Goal: Information Seeking & Learning: Learn about a topic

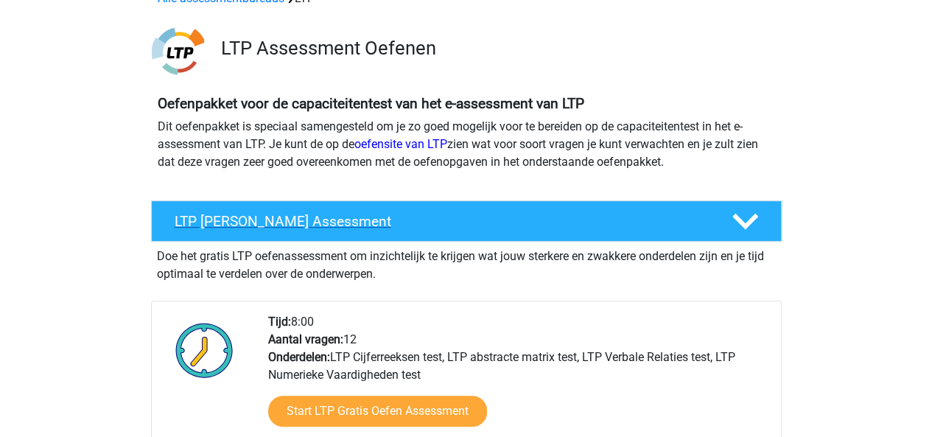
scroll to position [113, 0]
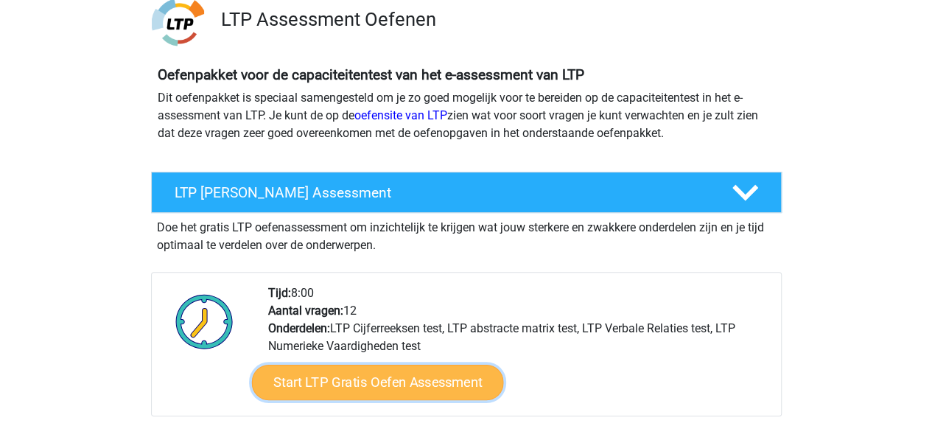
click at [430, 386] on link "Start LTP Gratis Oefen Assessment" at bounding box center [377, 382] width 252 height 35
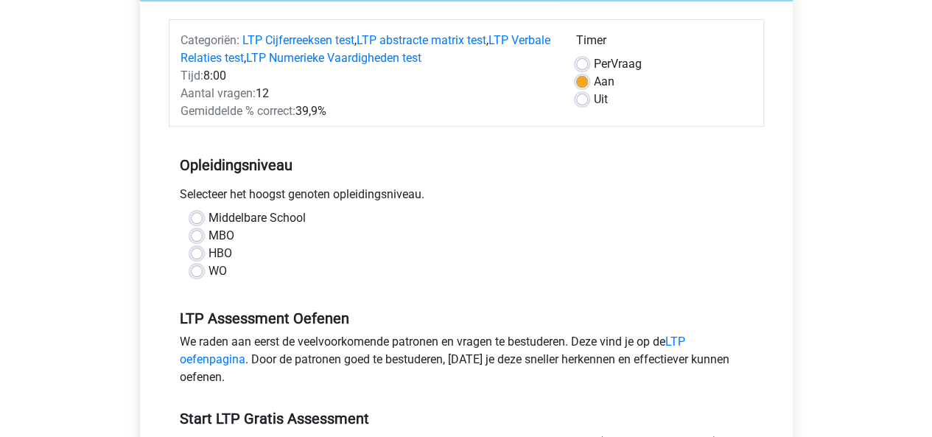
scroll to position [162, 0]
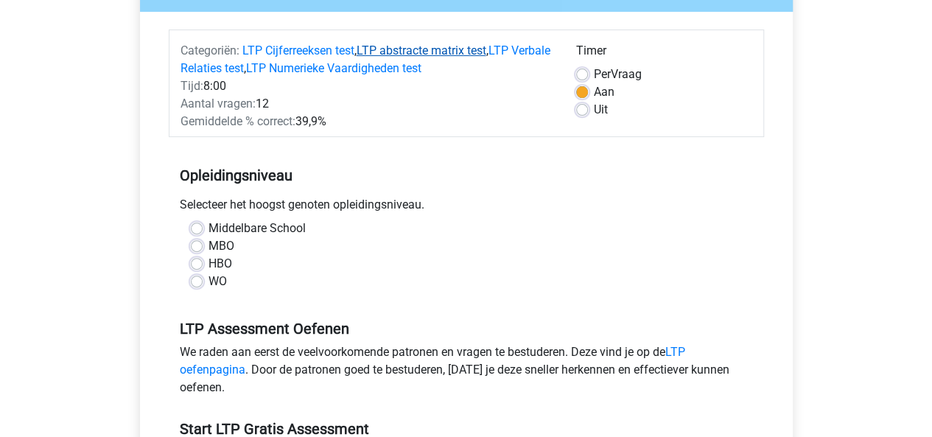
click at [433, 47] on link "LTP abstracte matrix test" at bounding box center [422, 50] width 130 height 14
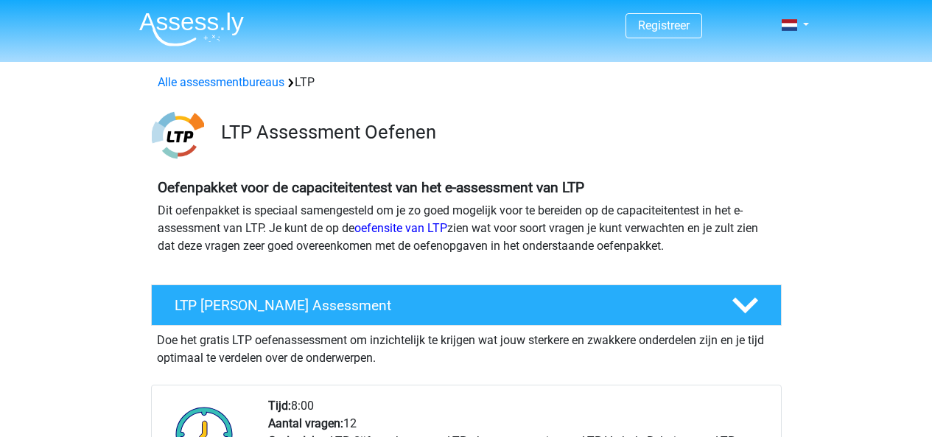
scroll to position [1041, 0]
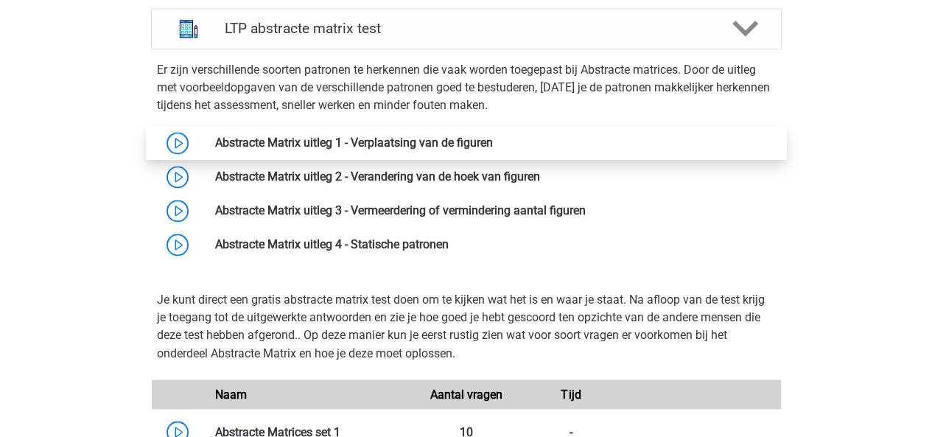
click at [493, 145] on link at bounding box center [493, 143] width 0 height 14
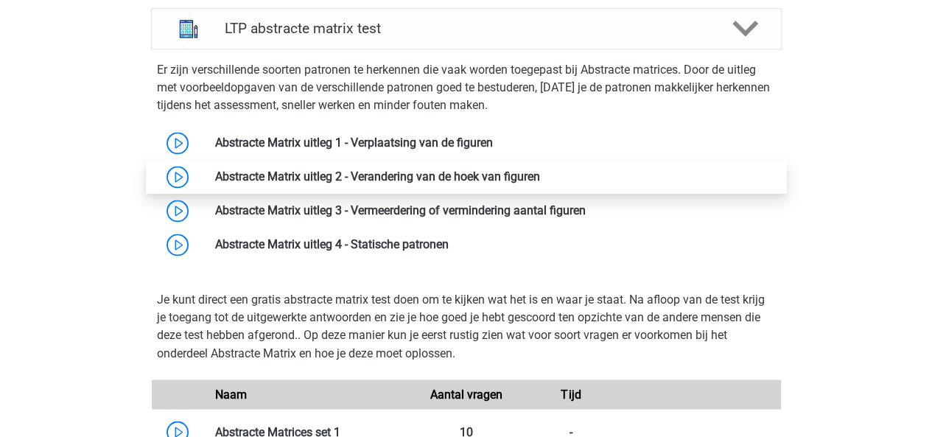
click at [540, 179] on link at bounding box center [540, 176] width 0 height 14
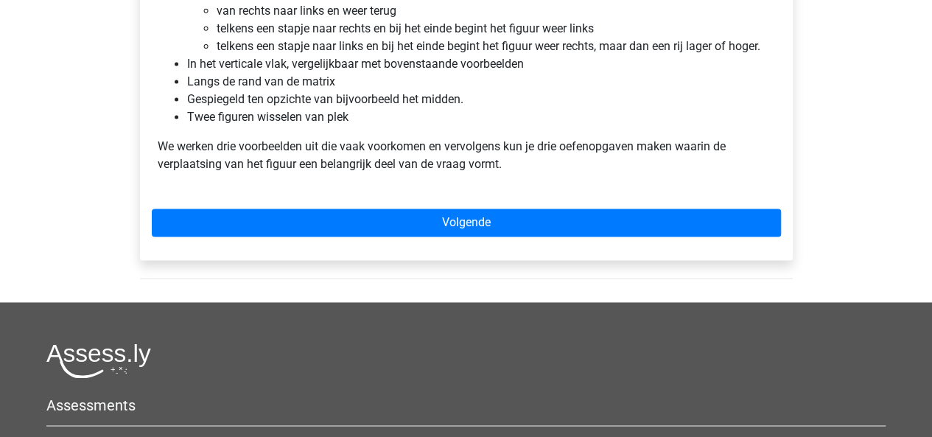
scroll to position [1061, 0]
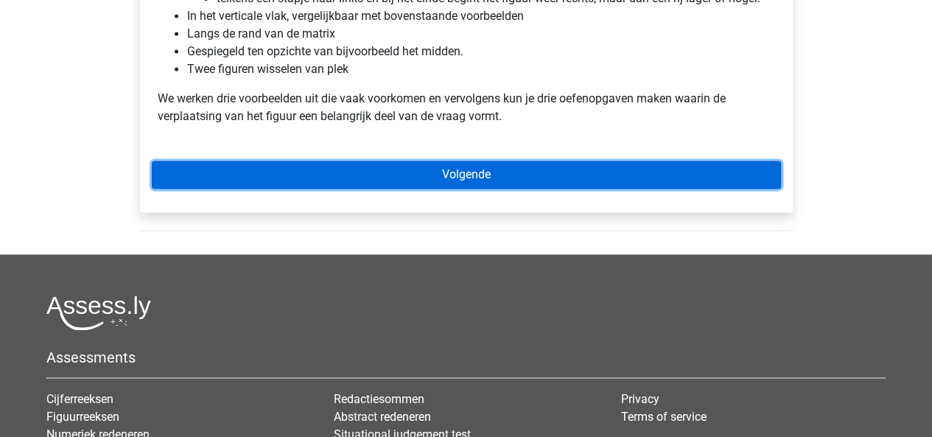
click at [506, 166] on link "Volgende" at bounding box center [466, 175] width 629 height 28
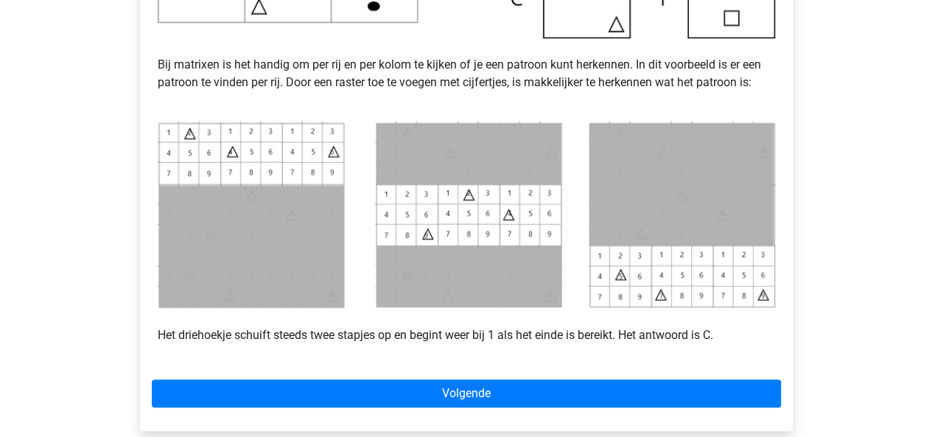
scroll to position [609, 0]
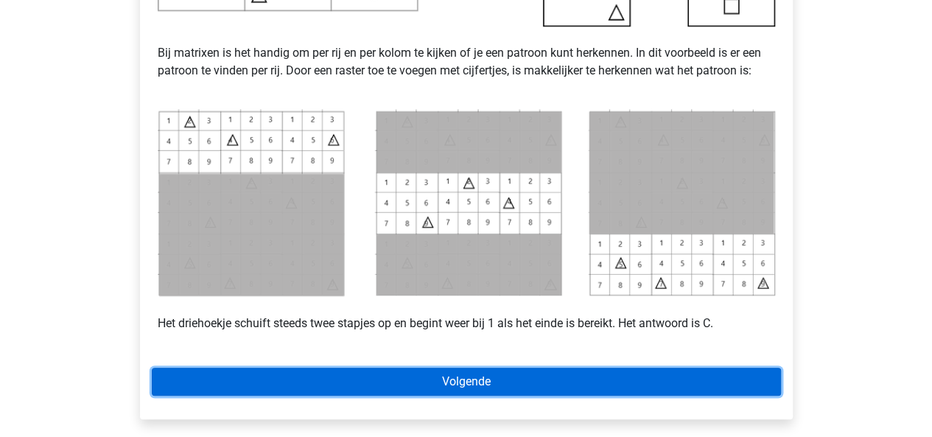
click at [450, 377] on link "Volgende" at bounding box center [466, 382] width 629 height 28
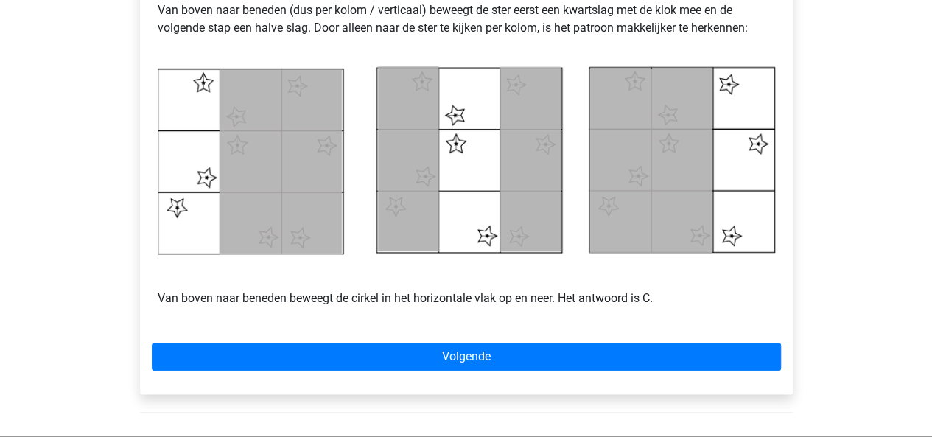
scroll to position [702, 0]
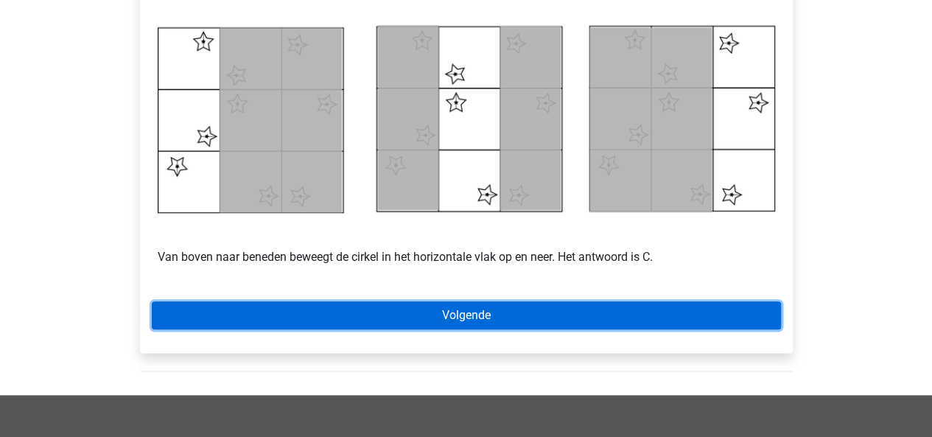
click at [483, 319] on link "Volgende" at bounding box center [466, 315] width 629 height 28
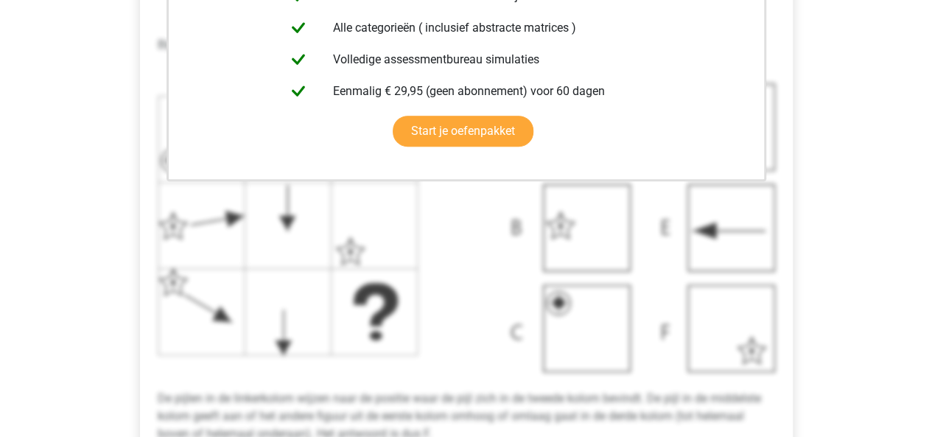
scroll to position [447, 0]
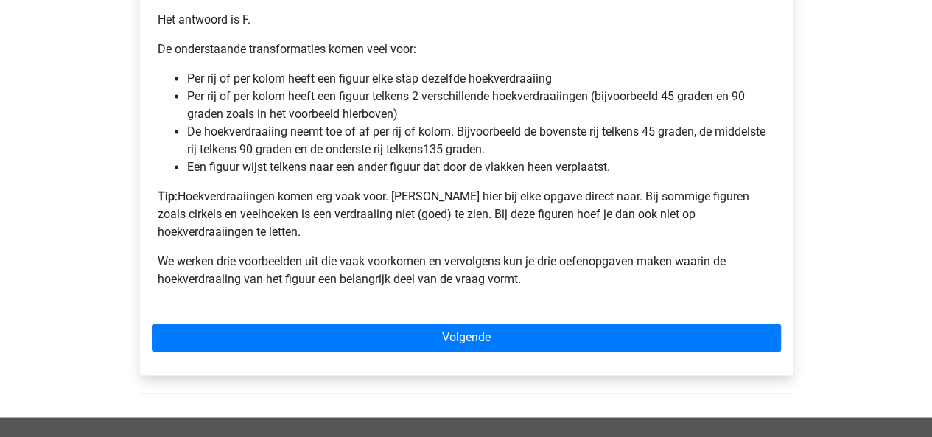
scroll to position [1036, 0]
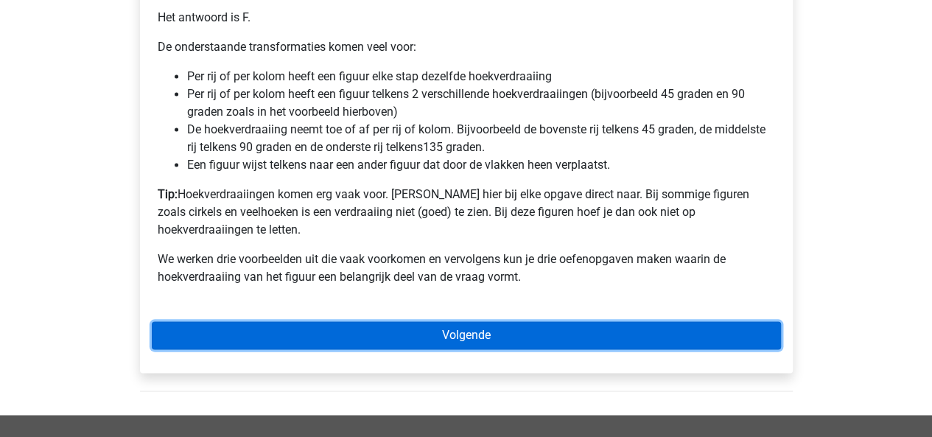
click at [489, 321] on link "Volgende" at bounding box center [466, 335] width 629 height 28
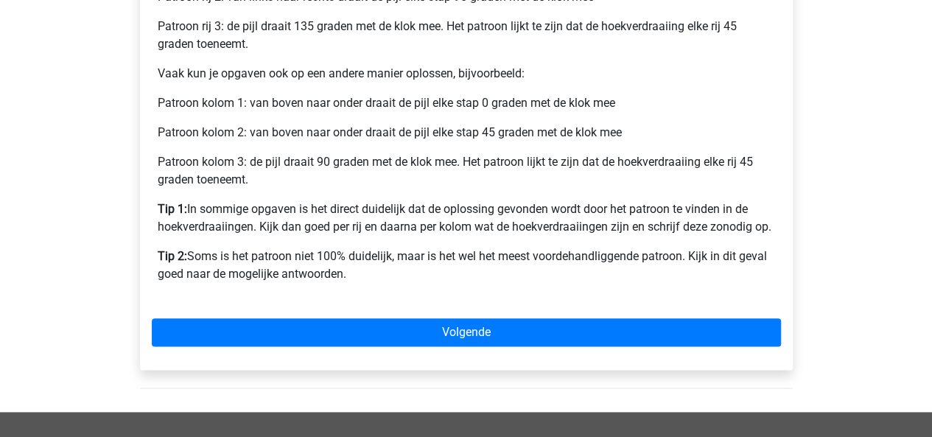
scroll to position [717, 0]
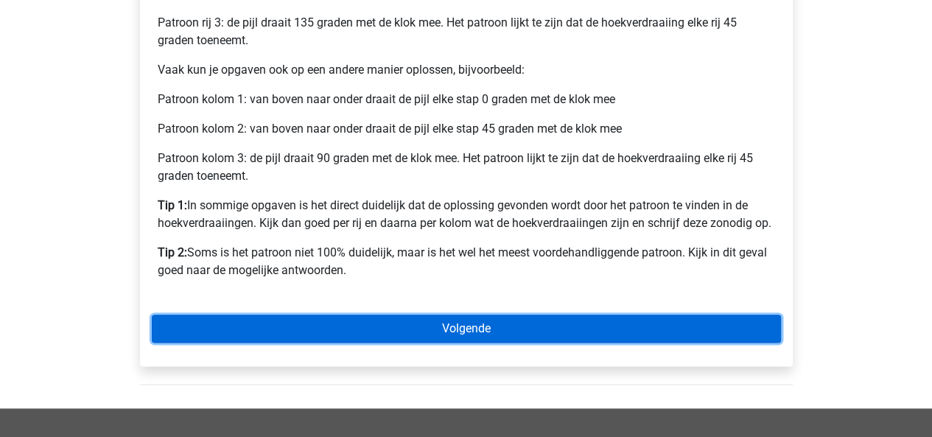
click at [502, 328] on link "Volgende" at bounding box center [466, 329] width 629 height 28
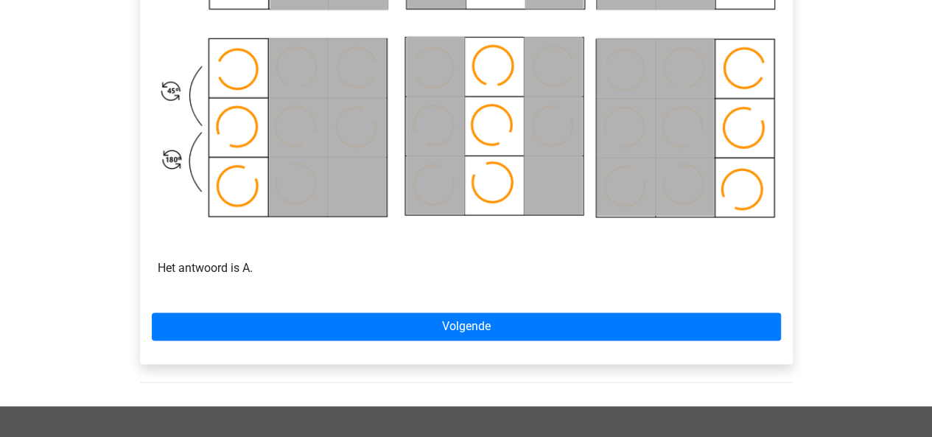
scroll to position [909, 0]
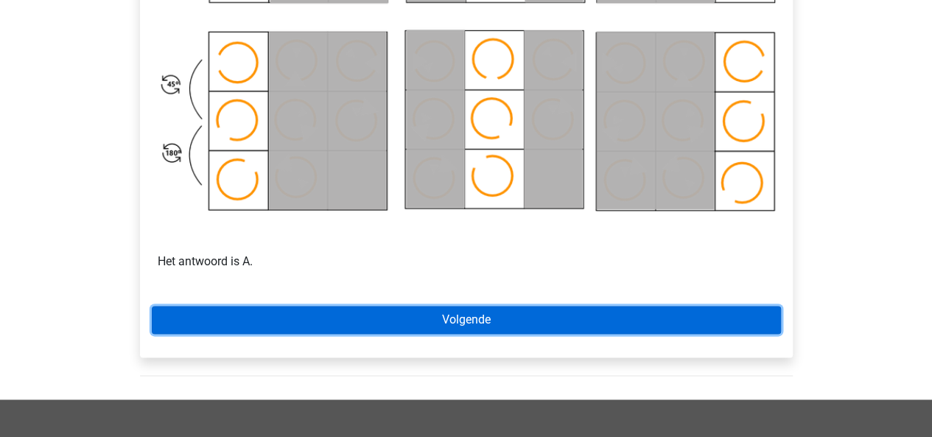
click at [594, 331] on link "Volgende" at bounding box center [466, 320] width 629 height 28
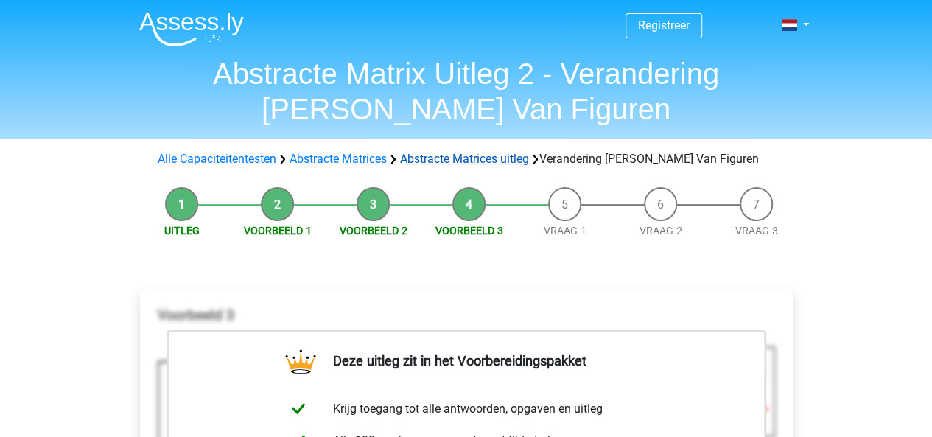
click at [426, 159] on link "Abstracte Matrices uitleg" at bounding box center [464, 159] width 129 height 14
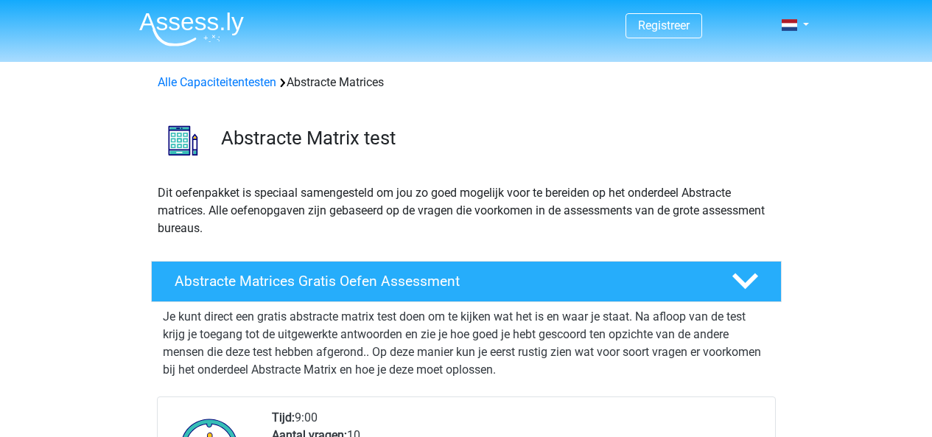
scroll to position [945, 0]
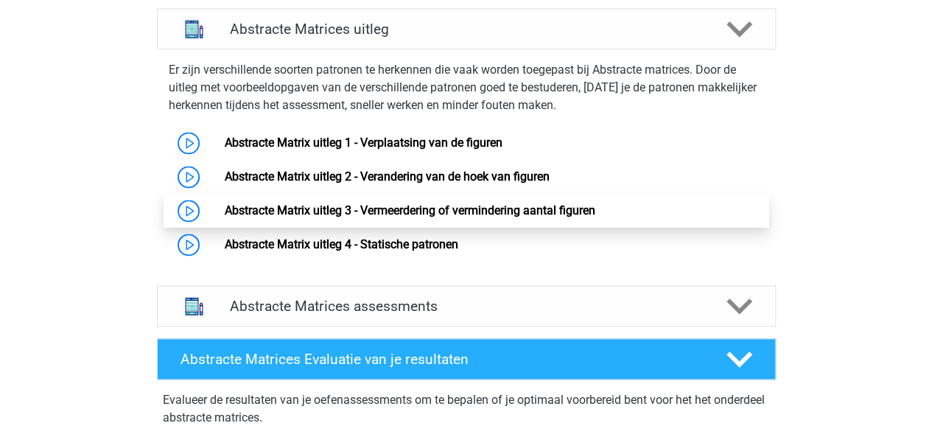
click at [436, 206] on link "Abstracte Matrix uitleg 3 - Vermeerdering of vermindering aantal figuren" at bounding box center [410, 210] width 371 height 14
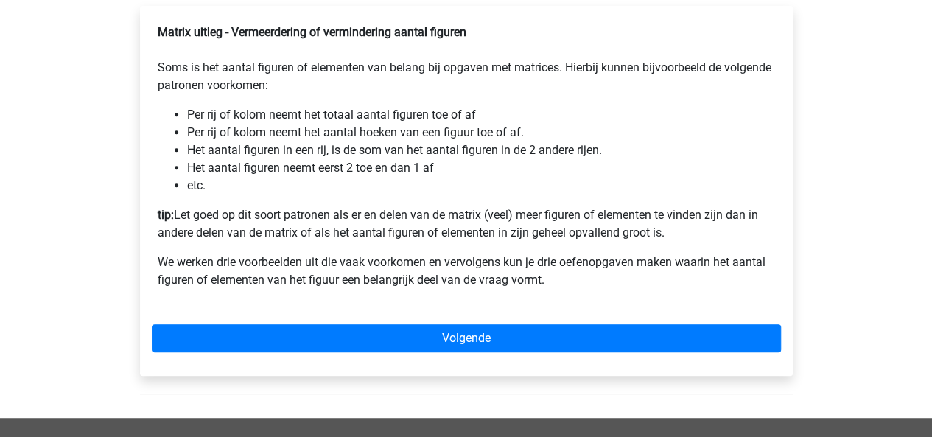
scroll to position [284, 0]
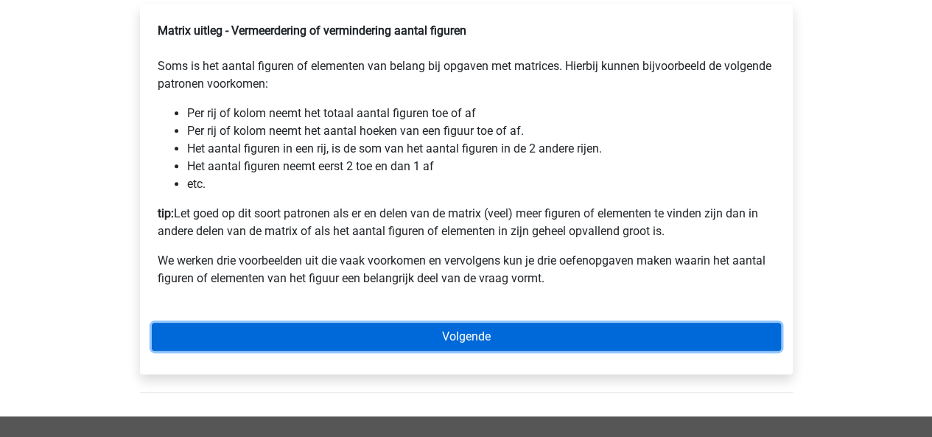
click at [508, 351] on link "Volgende" at bounding box center [466, 337] width 629 height 28
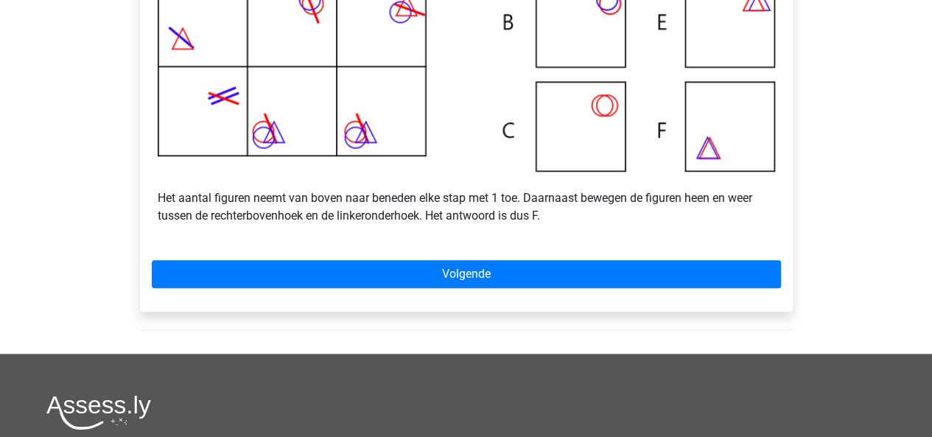
scroll to position [501, 0]
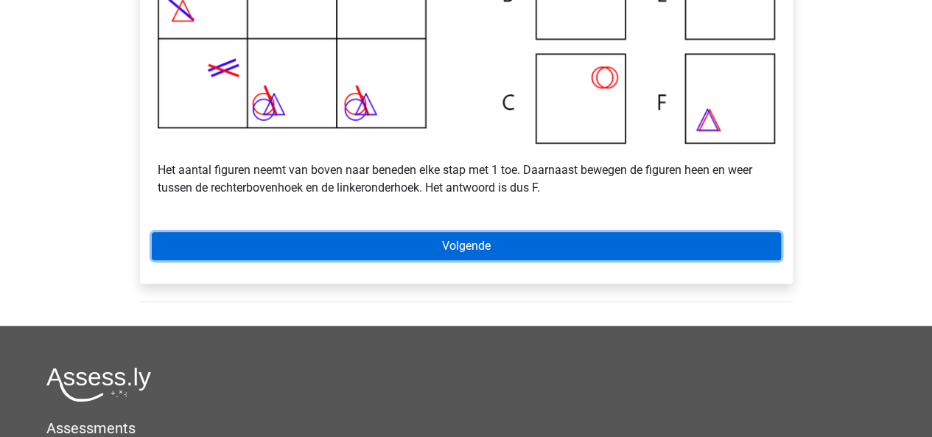
click at [495, 260] on link "Volgende" at bounding box center [466, 246] width 629 height 28
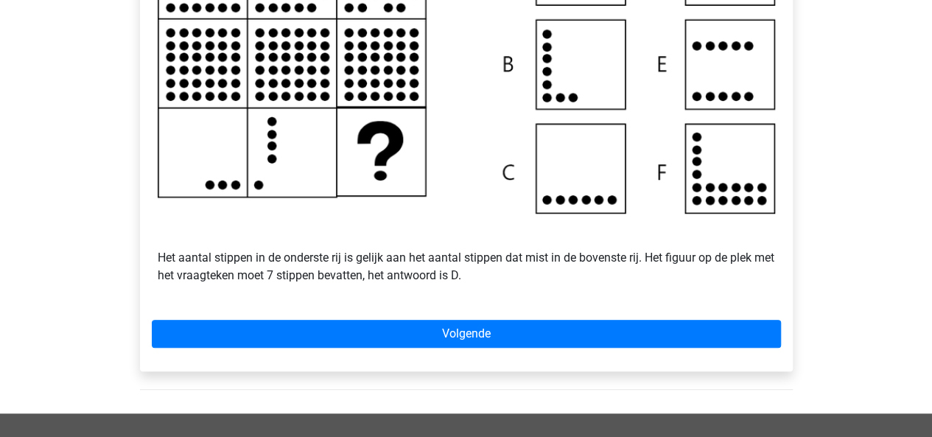
scroll to position [422, 0]
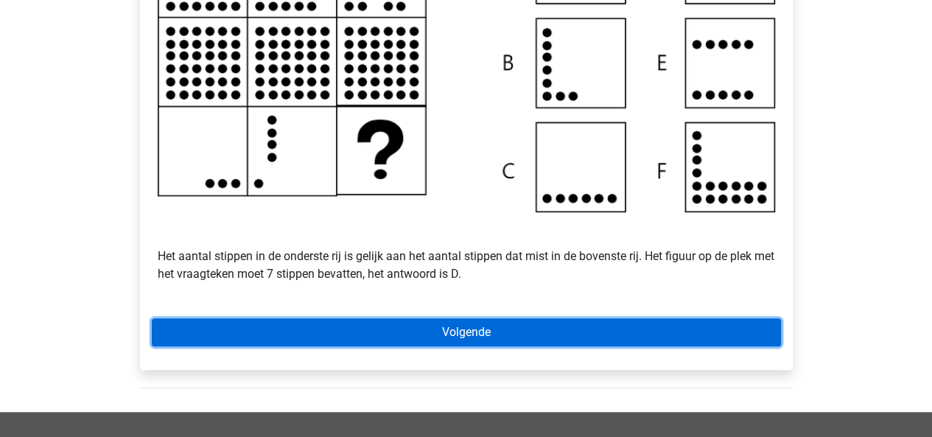
click at [515, 346] on link "Volgende" at bounding box center [466, 332] width 629 height 28
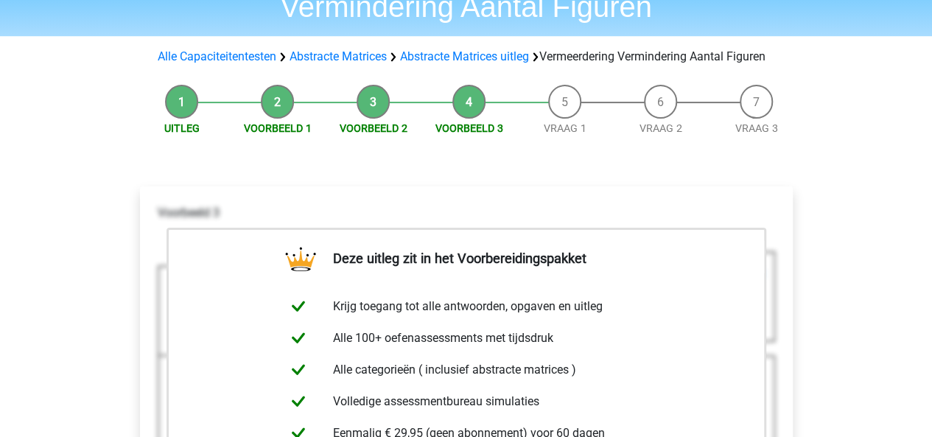
scroll to position [103, 0]
click at [469, 53] on link "Abstracte Matrices uitleg" at bounding box center [464, 56] width 129 height 14
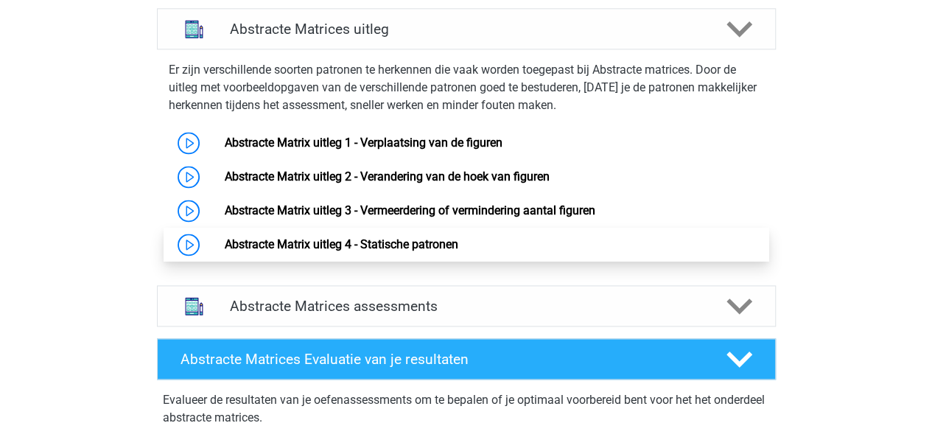
scroll to position [945, 0]
click at [446, 248] on link "Abstracte Matrix uitleg 4 - Statische patronen" at bounding box center [342, 244] width 234 height 14
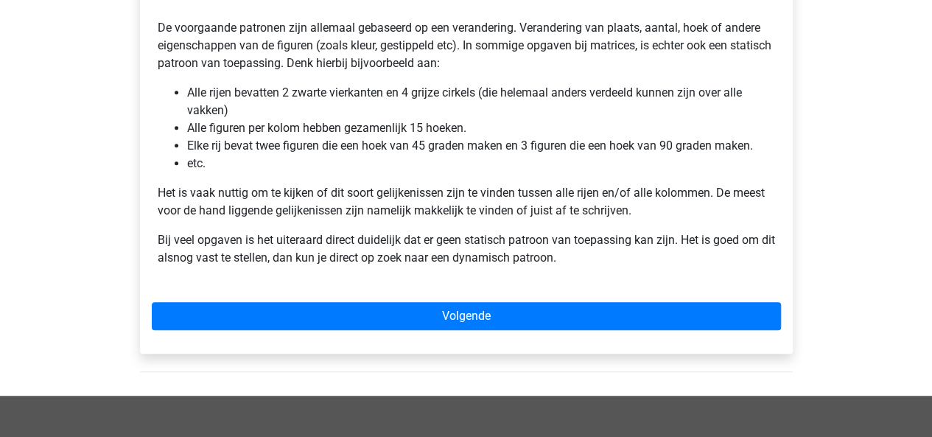
scroll to position [368, 0]
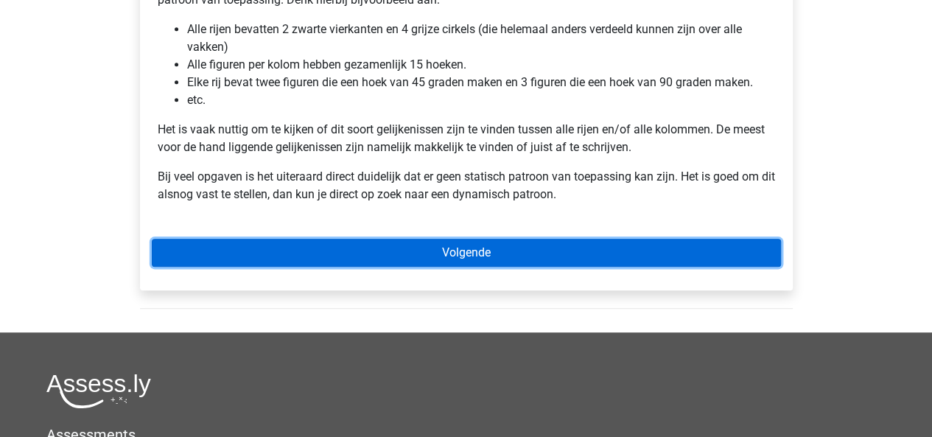
click at [491, 256] on link "Volgende" at bounding box center [466, 253] width 629 height 28
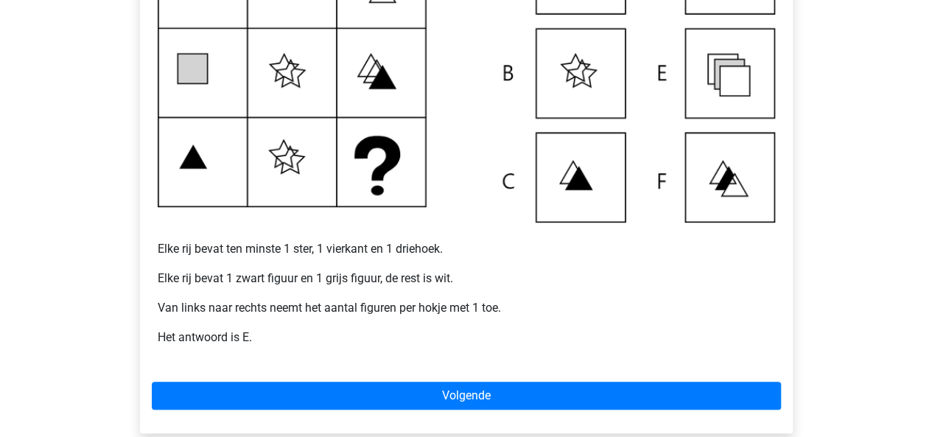
scroll to position [398, 0]
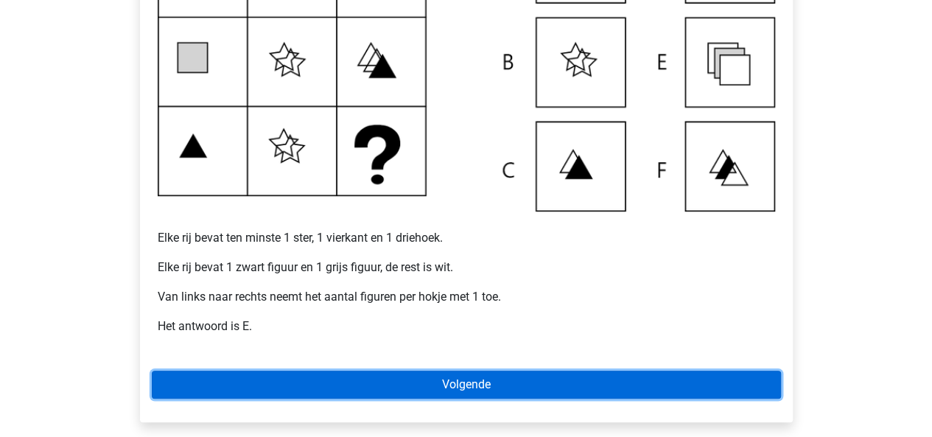
click at [485, 384] on link "Volgende" at bounding box center [466, 385] width 629 height 28
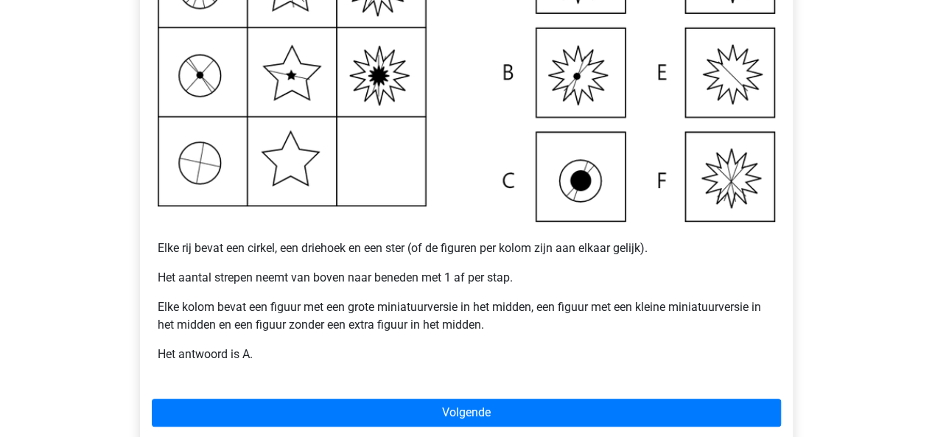
scroll to position [388, 0]
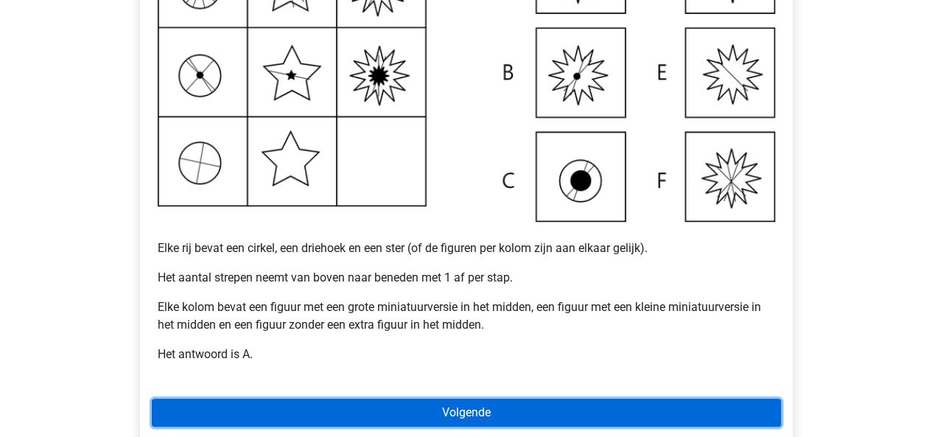
click at [490, 407] on link "Volgende" at bounding box center [466, 413] width 629 height 28
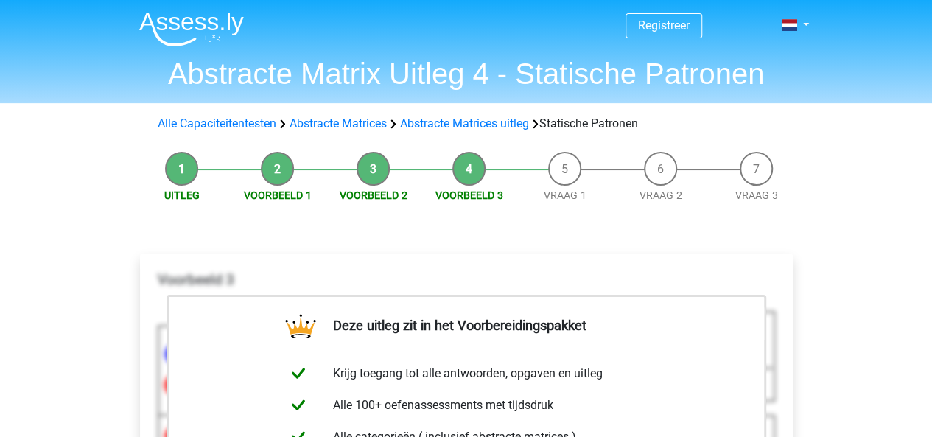
click at [499, 115] on div "Alle Capaciteitentesten Abstracte Matrices Abstracte Matrices uitleg Statische …" at bounding box center [466, 124] width 629 height 18
click at [500, 119] on link "Abstracte Matrices uitleg" at bounding box center [464, 123] width 129 height 14
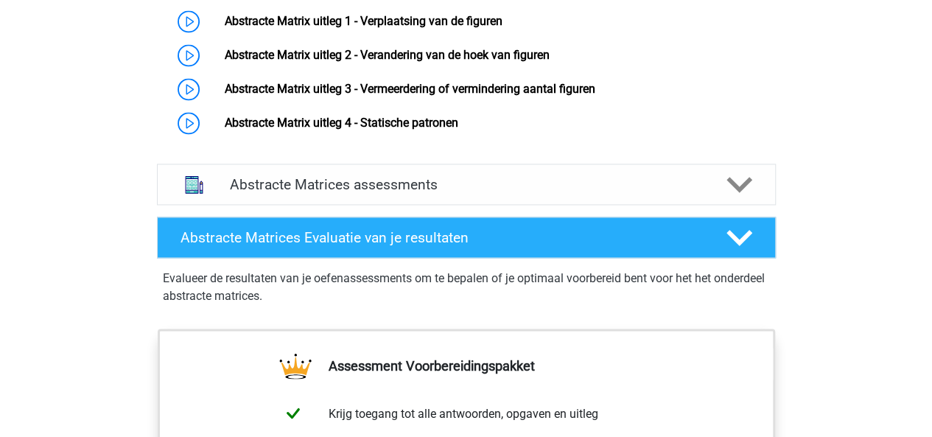
scroll to position [1068, 0]
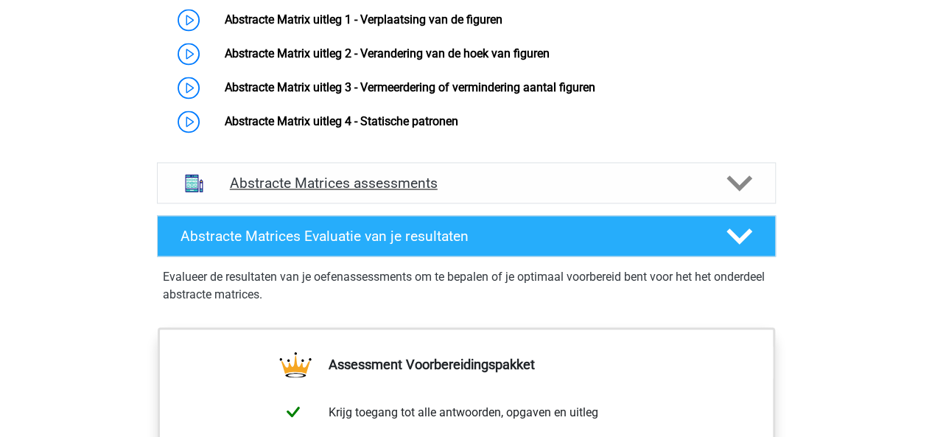
click at [612, 175] on h4 "Abstracte Matrices assessments" at bounding box center [466, 183] width 473 height 17
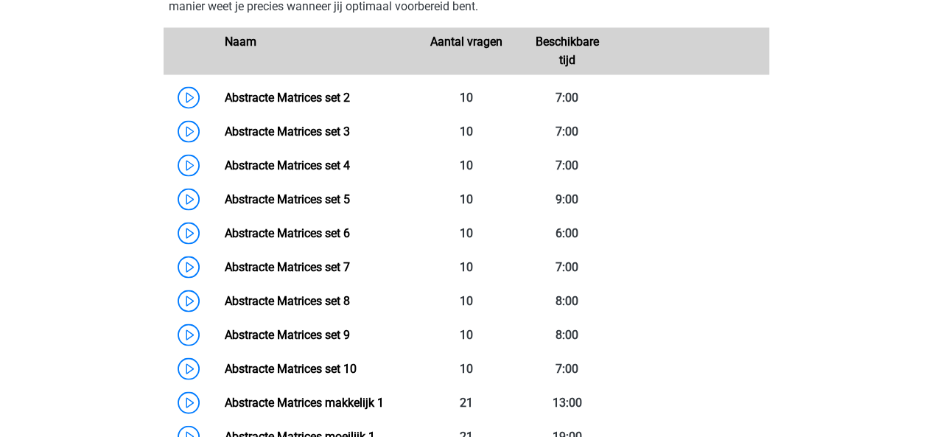
scroll to position [1298, 0]
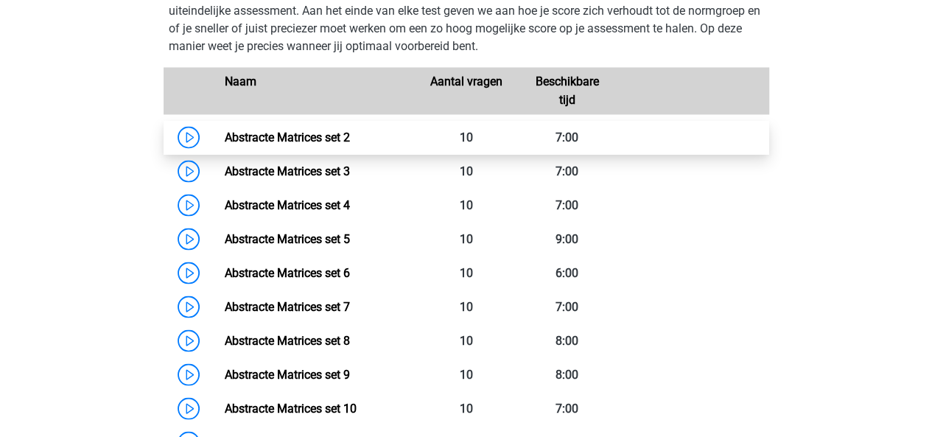
click at [323, 130] on link "Abstracte Matrices set 2" at bounding box center [287, 137] width 125 height 14
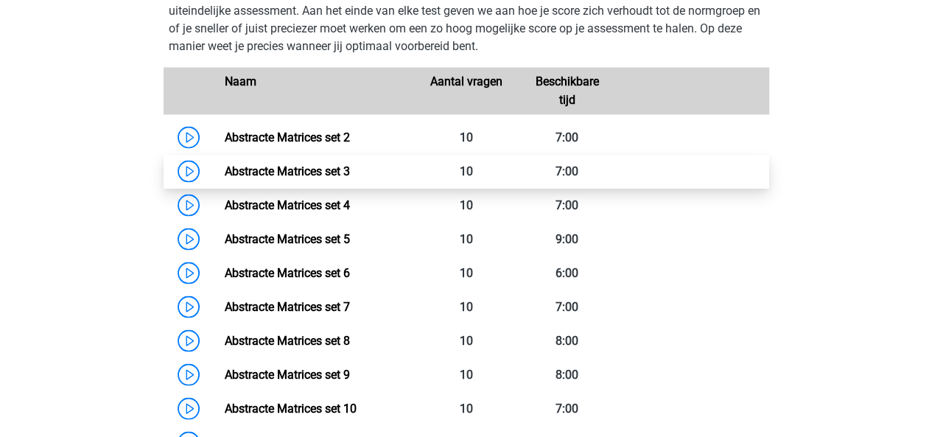
click at [308, 174] on link "Abstracte Matrices set 3" at bounding box center [287, 171] width 125 height 14
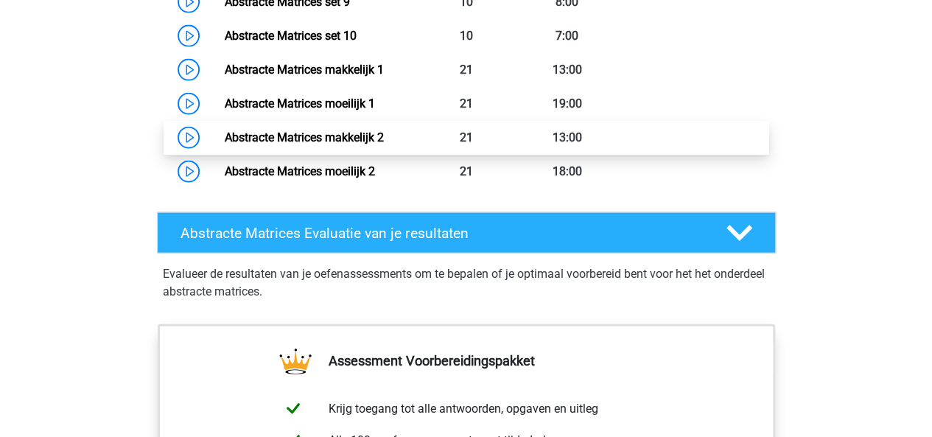
scroll to position [1672, 0]
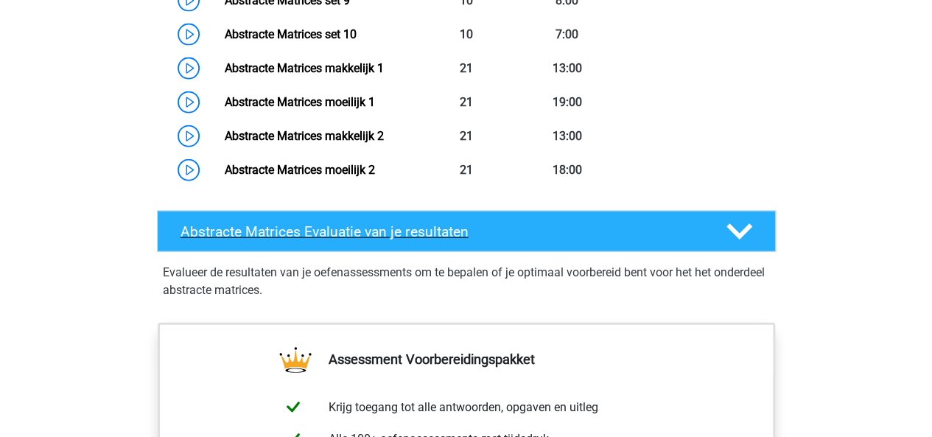
click at [413, 239] on div "Abstracte Matrices Evaluatie van je resultaten" at bounding box center [466, 231] width 619 height 41
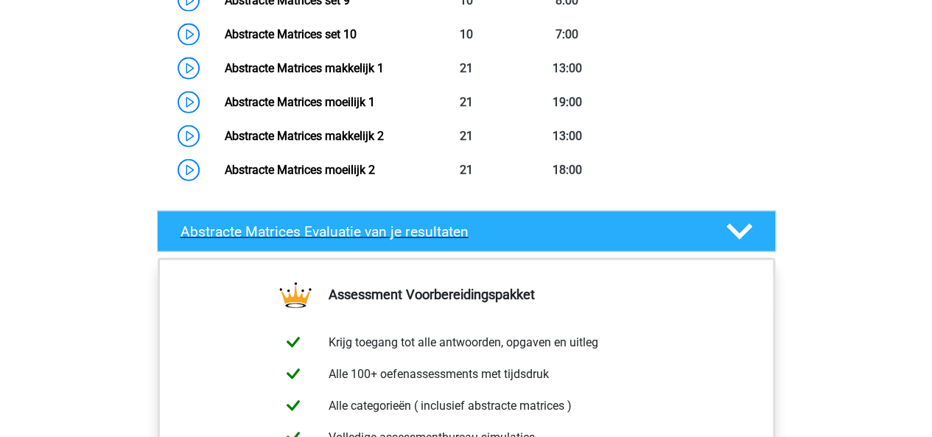
click at [413, 239] on div "Abstracte Matrices Evaluatie van je resultaten" at bounding box center [466, 231] width 619 height 41
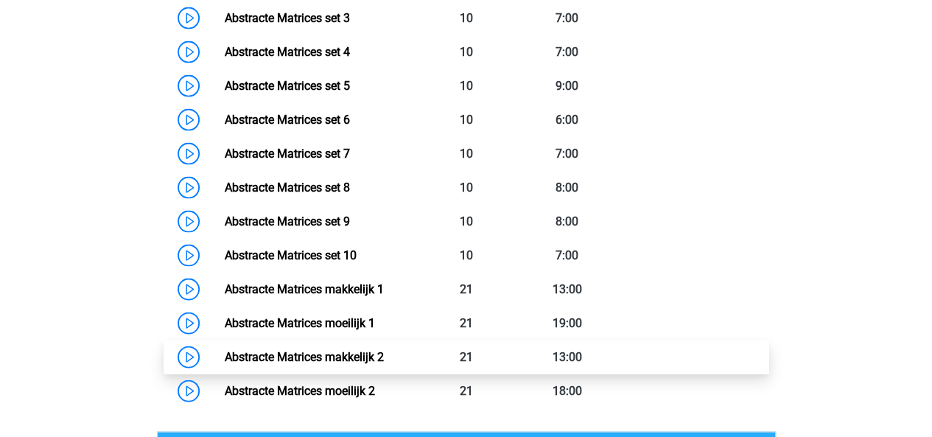
scroll to position [1471, 0]
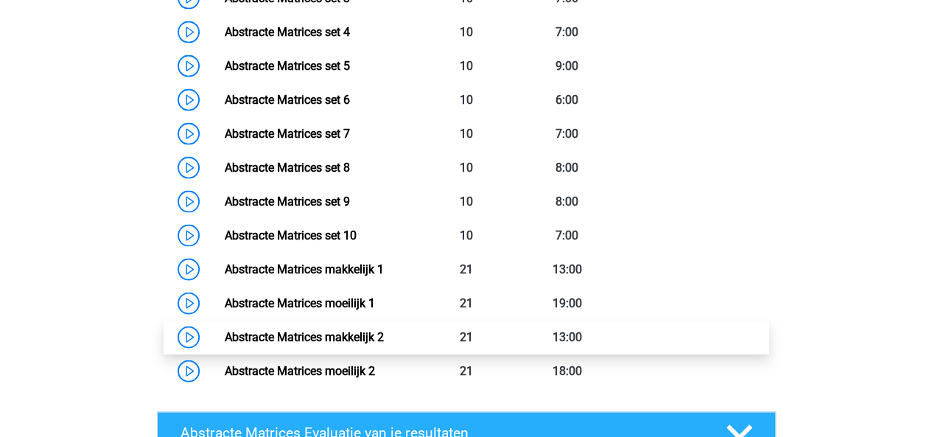
click at [344, 335] on link "Abstracte Matrices makkelijk 2" at bounding box center [304, 337] width 159 height 14
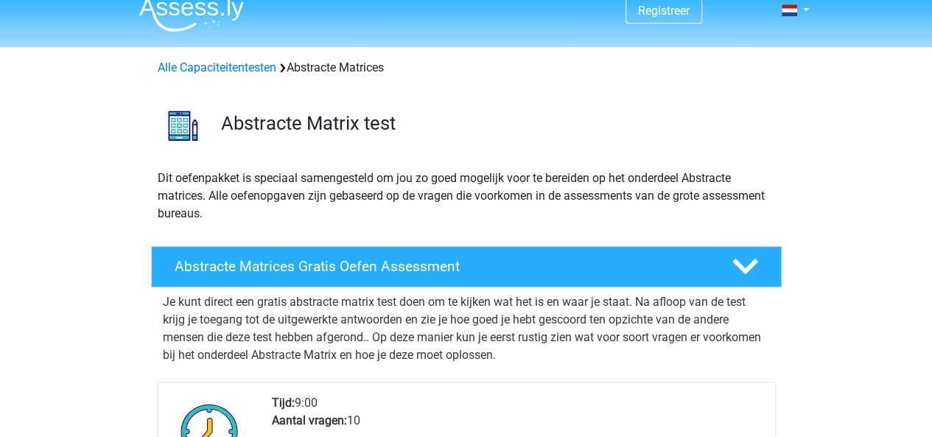
scroll to position [0, 0]
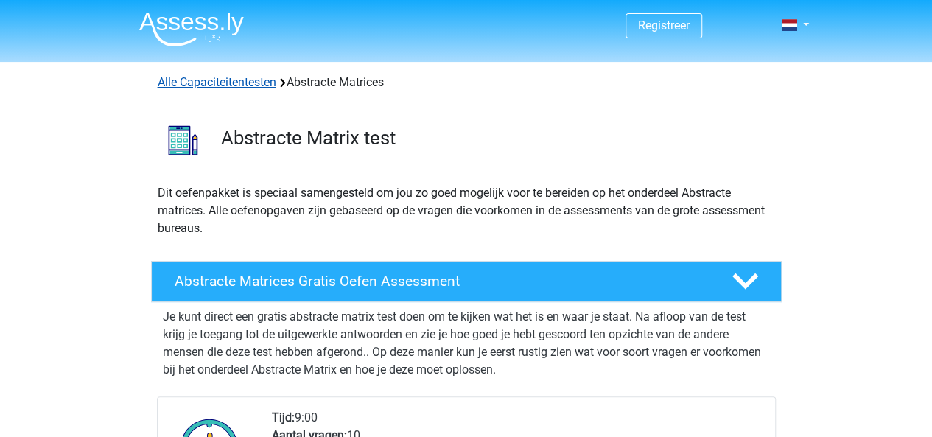
click at [191, 75] on link "Alle Capaciteitentesten" at bounding box center [217, 82] width 119 height 14
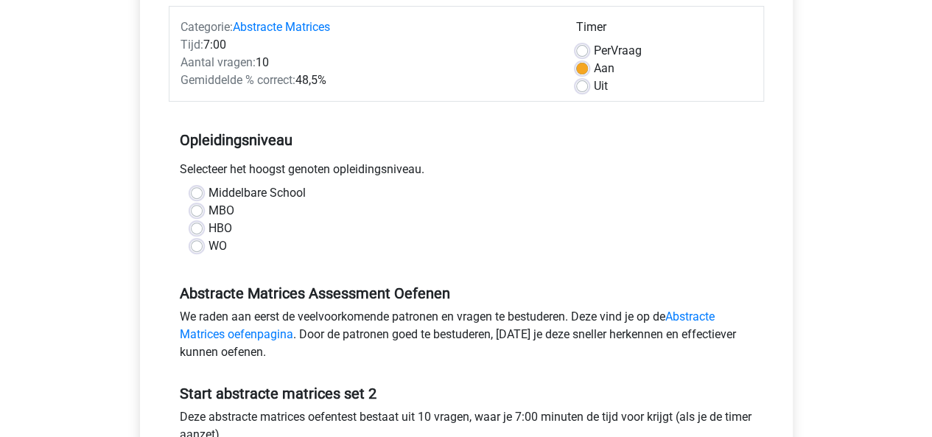
scroll to position [186, 0]
click at [209, 226] on label "HBO" at bounding box center [221, 228] width 24 height 18
click at [198, 226] on input "HBO" at bounding box center [197, 226] width 12 height 15
radio input "true"
click at [644, 189] on div "Middelbare School" at bounding box center [466, 192] width 551 height 18
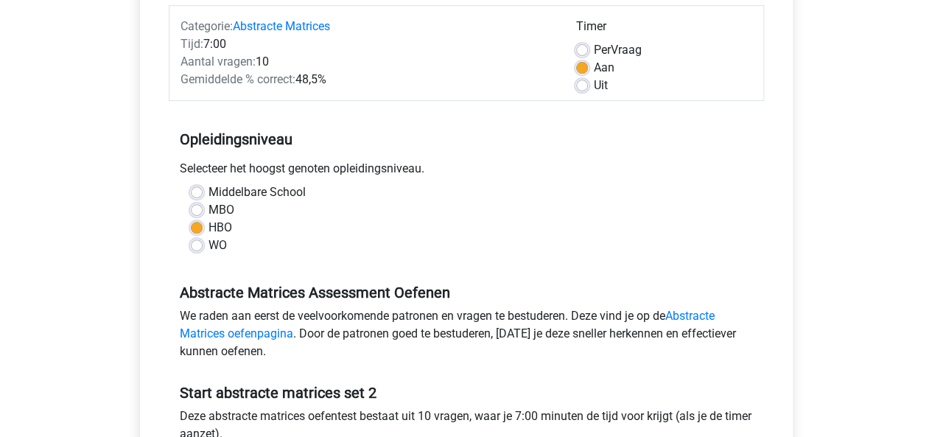
click at [209, 246] on label "WO" at bounding box center [218, 246] width 18 height 18
click at [193, 246] on input "WO" at bounding box center [197, 244] width 12 height 15
radio input "true"
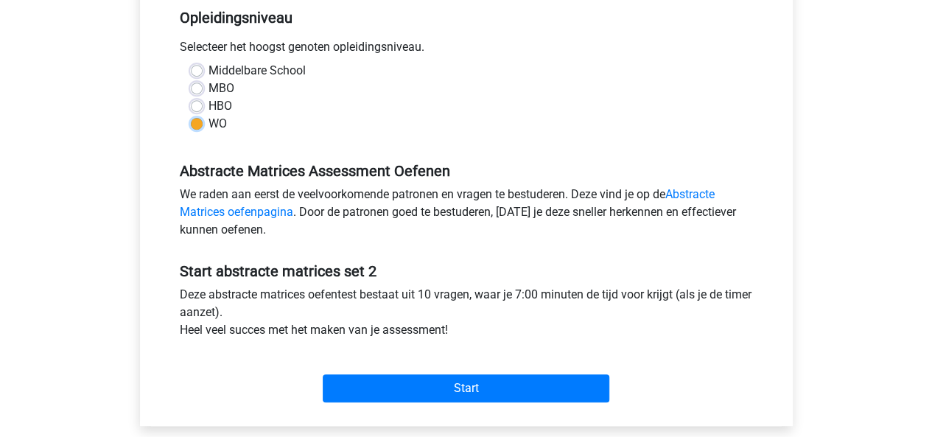
scroll to position [329, 0]
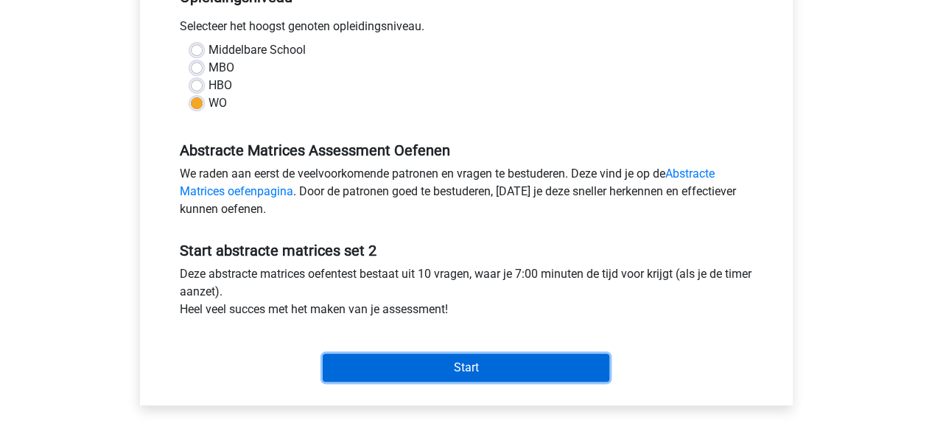
click at [494, 361] on input "Start" at bounding box center [466, 368] width 287 height 28
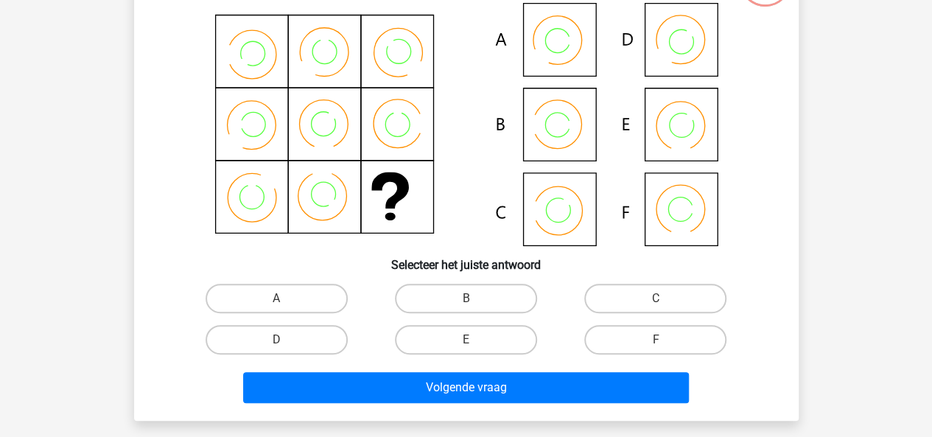
scroll to position [142, 0]
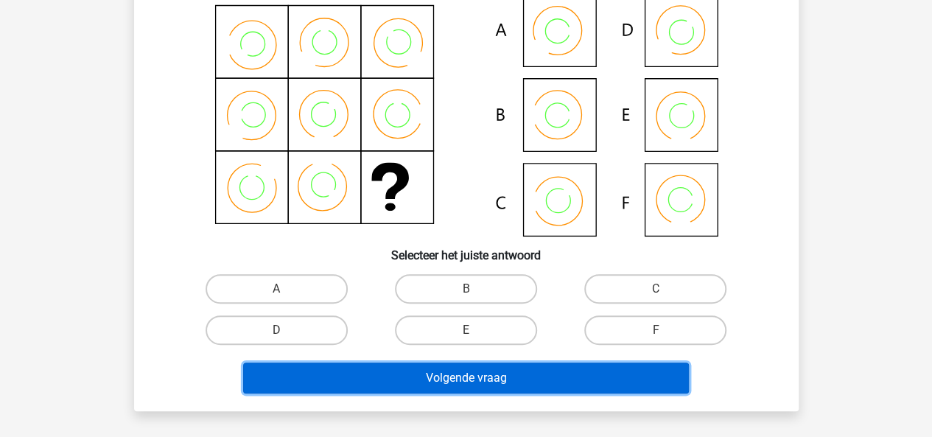
click at [494, 376] on button "Volgende vraag" at bounding box center [466, 378] width 446 height 31
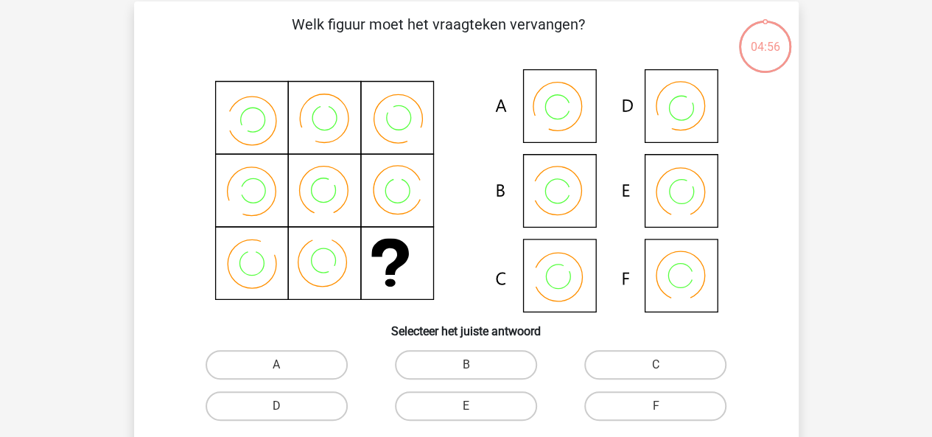
scroll to position [63, 0]
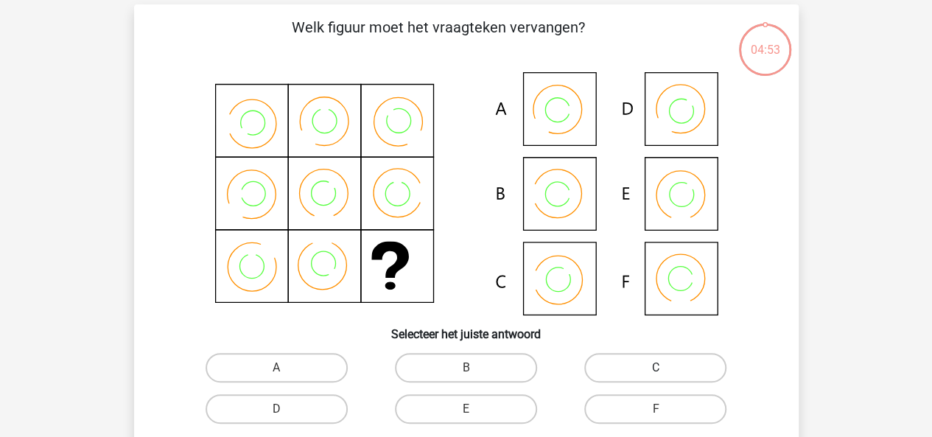
click at [606, 359] on label "C" at bounding box center [655, 367] width 142 height 29
click at [656, 368] on input "C" at bounding box center [661, 373] width 10 height 10
radio input "true"
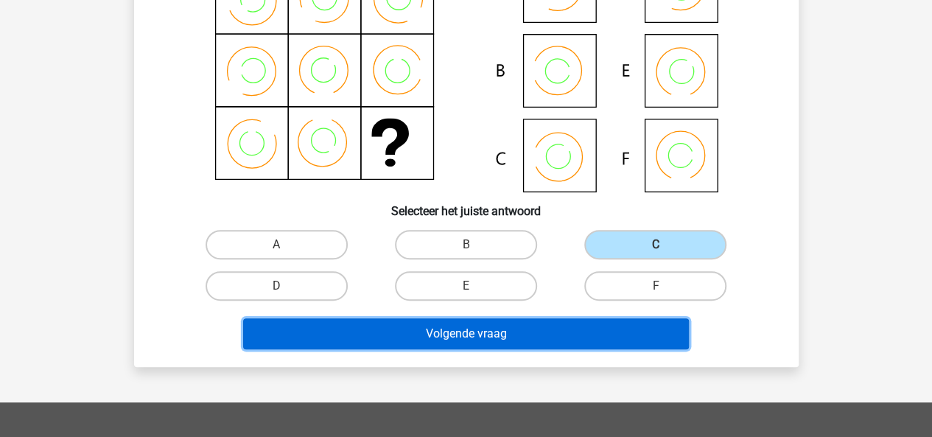
click at [528, 335] on button "Volgende vraag" at bounding box center [466, 333] width 446 height 31
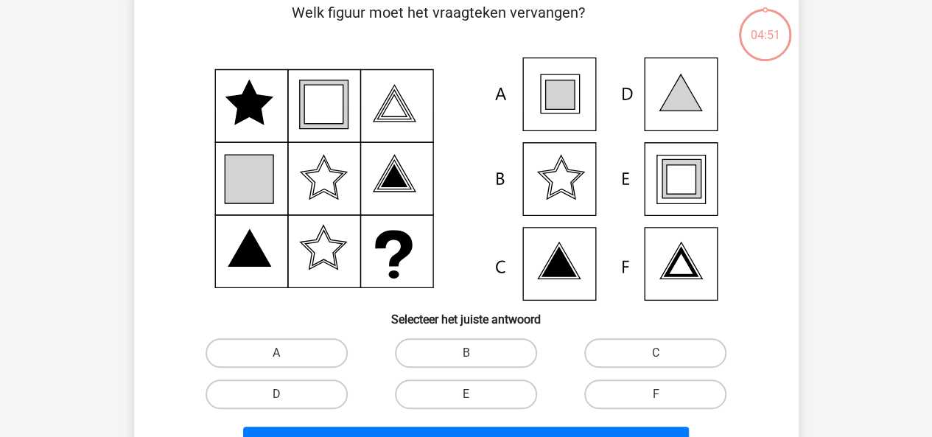
scroll to position [68, 0]
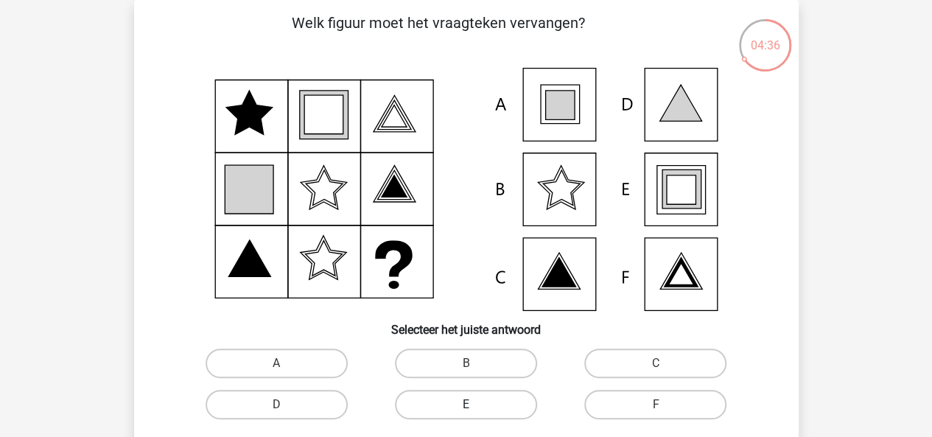
click at [490, 401] on label "E" at bounding box center [466, 404] width 142 height 29
click at [475, 405] on input "E" at bounding box center [471, 410] width 10 height 10
radio input "true"
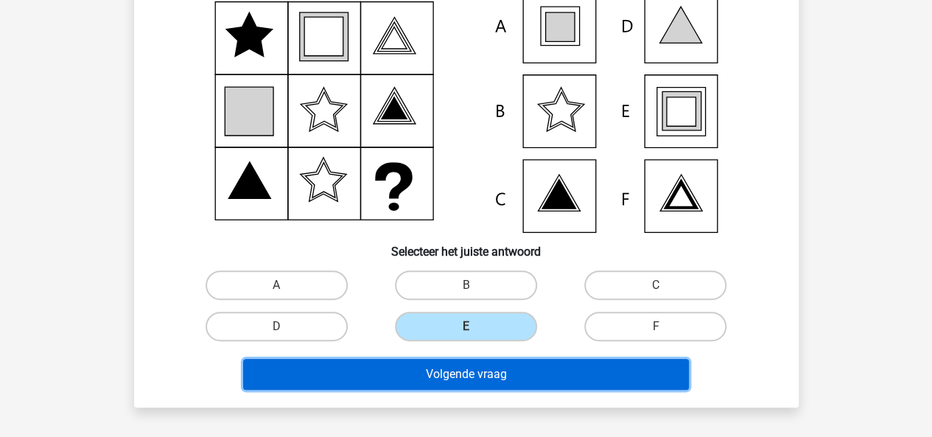
click at [527, 379] on button "Volgende vraag" at bounding box center [466, 374] width 446 height 31
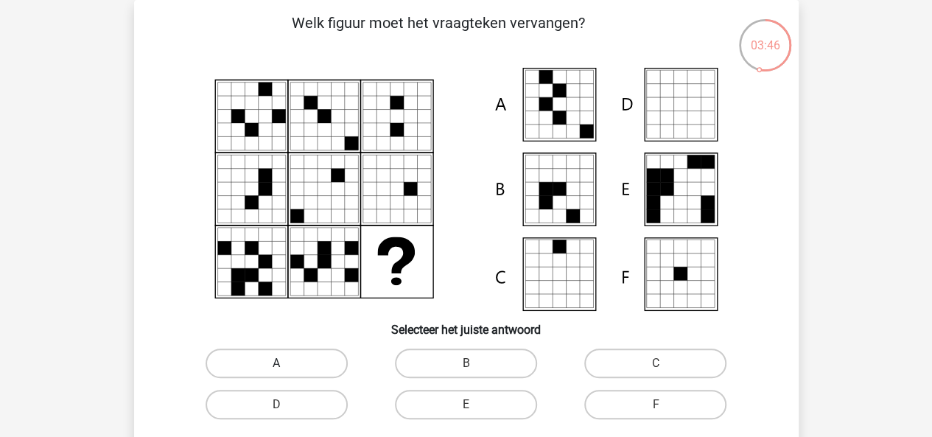
click at [279, 356] on label "A" at bounding box center [277, 363] width 142 height 29
click at [279, 363] on input "A" at bounding box center [281, 368] width 10 height 10
radio input "true"
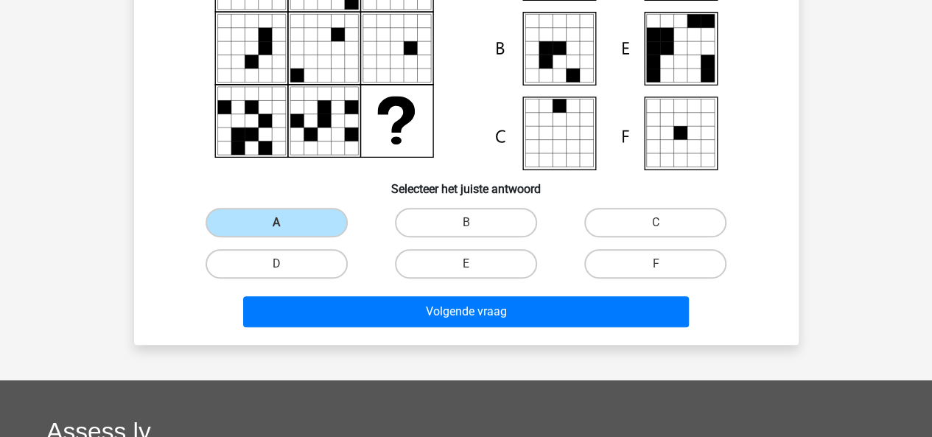
scroll to position [210, 0]
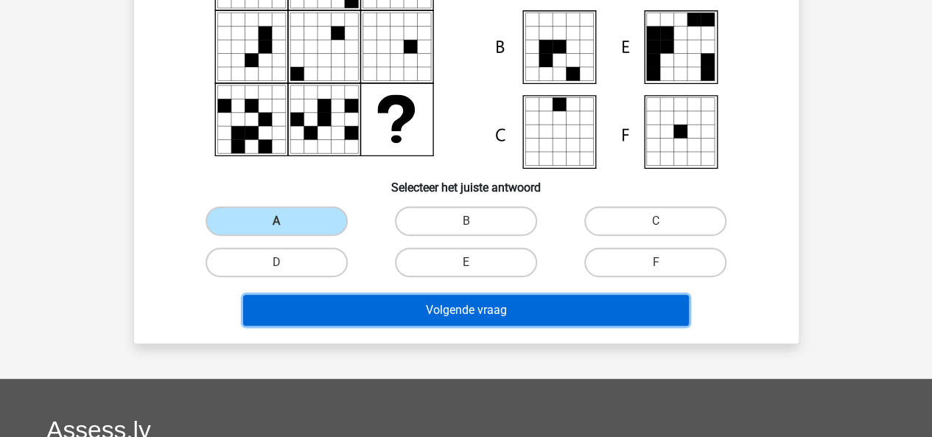
click at [526, 301] on button "Volgende vraag" at bounding box center [466, 310] width 446 height 31
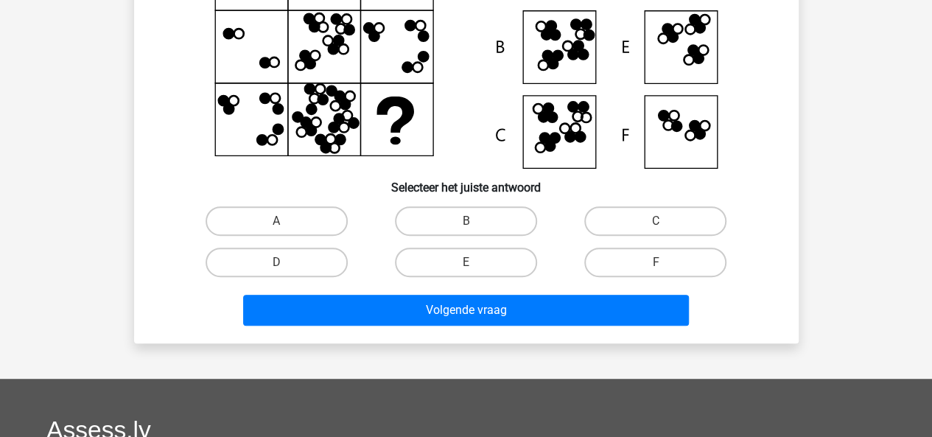
scroll to position [68, 0]
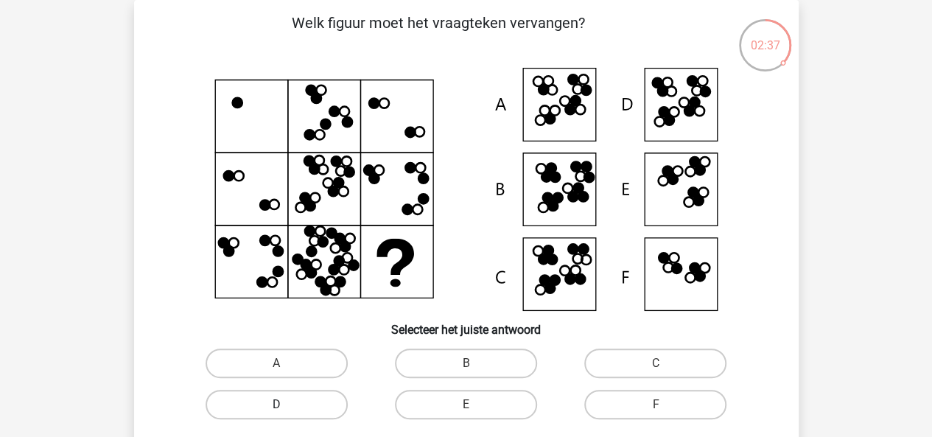
click at [309, 397] on label "D" at bounding box center [277, 404] width 142 height 29
click at [286, 405] on input "D" at bounding box center [281, 410] width 10 height 10
radio input "true"
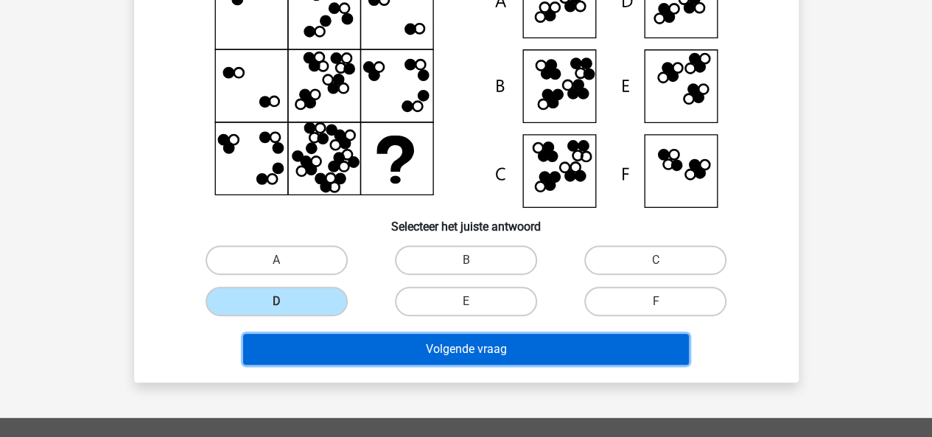
click at [394, 351] on button "Volgende vraag" at bounding box center [466, 349] width 446 height 31
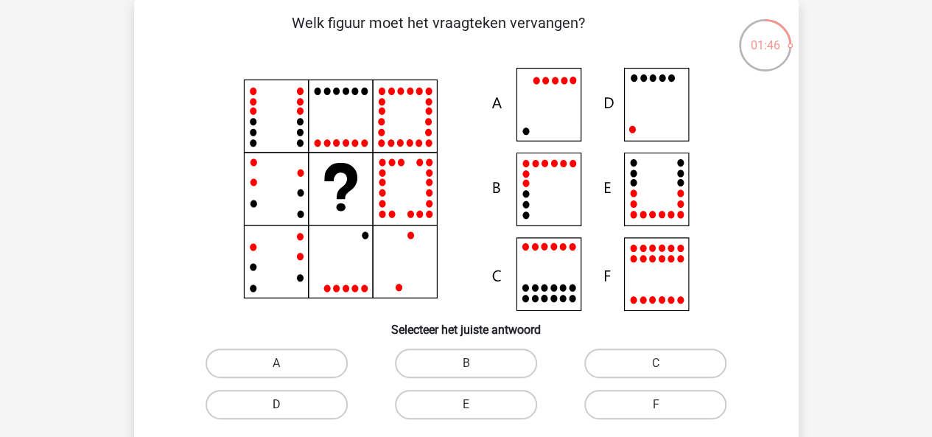
click at [290, 394] on label "D" at bounding box center [277, 404] width 142 height 29
click at [286, 405] on input "D" at bounding box center [281, 410] width 10 height 10
radio input "true"
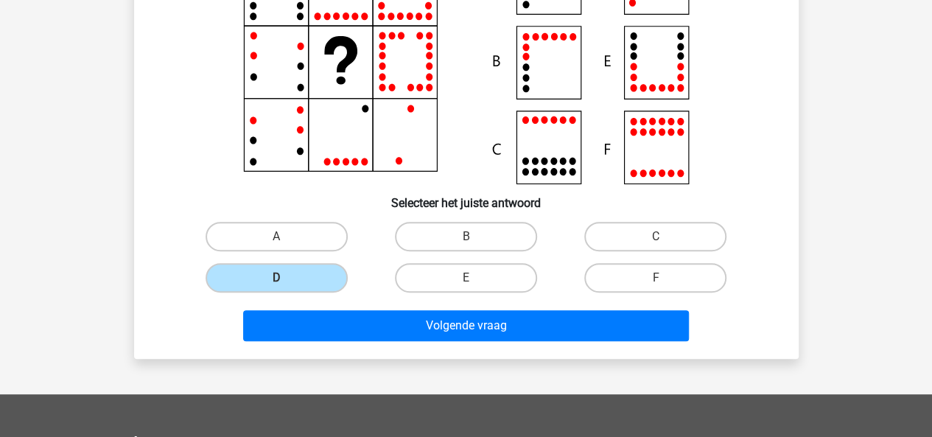
scroll to position [195, 0]
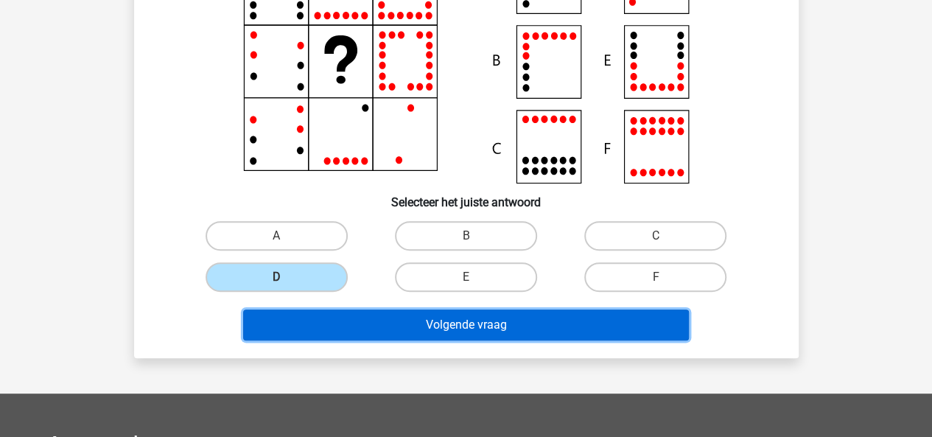
click at [444, 320] on button "Volgende vraag" at bounding box center [466, 324] width 446 height 31
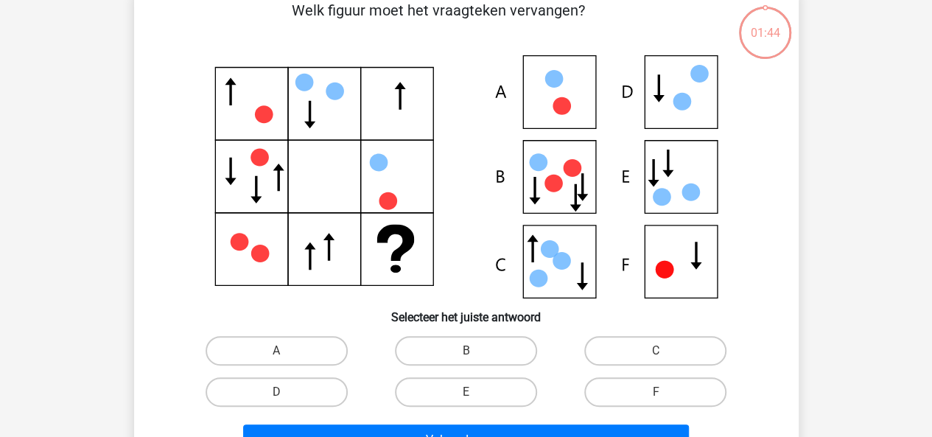
scroll to position [68, 0]
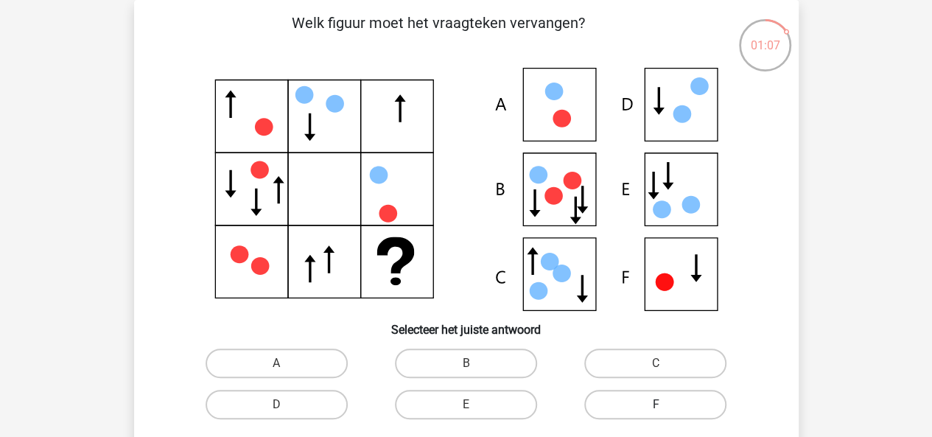
click at [638, 400] on label "F" at bounding box center [655, 404] width 142 height 29
click at [656, 405] on input "F" at bounding box center [661, 410] width 10 height 10
radio input "true"
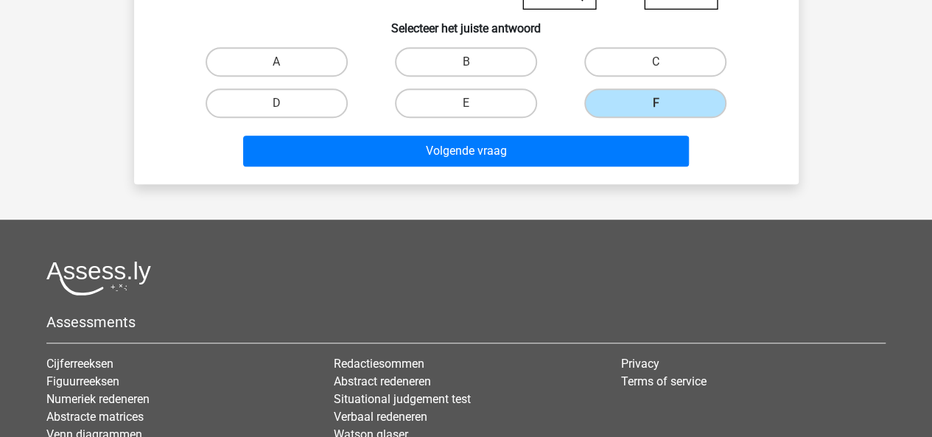
scroll to position [358, 0]
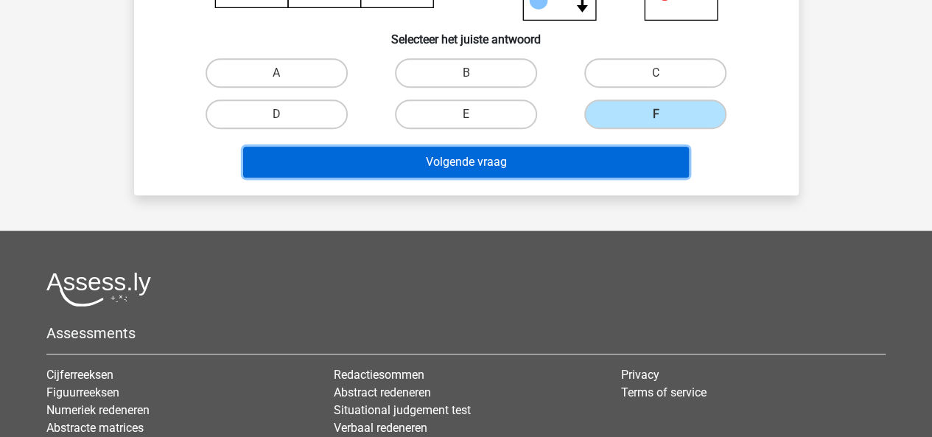
click at [506, 171] on button "Volgende vraag" at bounding box center [466, 162] width 446 height 31
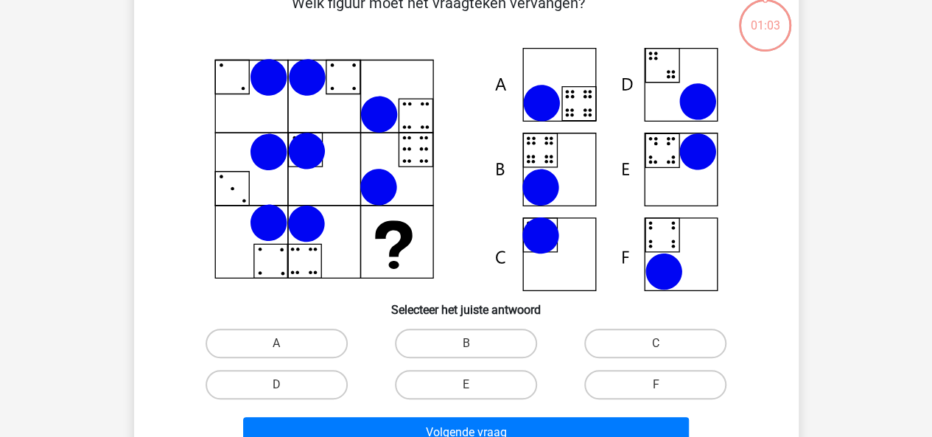
scroll to position [68, 0]
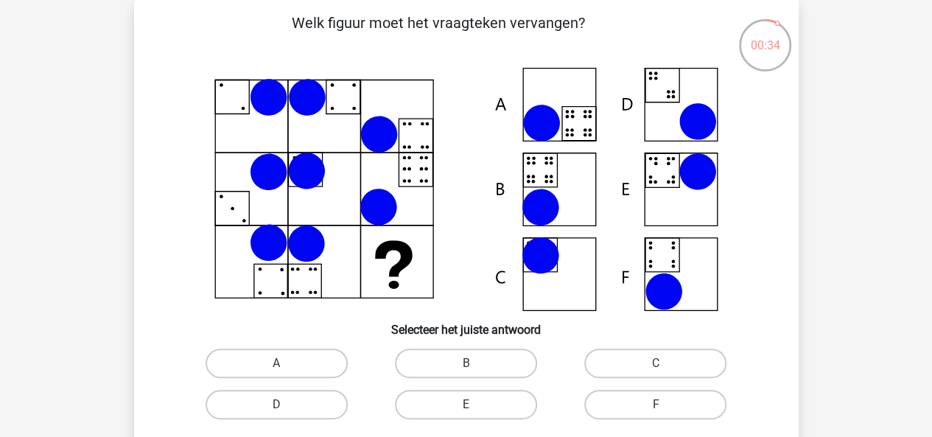
click at [281, 370] on input "A" at bounding box center [281, 368] width 10 height 10
radio input "true"
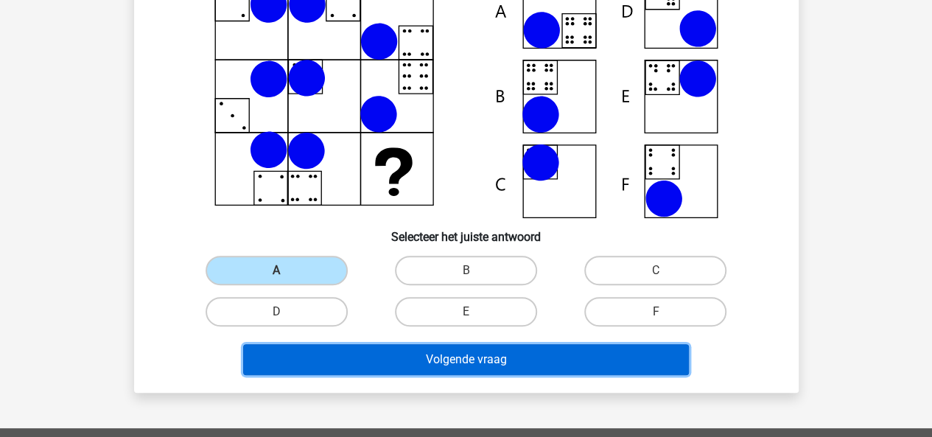
click at [340, 357] on button "Volgende vraag" at bounding box center [466, 359] width 446 height 31
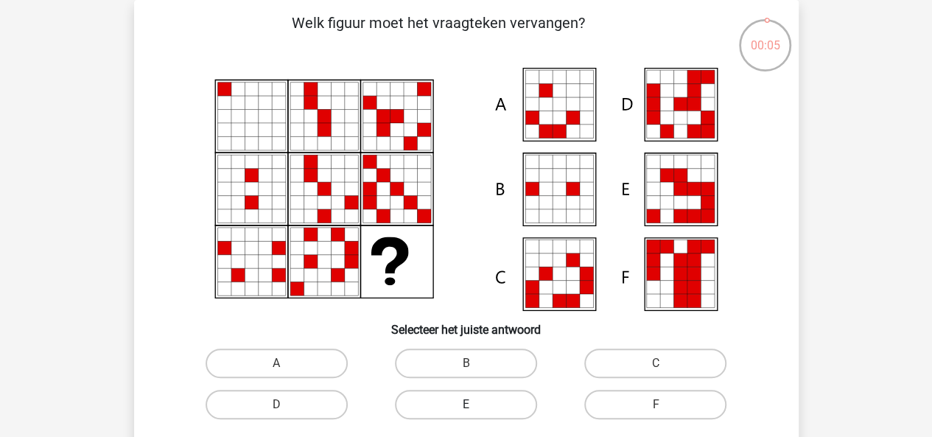
click at [438, 405] on label "E" at bounding box center [466, 404] width 142 height 29
click at [466, 405] on input "E" at bounding box center [471, 410] width 10 height 10
radio input "true"
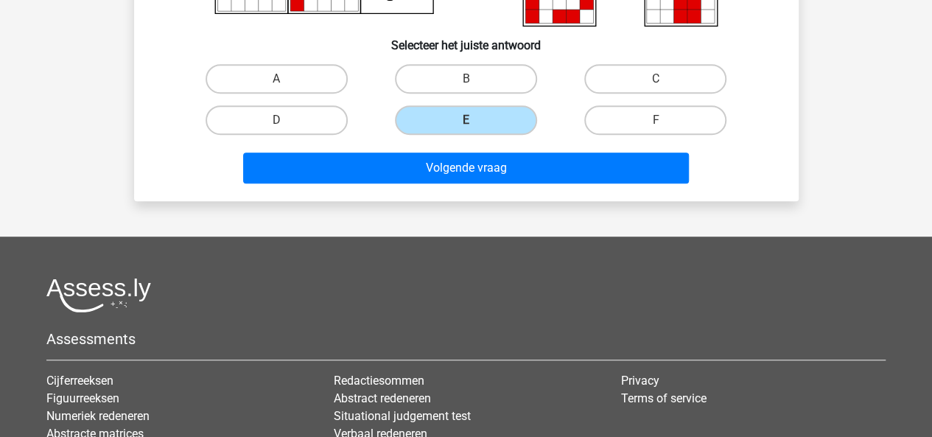
scroll to position [367, 0]
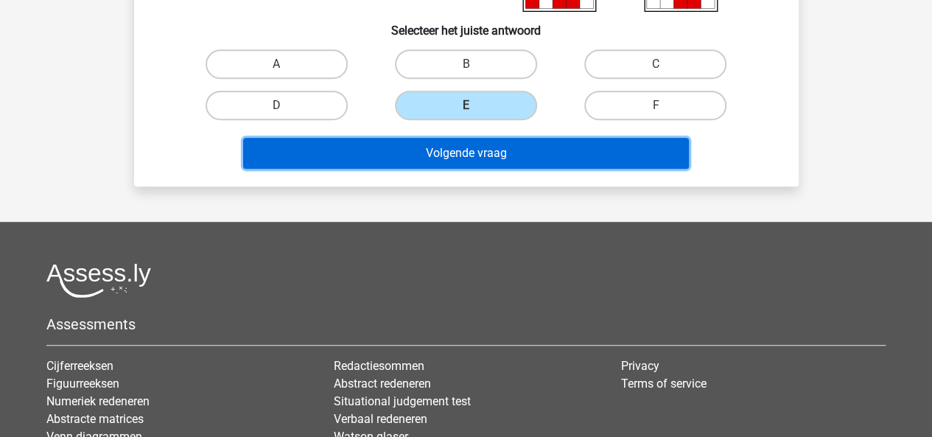
click at [476, 154] on button "Volgende vraag" at bounding box center [466, 153] width 446 height 31
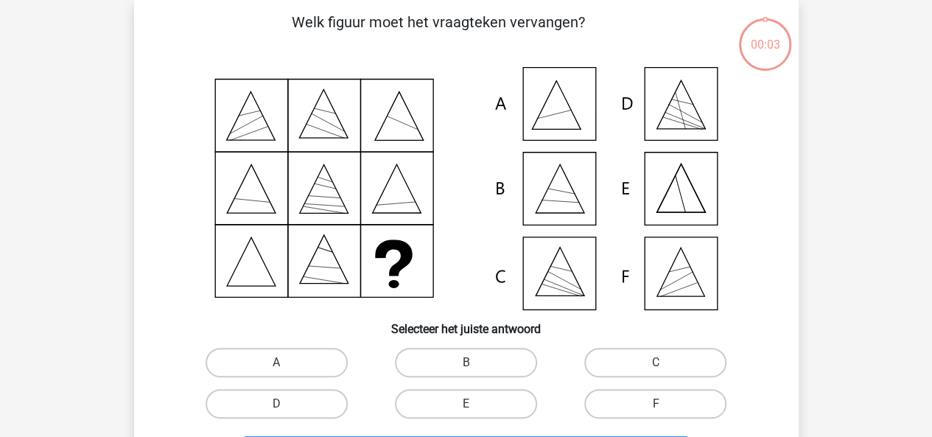
scroll to position [68, 0]
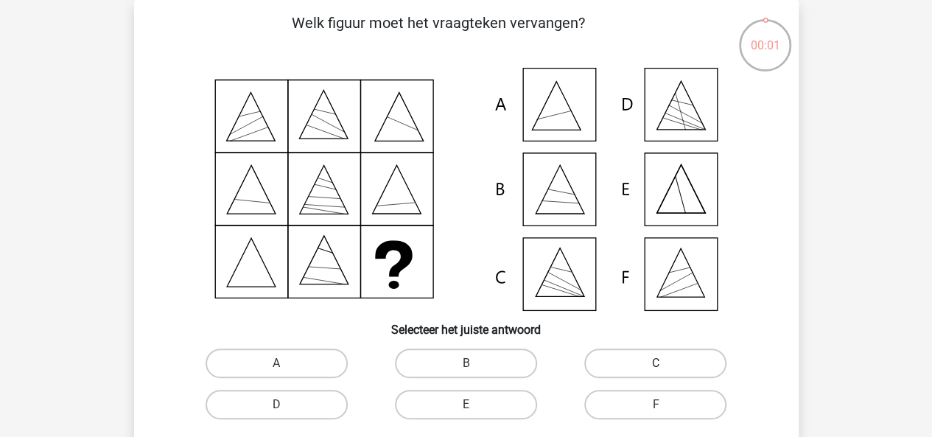
click at [637, 360] on label "C" at bounding box center [655, 363] width 142 height 29
click at [656, 363] on input "C" at bounding box center [661, 368] width 10 height 10
radio input "true"
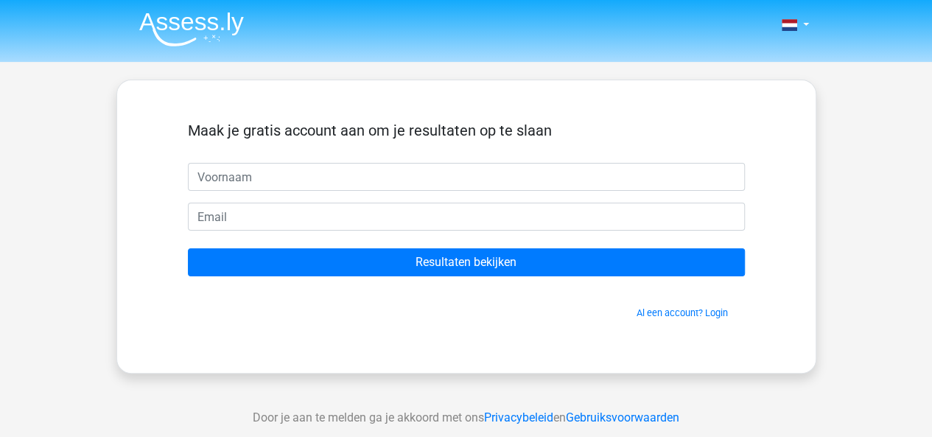
click at [439, 180] on input "text" at bounding box center [466, 177] width 557 height 28
type input "Maudi"
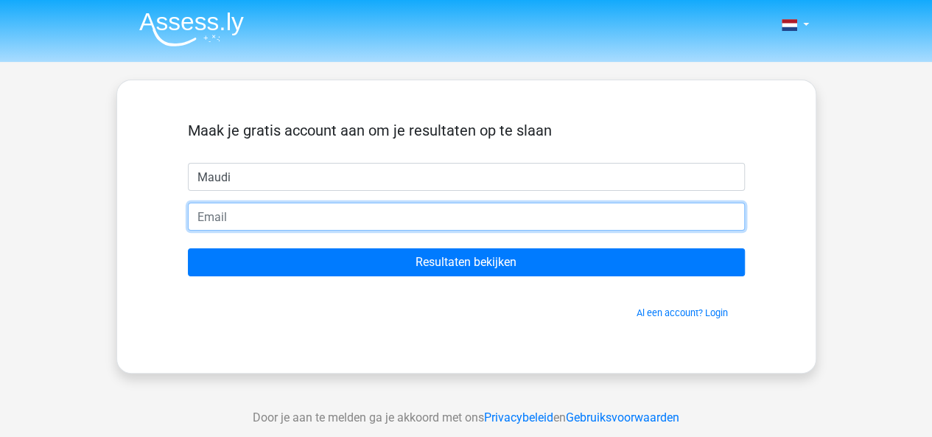
click at [376, 211] on input "email" at bounding box center [466, 217] width 557 height 28
type input "[EMAIL_ADDRESS][DOMAIN_NAME]"
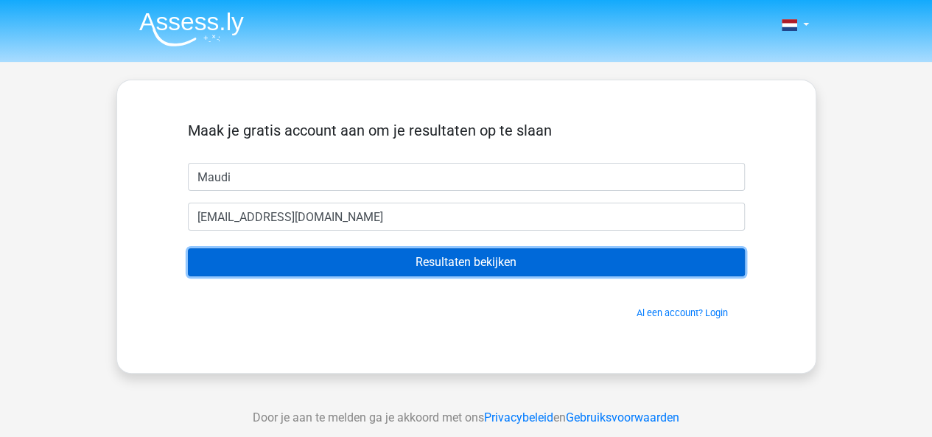
click at [408, 262] on input "Resultaten bekijken" at bounding box center [466, 262] width 557 height 28
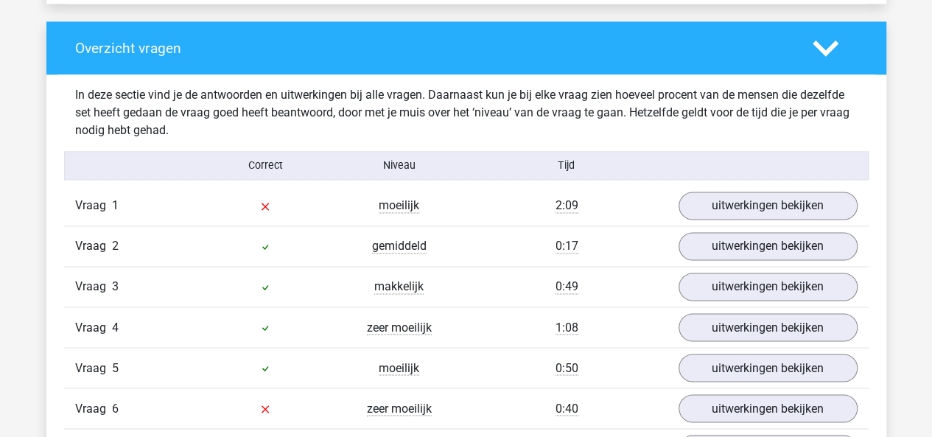
scroll to position [1066, 0]
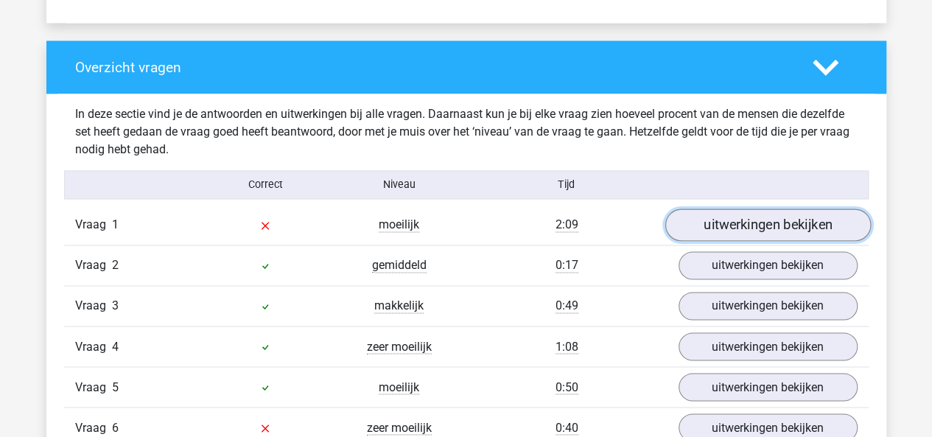
click at [721, 228] on link "uitwerkingen bekijken" at bounding box center [768, 225] width 206 height 32
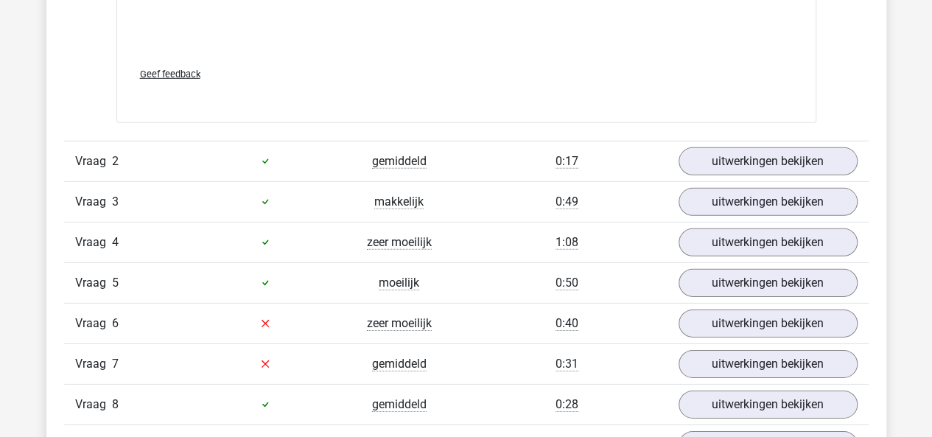
scroll to position [2161, 0]
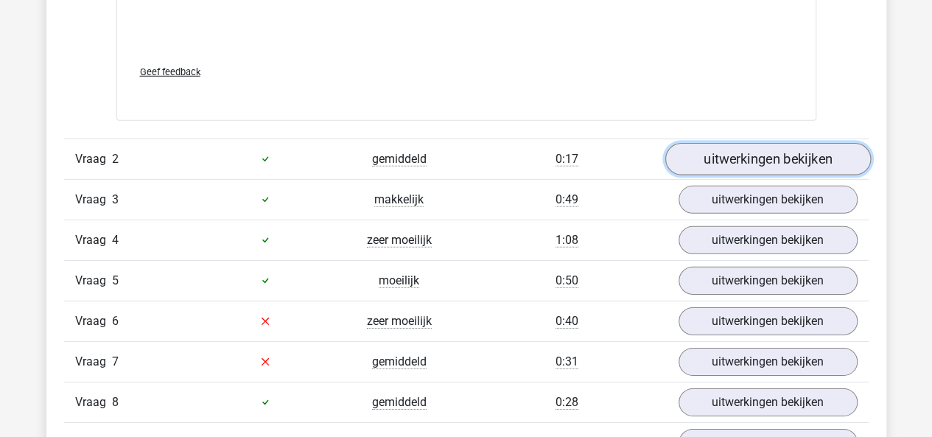
click at [725, 157] on link "uitwerkingen bekijken" at bounding box center [768, 159] width 206 height 32
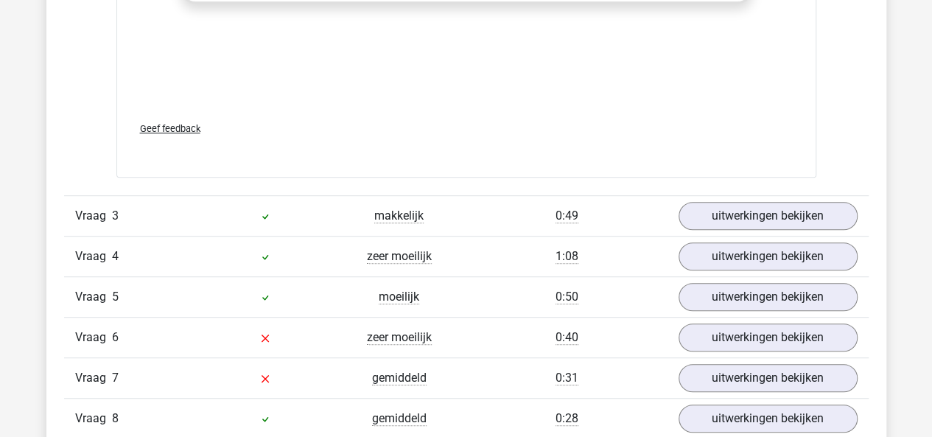
scroll to position [3139, 0]
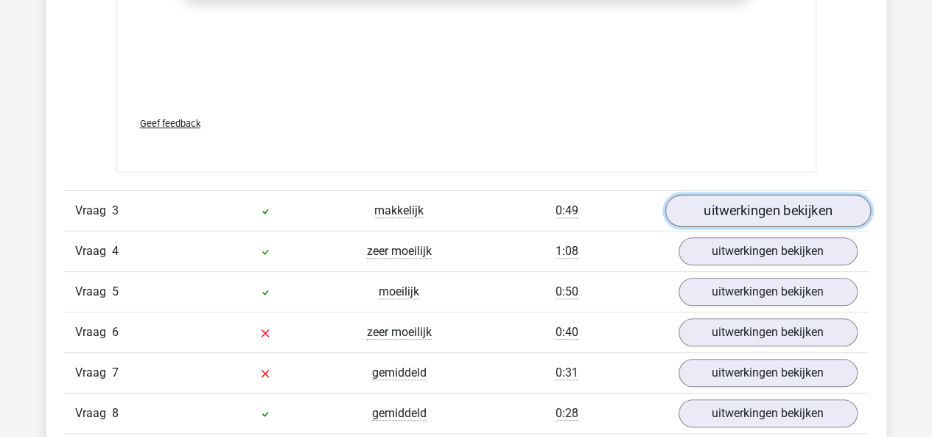
click at [761, 209] on link "uitwerkingen bekijken" at bounding box center [768, 211] width 206 height 32
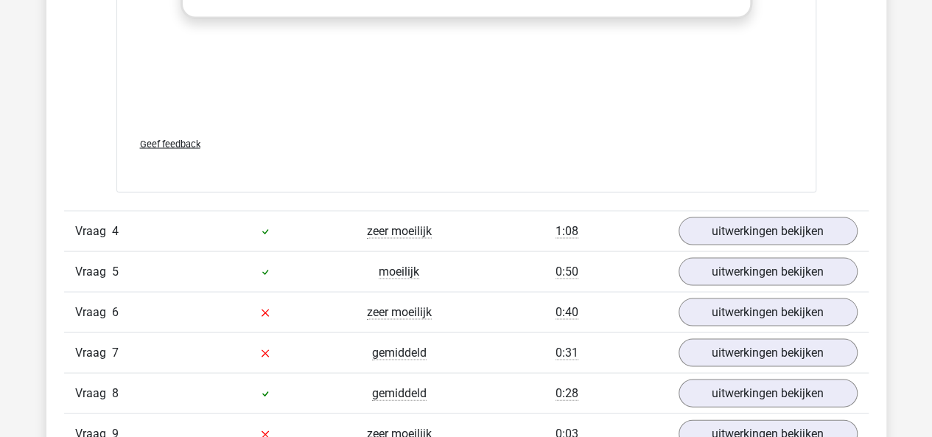
scroll to position [4190, 0]
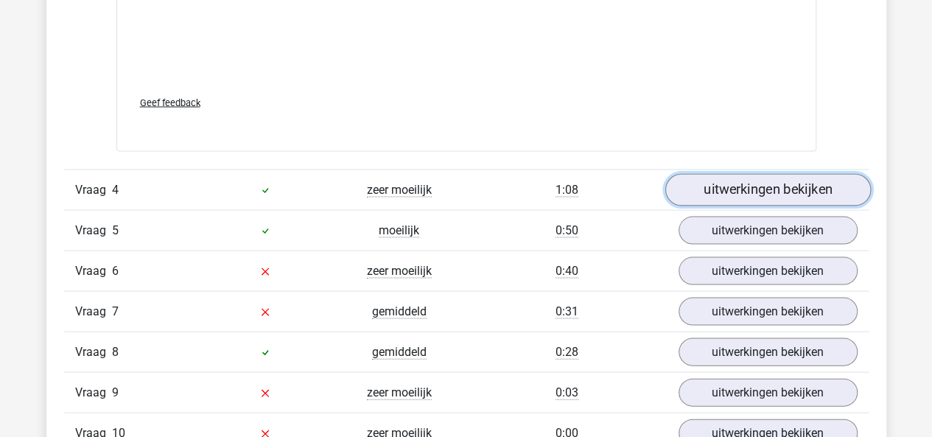
click at [765, 180] on link "uitwerkingen bekijken" at bounding box center [768, 189] width 206 height 32
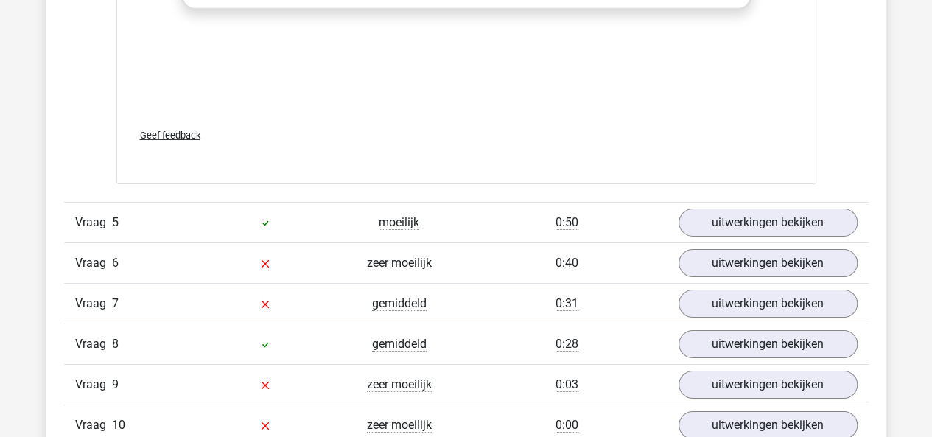
scroll to position [5188, 0]
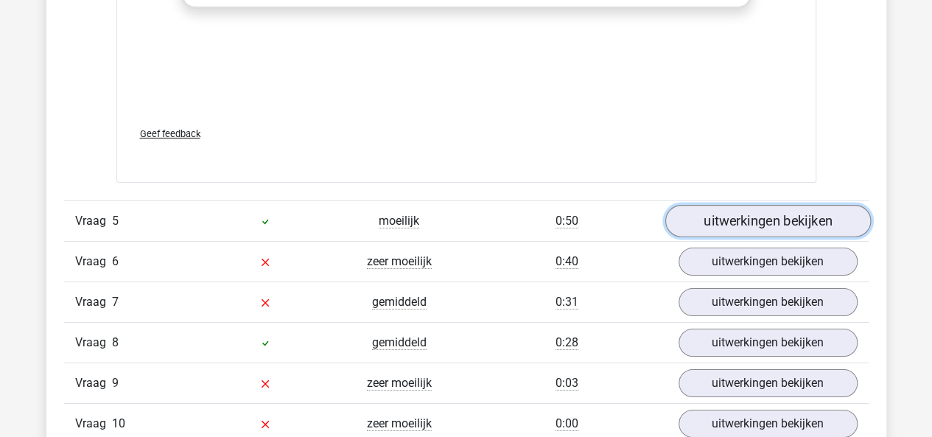
click at [758, 206] on link "uitwerkingen bekijken" at bounding box center [768, 222] width 206 height 32
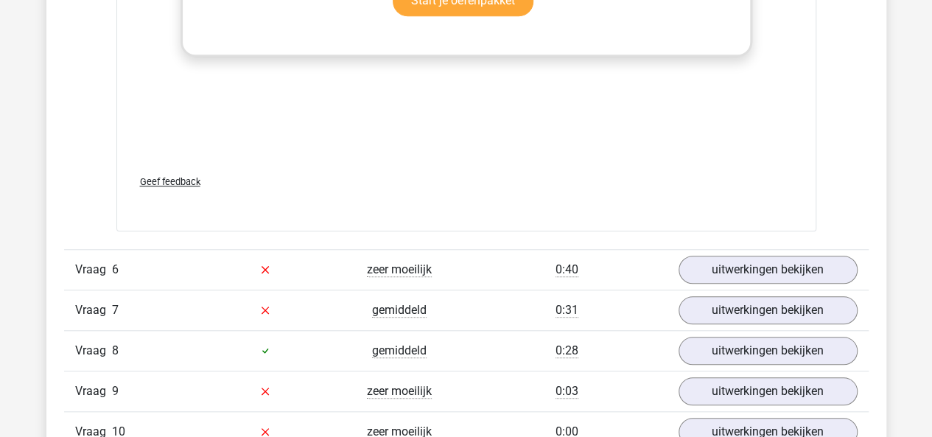
scroll to position [6185, 0]
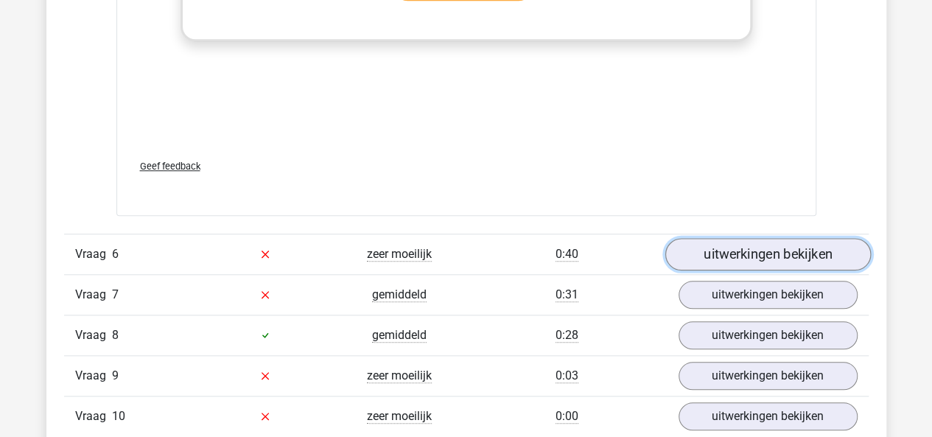
click at [756, 238] on link "uitwerkingen bekijken" at bounding box center [768, 254] width 206 height 32
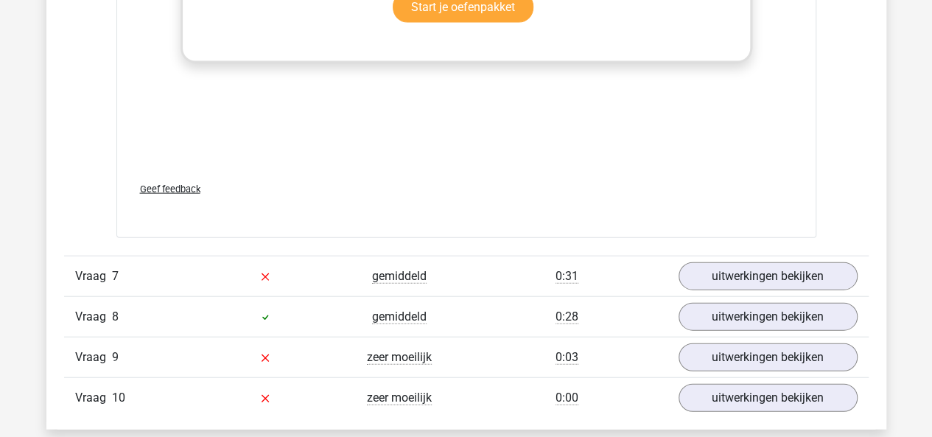
scroll to position [7216, 0]
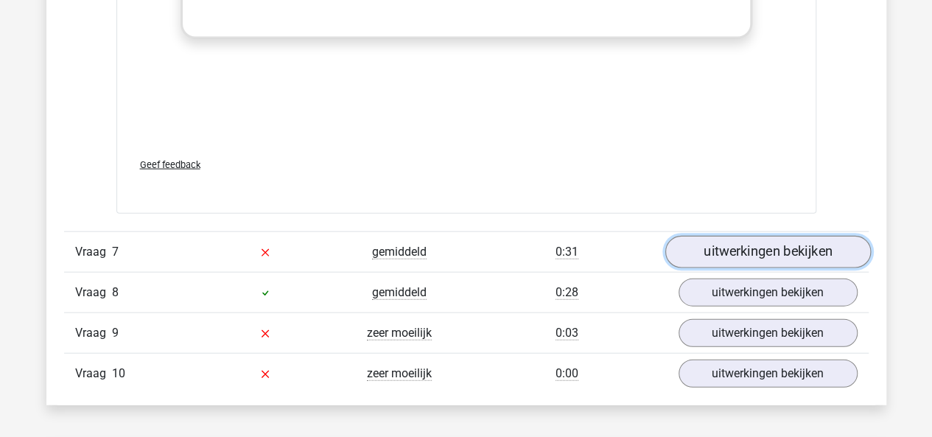
click at [772, 239] on link "uitwerkingen bekijken" at bounding box center [768, 252] width 206 height 32
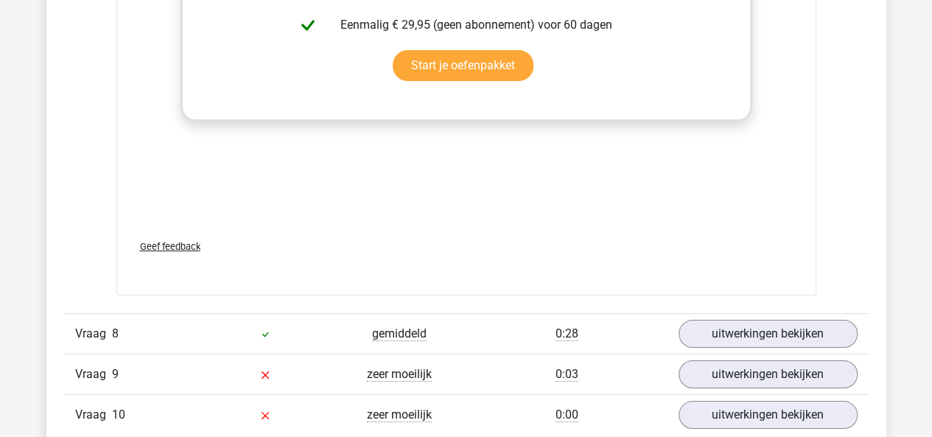
scroll to position [8169, 0]
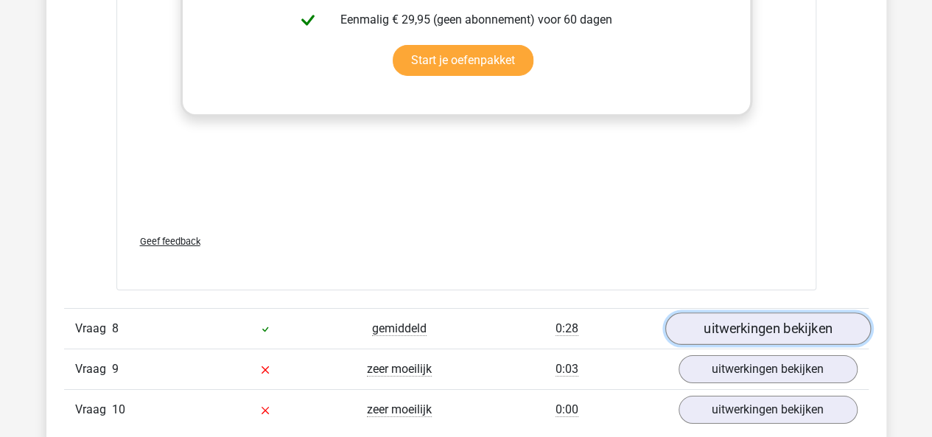
click at [743, 312] on link "uitwerkingen bekijken" at bounding box center [768, 328] width 206 height 32
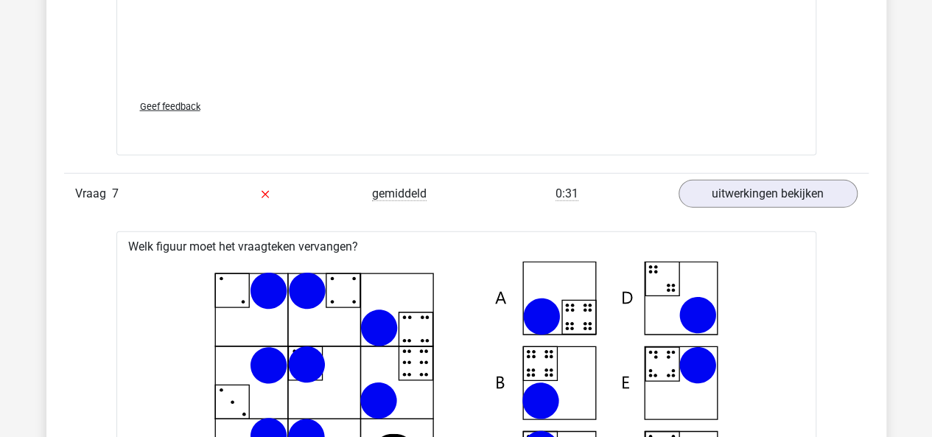
scroll to position [7251, 0]
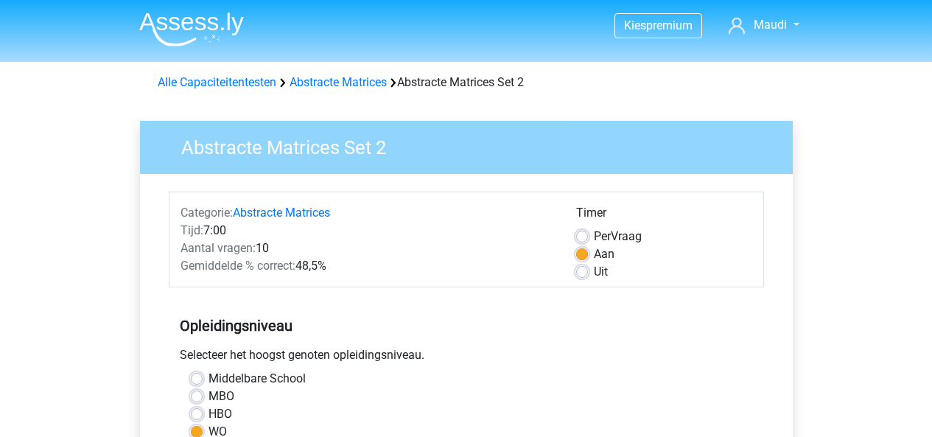
scroll to position [329, 0]
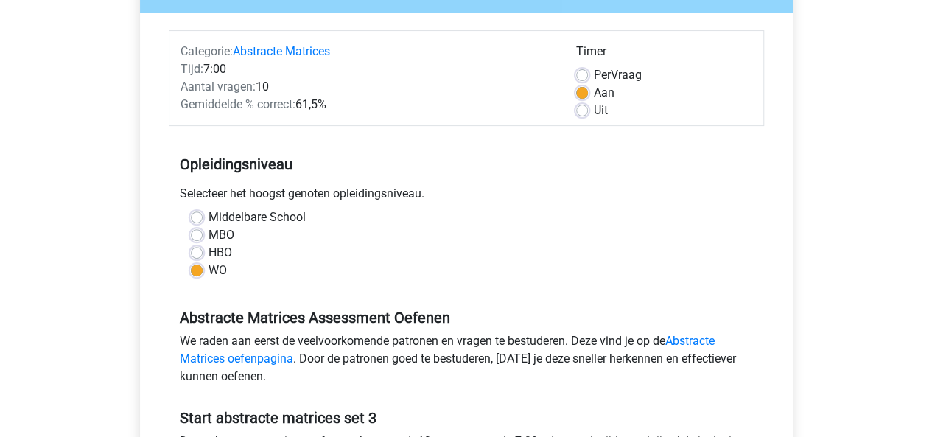
scroll to position [162, 0]
click at [209, 250] on label "HBO" at bounding box center [221, 252] width 24 height 18
click at [200, 250] on input "HBO" at bounding box center [197, 250] width 12 height 15
radio input "true"
click at [209, 270] on label "WO" at bounding box center [218, 270] width 18 height 18
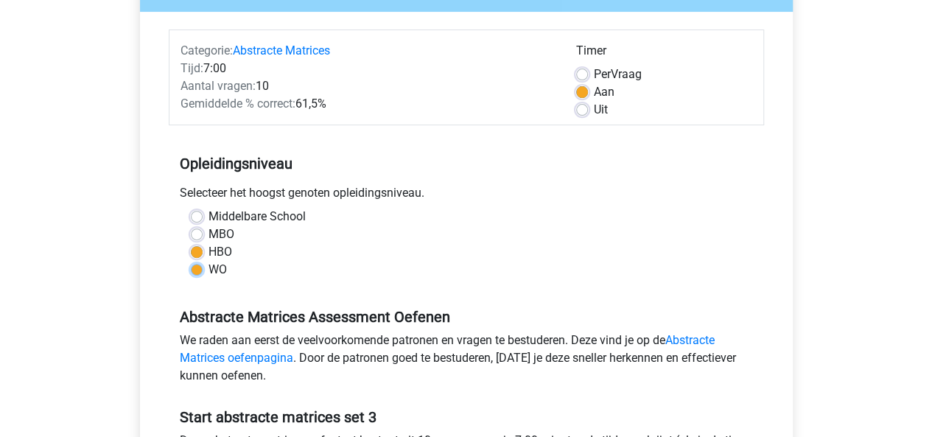
click at [197, 270] on input "WO" at bounding box center [197, 268] width 12 height 15
radio input "true"
click at [209, 254] on label "HBO" at bounding box center [221, 252] width 24 height 18
click at [197, 254] on input "HBO" at bounding box center [197, 250] width 12 height 15
radio input "true"
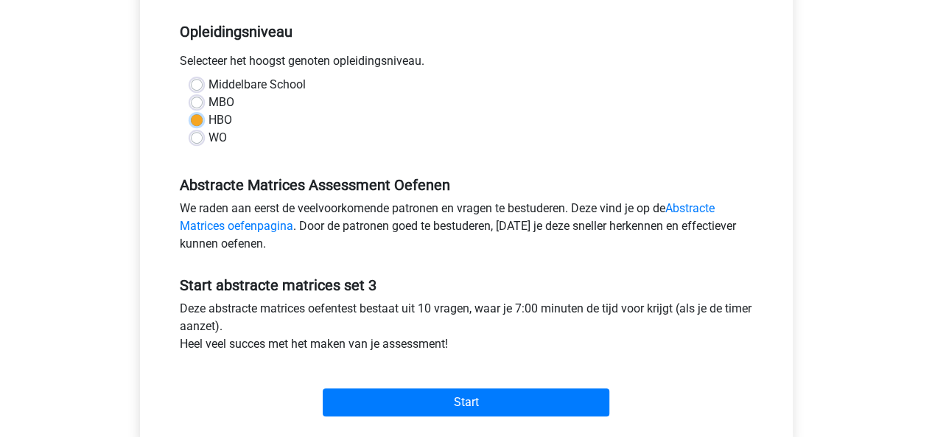
scroll to position [324, 0]
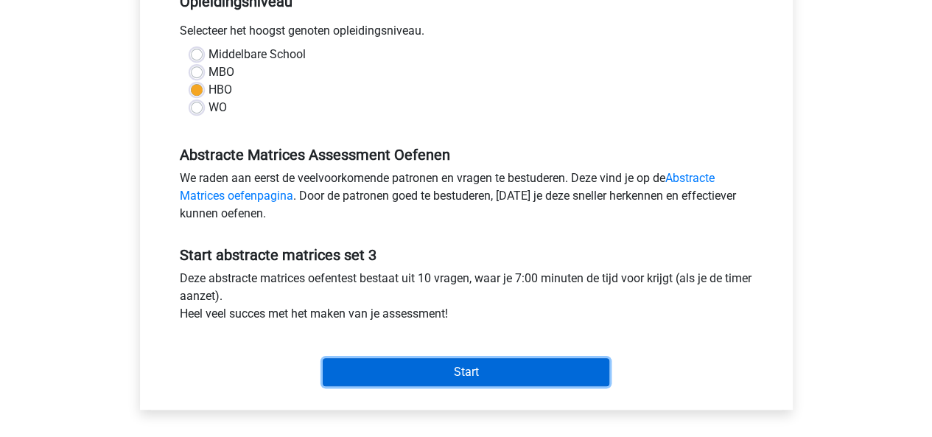
click at [446, 366] on input "Start" at bounding box center [466, 372] width 287 height 28
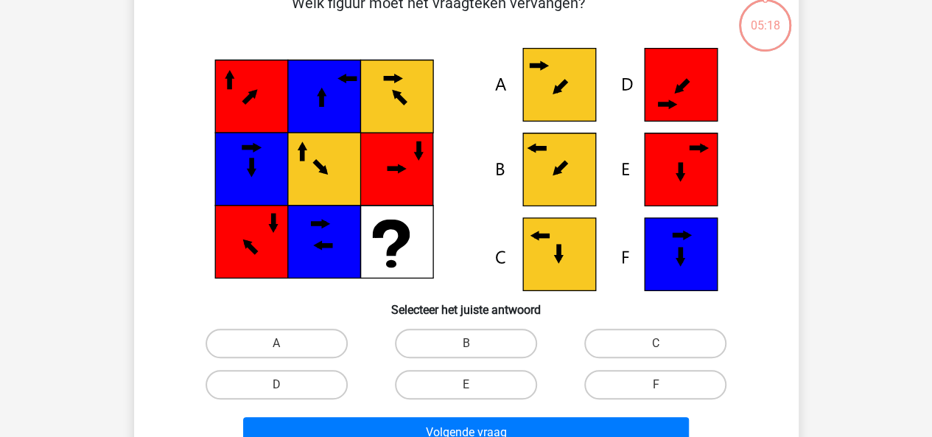
scroll to position [88, 0]
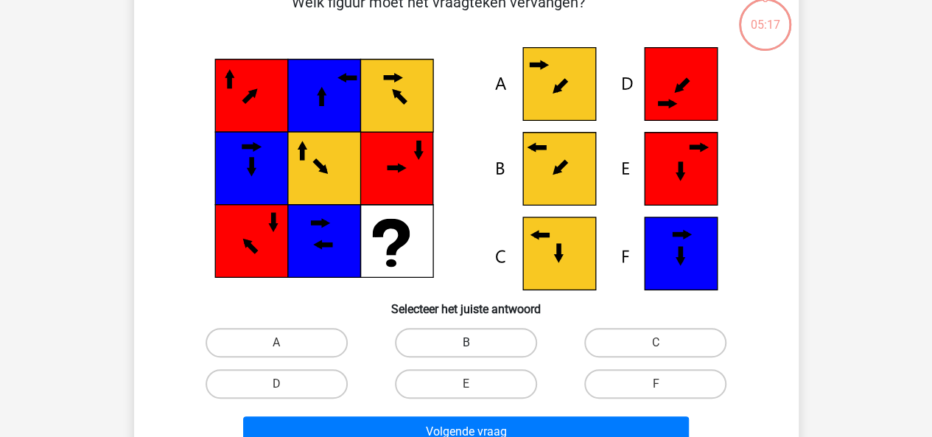
click at [495, 340] on label "B" at bounding box center [466, 342] width 142 height 29
click at [475, 343] on input "B" at bounding box center [471, 348] width 10 height 10
radio input "true"
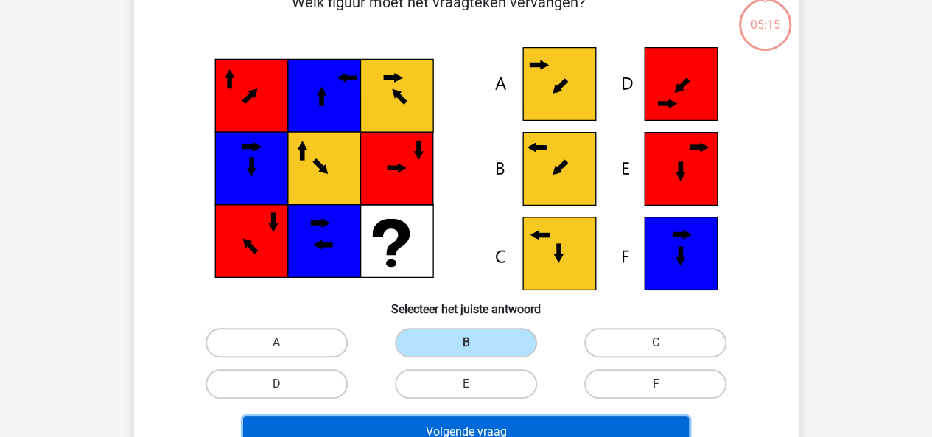
click at [489, 423] on button "Volgende vraag" at bounding box center [466, 431] width 446 height 31
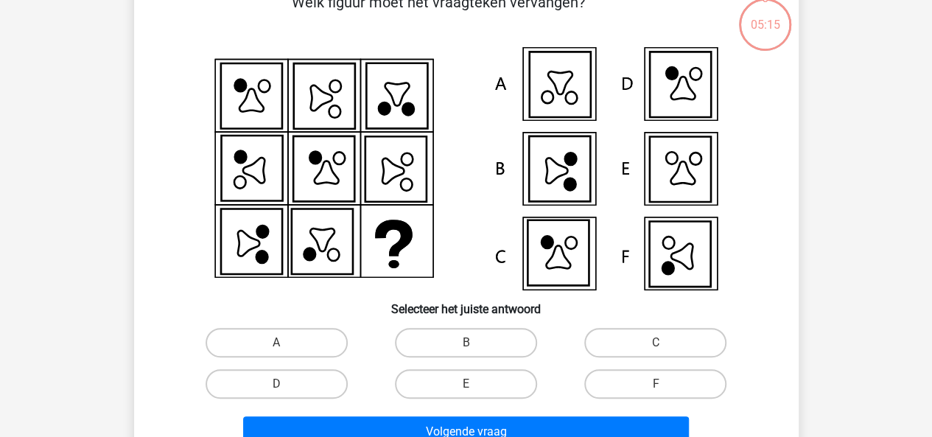
scroll to position [68, 0]
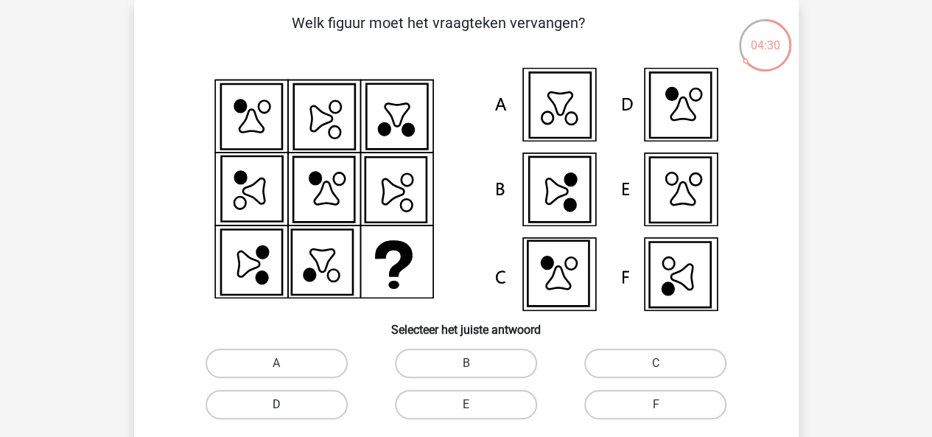
click at [317, 397] on label "D" at bounding box center [277, 404] width 142 height 29
click at [286, 405] on input "D" at bounding box center [281, 410] width 10 height 10
radio input "true"
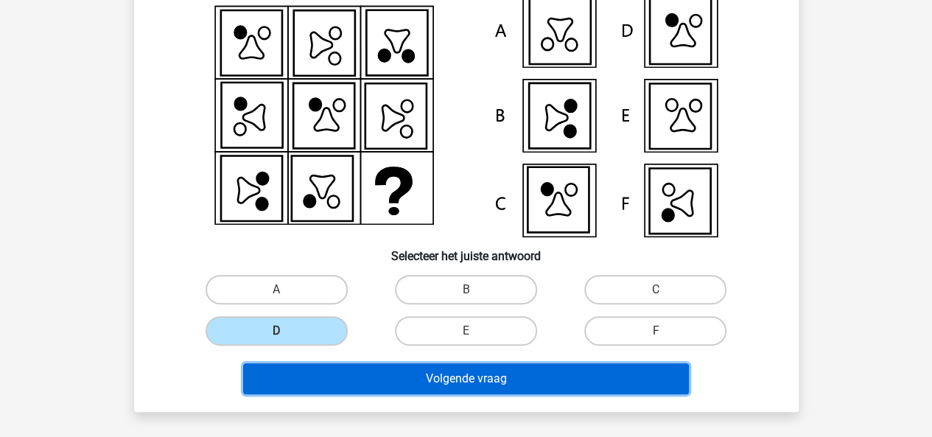
click at [501, 373] on button "Volgende vraag" at bounding box center [466, 378] width 446 height 31
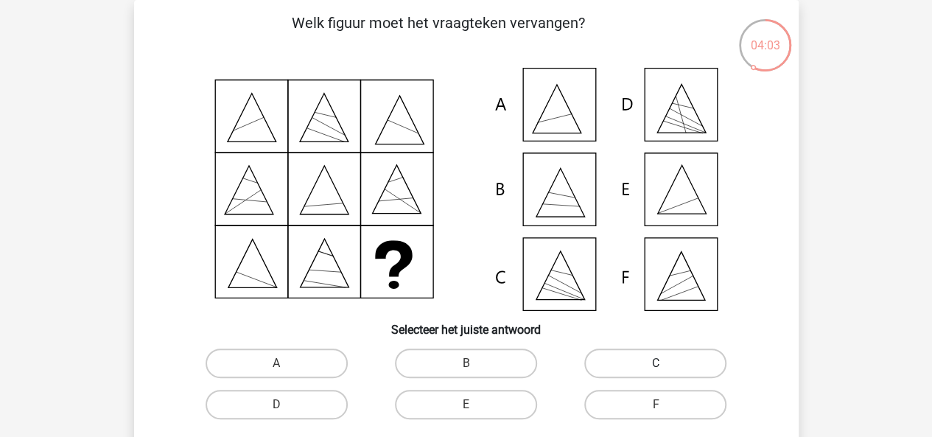
click at [629, 378] on label "C" at bounding box center [655, 363] width 142 height 29
click at [656, 373] on input "C" at bounding box center [661, 368] width 10 height 10
radio input "true"
click at [636, 363] on label "C" at bounding box center [655, 363] width 142 height 29
click at [656, 363] on input "C" at bounding box center [661, 368] width 10 height 10
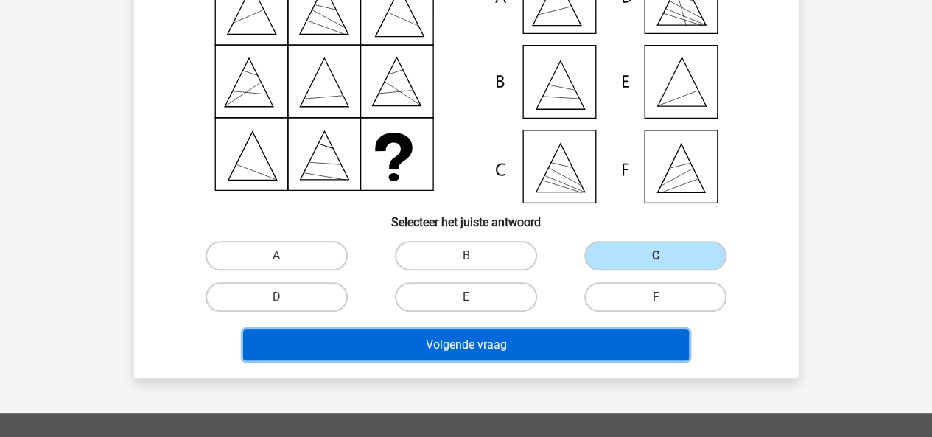
click at [545, 332] on button "Volgende vraag" at bounding box center [466, 344] width 446 height 31
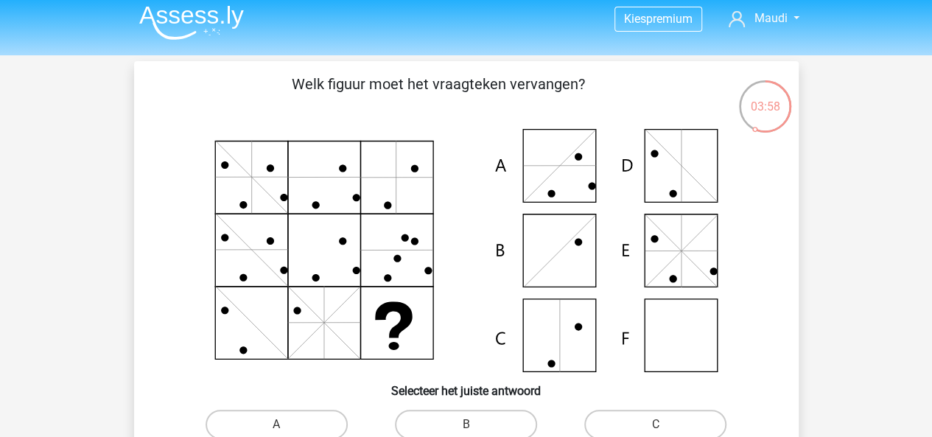
scroll to position [0, 0]
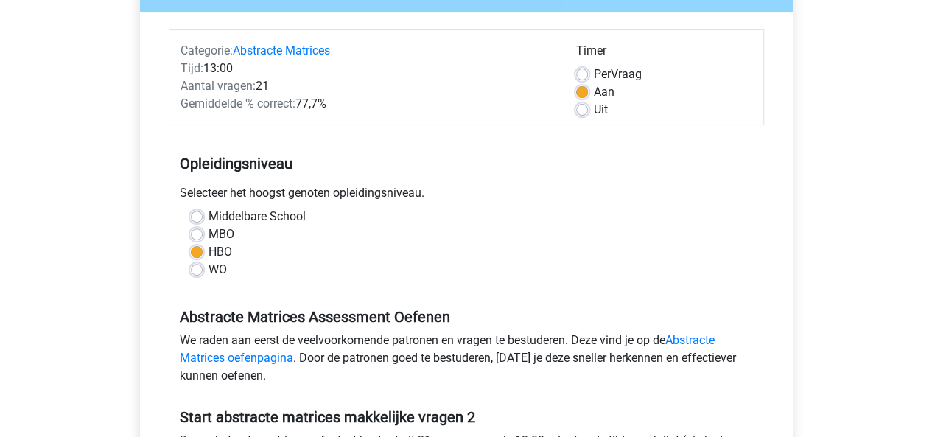
scroll to position [186, 0]
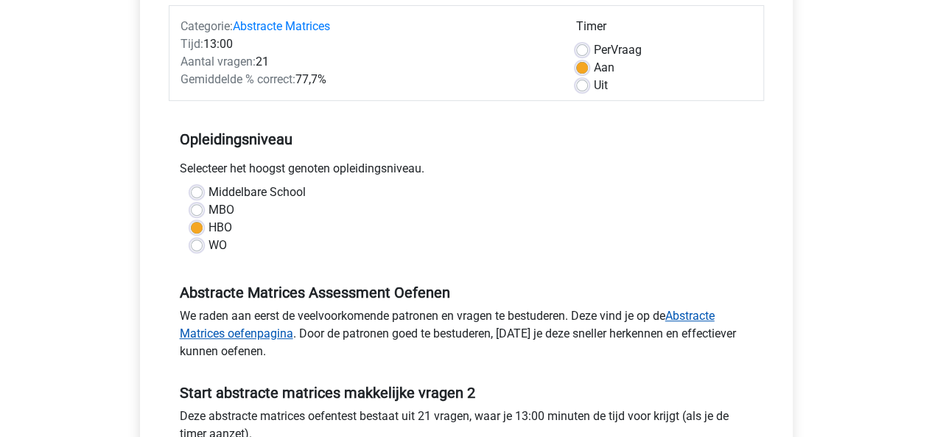
click at [287, 330] on link "Abstracte Matrices oefenpagina" at bounding box center [447, 325] width 535 height 32
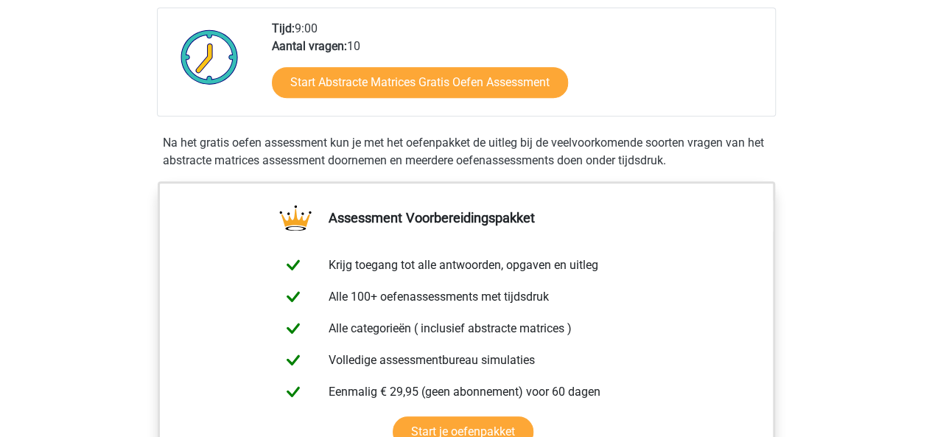
scroll to position [457, 0]
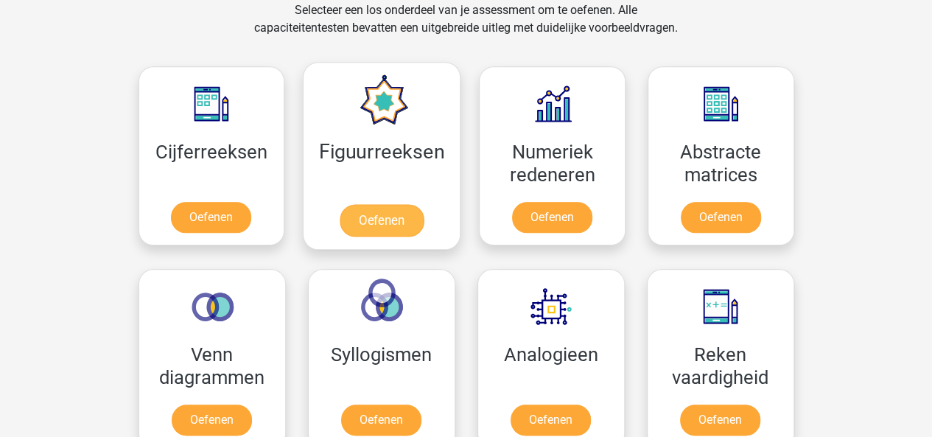
scroll to position [625, 0]
click at [405, 224] on link "Oefenen" at bounding box center [382, 220] width 84 height 32
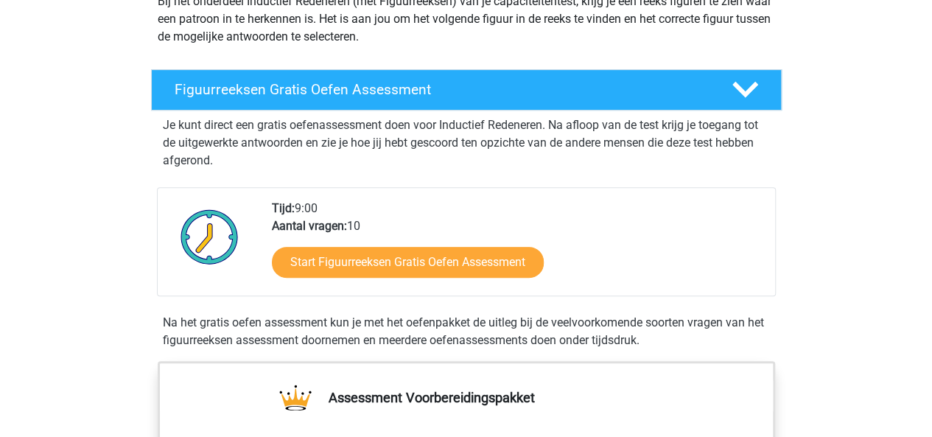
scroll to position [196, 0]
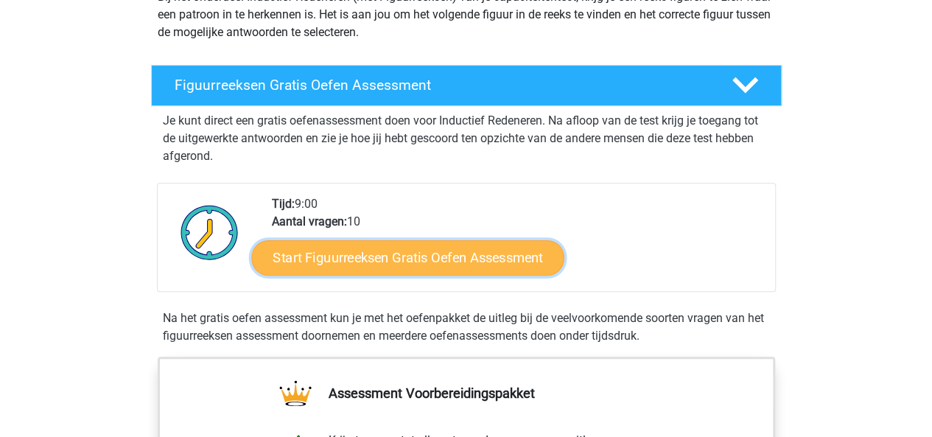
click at [430, 253] on link "Start Figuurreeksen Gratis Oefen Assessment" at bounding box center [407, 256] width 312 height 35
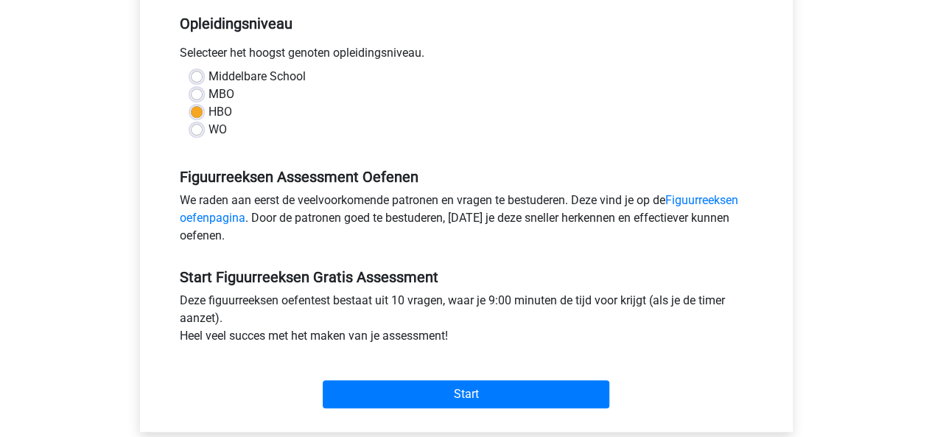
scroll to position [314, 0]
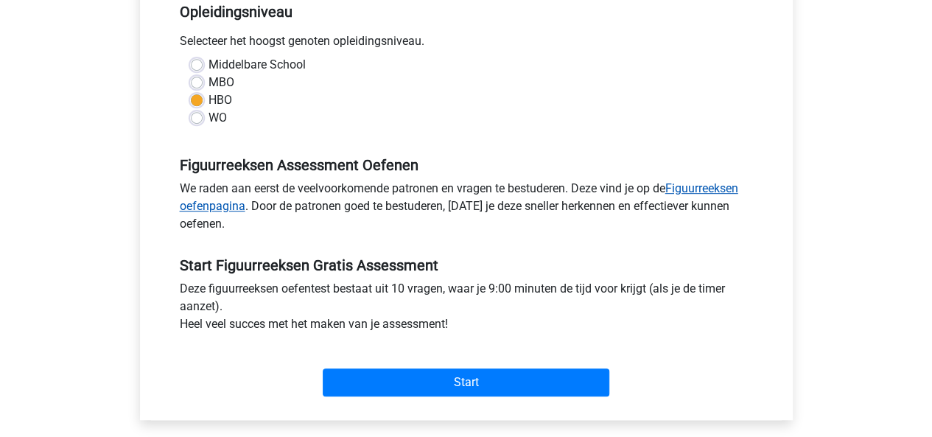
click at [707, 183] on link "Figuurreeksen oefenpagina" at bounding box center [459, 197] width 559 height 32
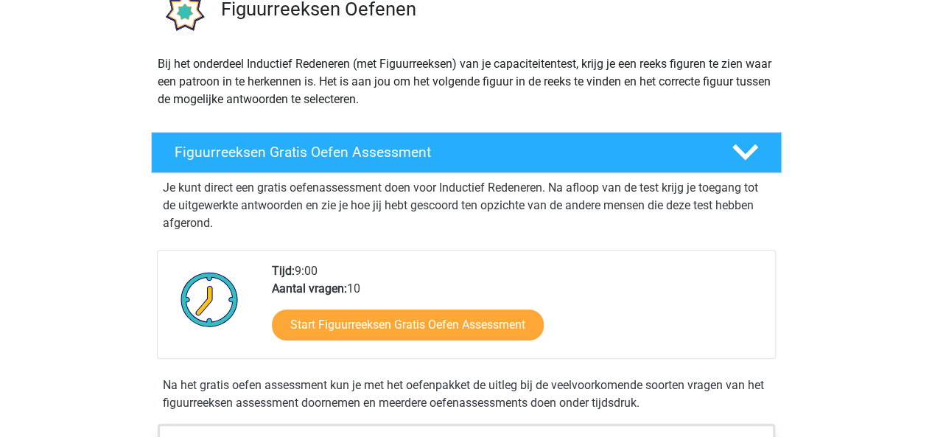
scroll to position [147, 0]
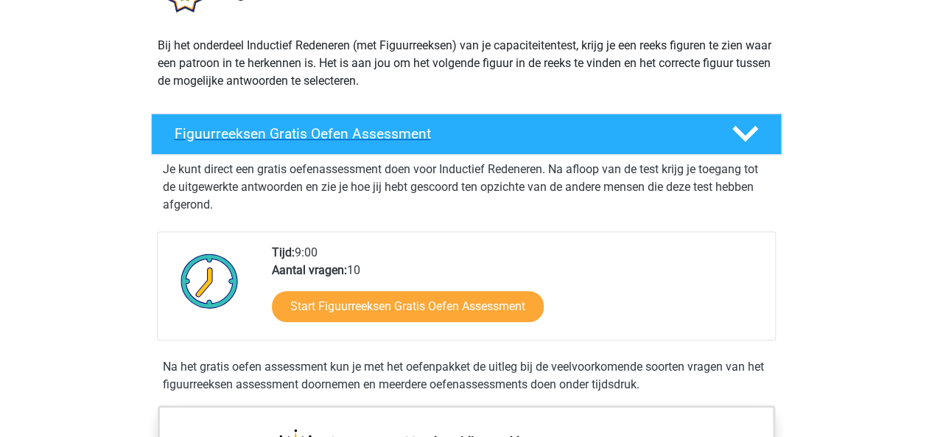
click at [752, 125] on icon at bounding box center [745, 134] width 26 height 26
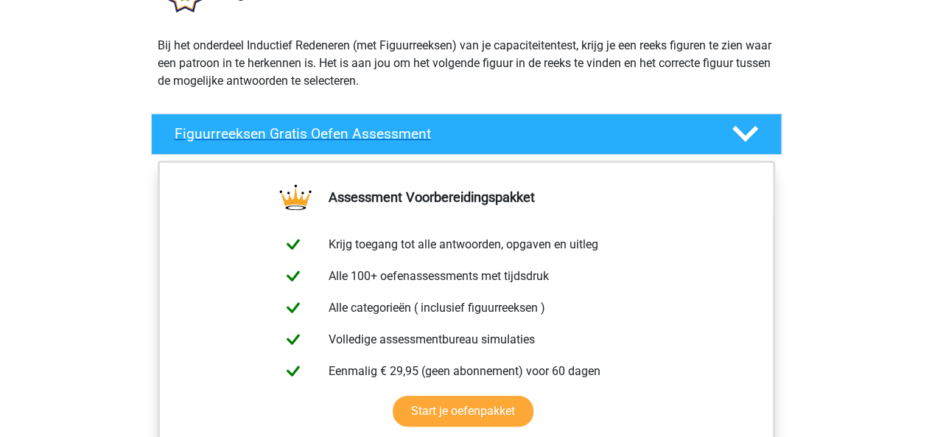
click at [752, 125] on icon at bounding box center [745, 134] width 26 height 26
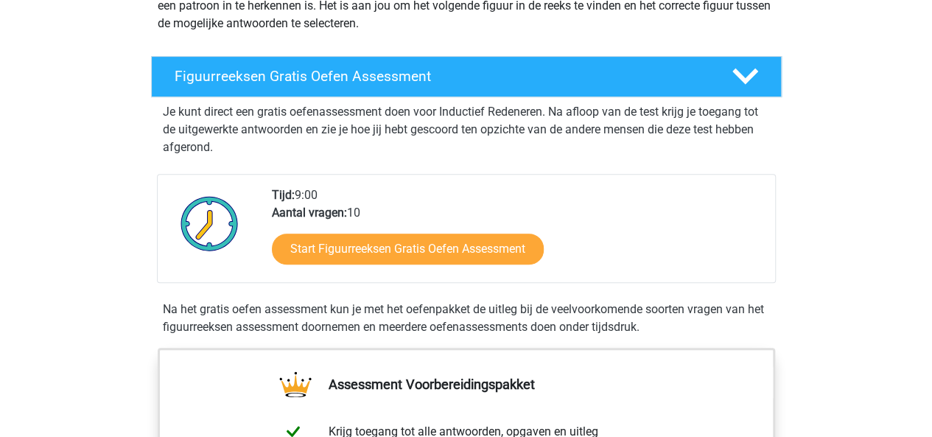
scroll to position [295, 0]
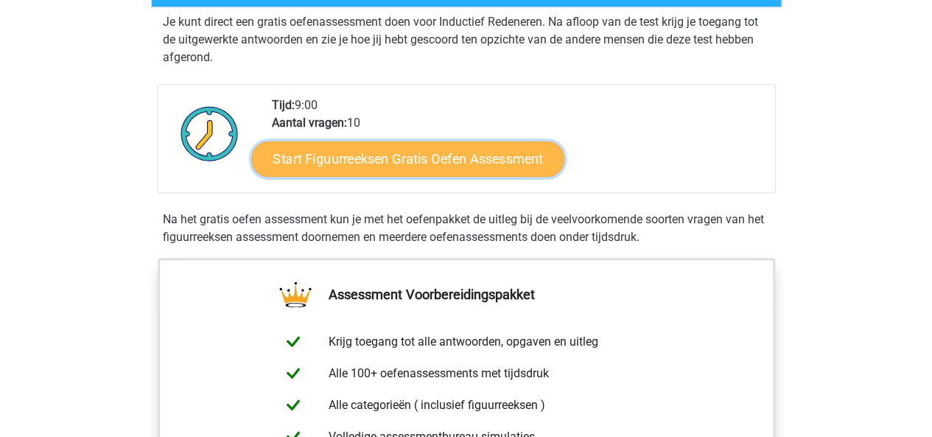
click at [497, 147] on link "Start Figuurreeksen Gratis Oefen Assessment" at bounding box center [407, 158] width 312 height 35
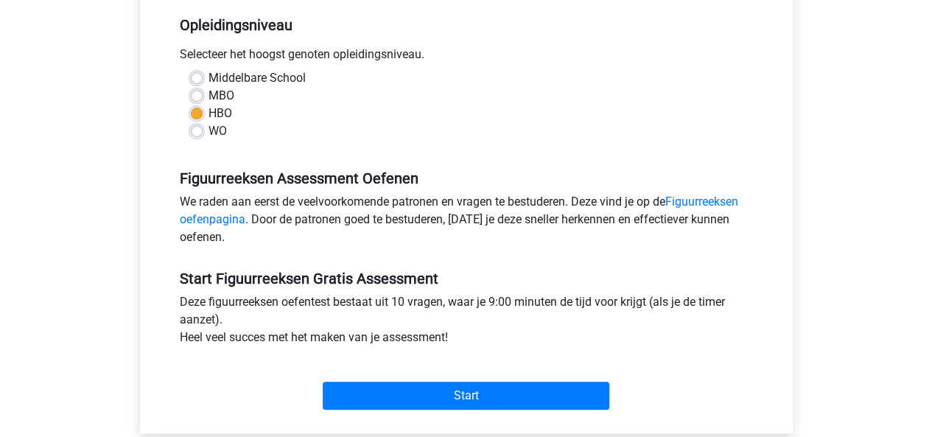
scroll to position [309, 0]
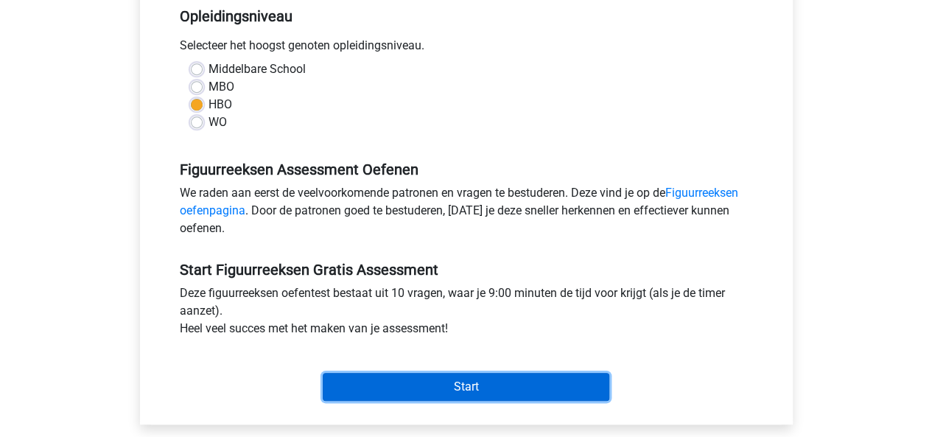
click at [434, 385] on input "Start" at bounding box center [466, 387] width 287 height 28
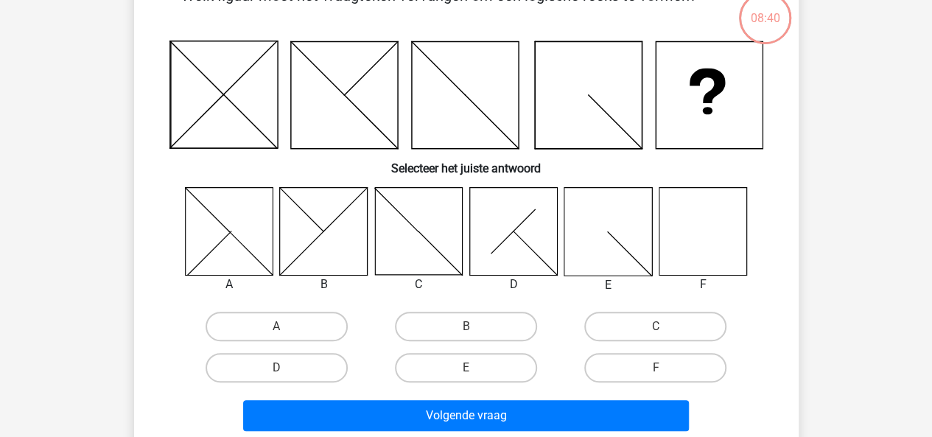
scroll to position [98, 0]
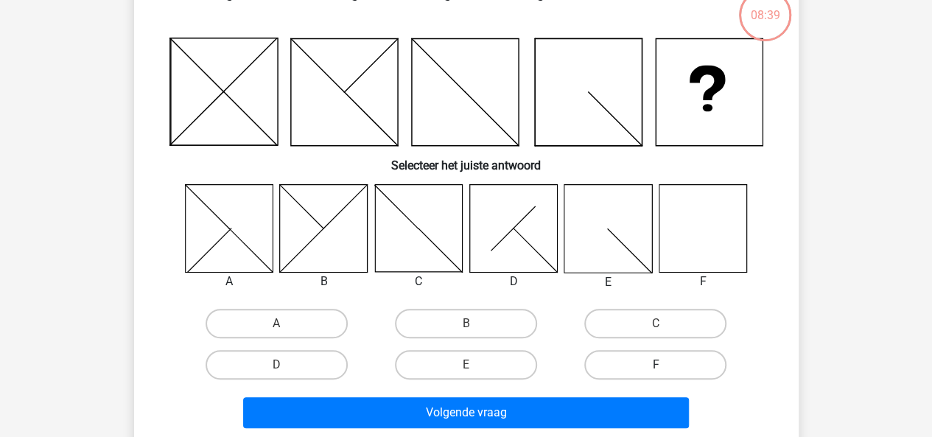
click at [678, 362] on label "F" at bounding box center [655, 364] width 142 height 29
click at [665, 365] on input "F" at bounding box center [661, 370] width 10 height 10
radio input "true"
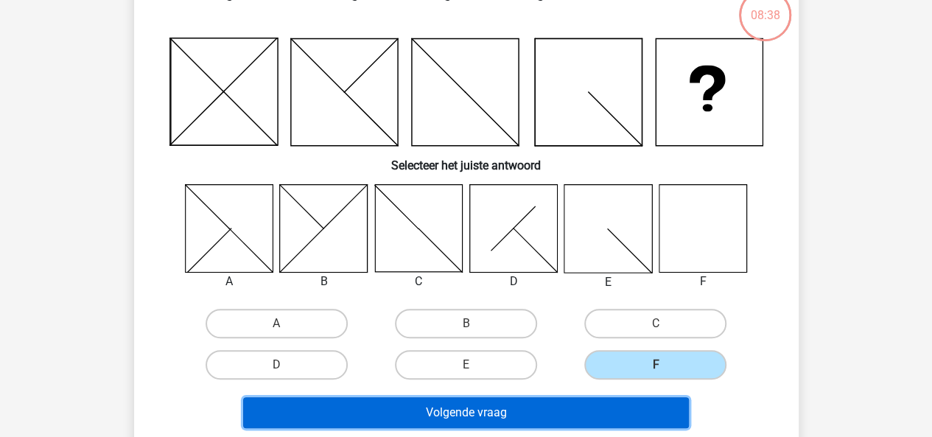
click at [606, 409] on button "Volgende vraag" at bounding box center [466, 412] width 446 height 31
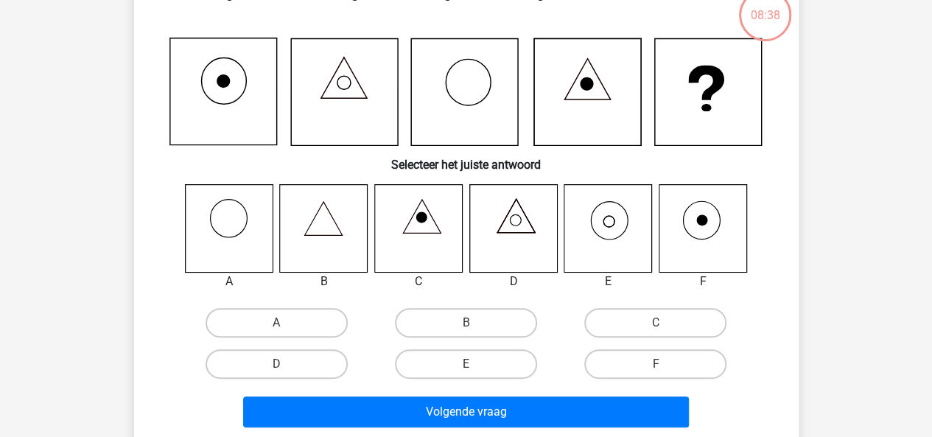
scroll to position [68, 0]
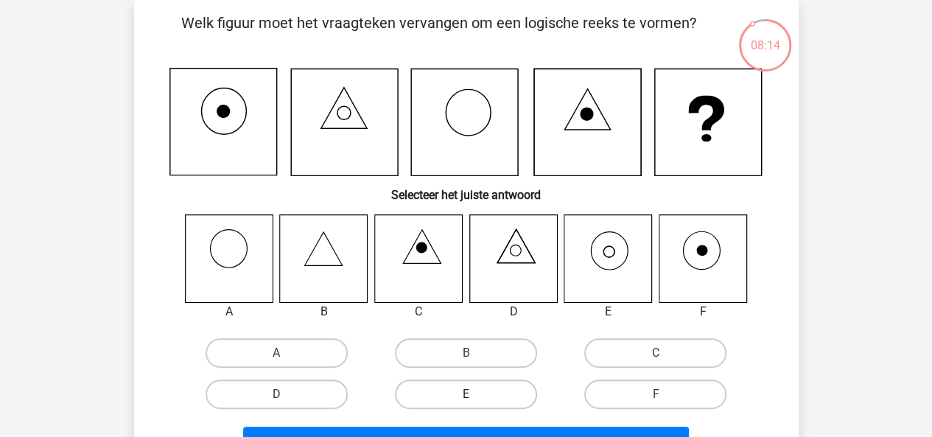
click at [452, 390] on label "E" at bounding box center [466, 394] width 142 height 29
click at [466, 394] on input "E" at bounding box center [471, 399] width 10 height 10
radio input "true"
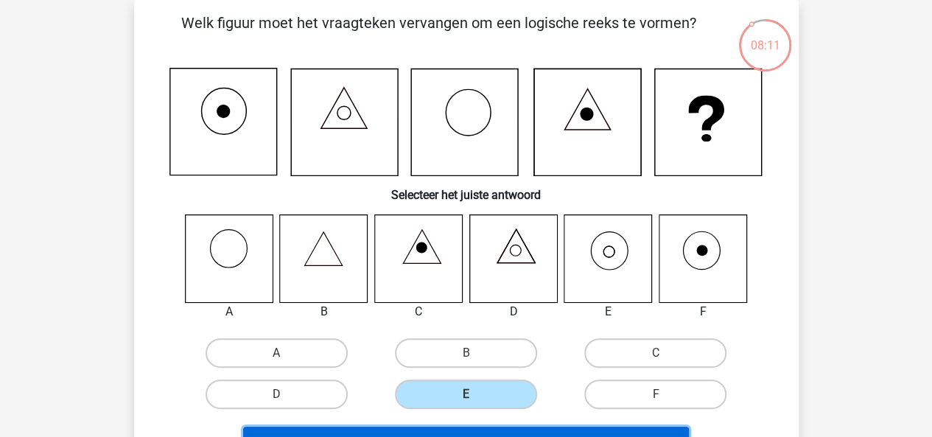
click at [458, 428] on button "Volgende vraag" at bounding box center [466, 442] width 446 height 31
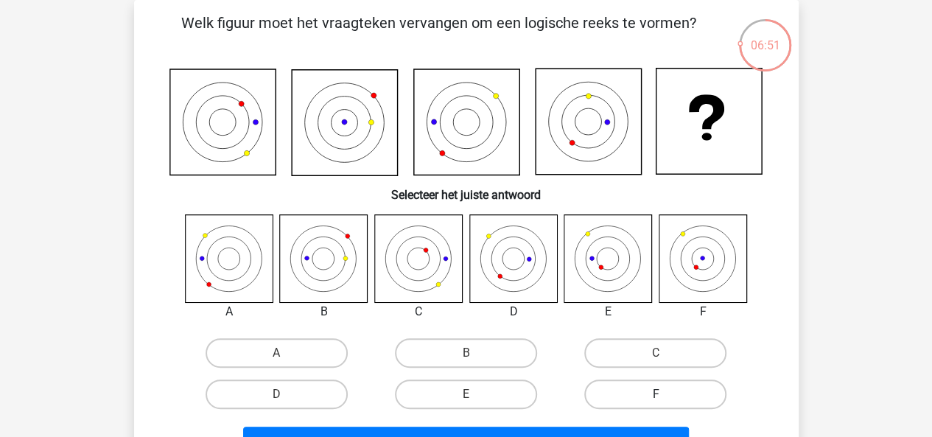
click at [606, 395] on label "F" at bounding box center [655, 394] width 142 height 29
click at [656, 395] on input "F" at bounding box center [661, 399] width 10 height 10
radio input "true"
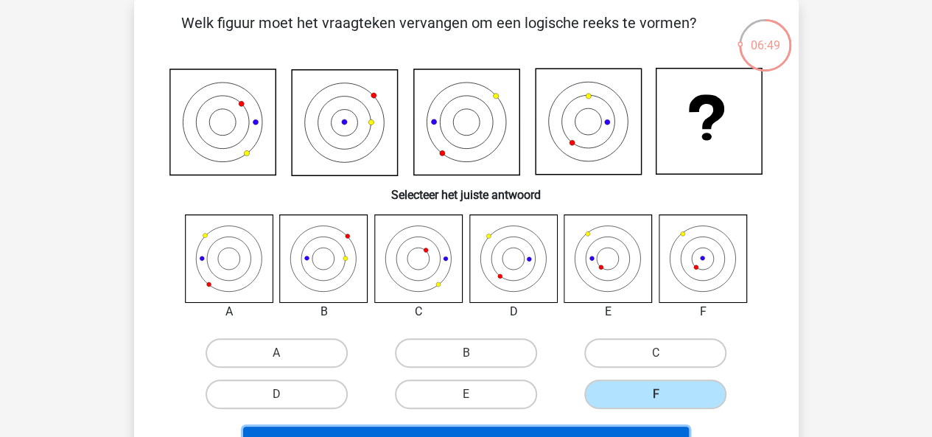
click at [572, 429] on button "Volgende vraag" at bounding box center [466, 442] width 446 height 31
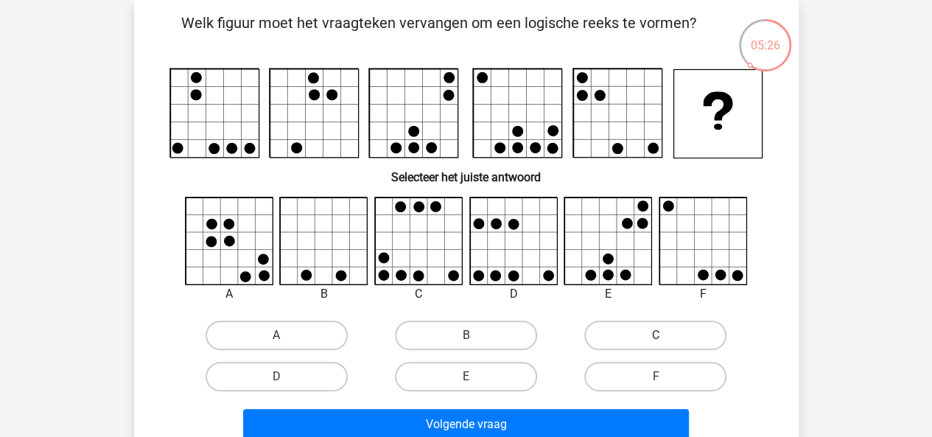
click at [615, 337] on label "C" at bounding box center [655, 335] width 142 height 29
click at [656, 337] on input "C" at bounding box center [661, 340] width 10 height 10
radio input "true"
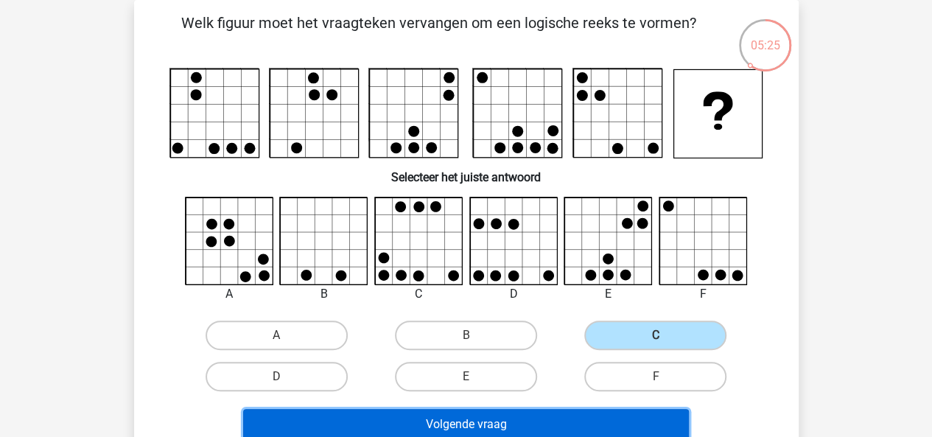
click at [528, 422] on button "Volgende vraag" at bounding box center [466, 424] width 446 height 31
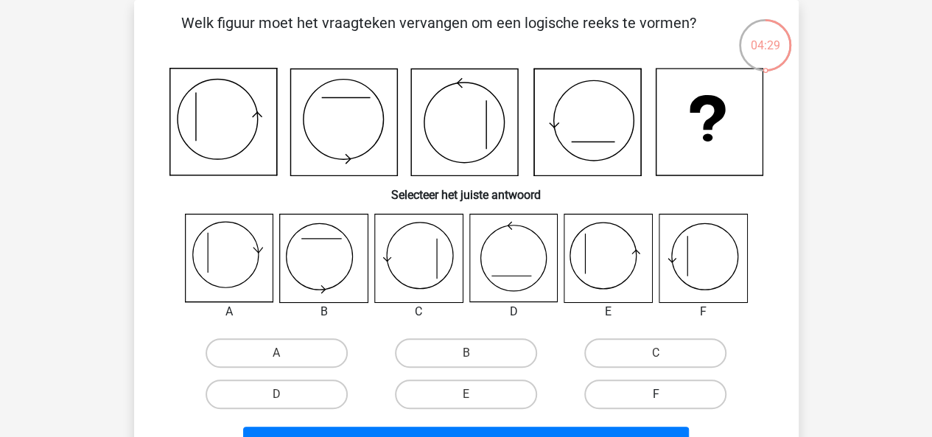
click at [643, 387] on label "F" at bounding box center [655, 394] width 142 height 29
click at [656, 394] on input "F" at bounding box center [661, 399] width 10 height 10
radio input "true"
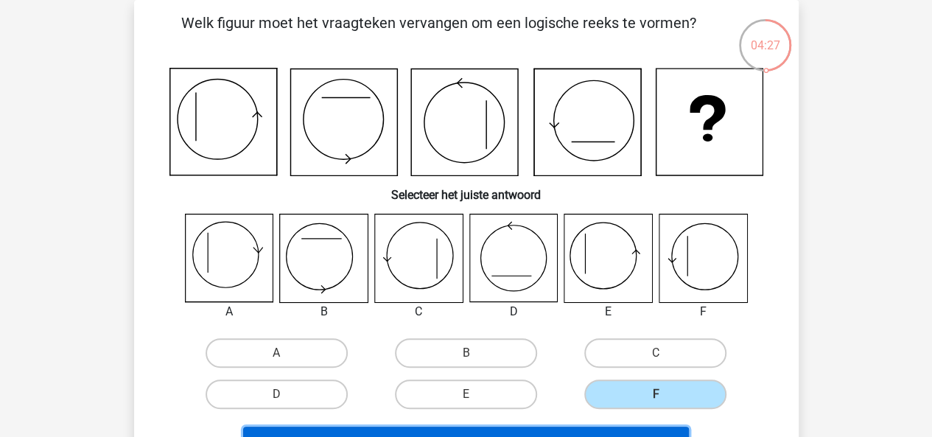
click at [618, 427] on button "Volgende vraag" at bounding box center [466, 442] width 446 height 31
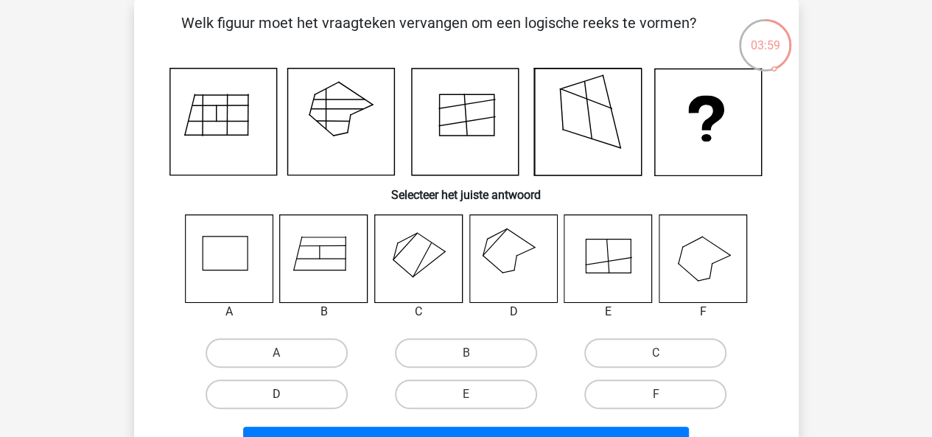
click at [308, 396] on label "D" at bounding box center [277, 394] width 142 height 29
click at [286, 396] on input "D" at bounding box center [281, 399] width 10 height 10
radio input "true"
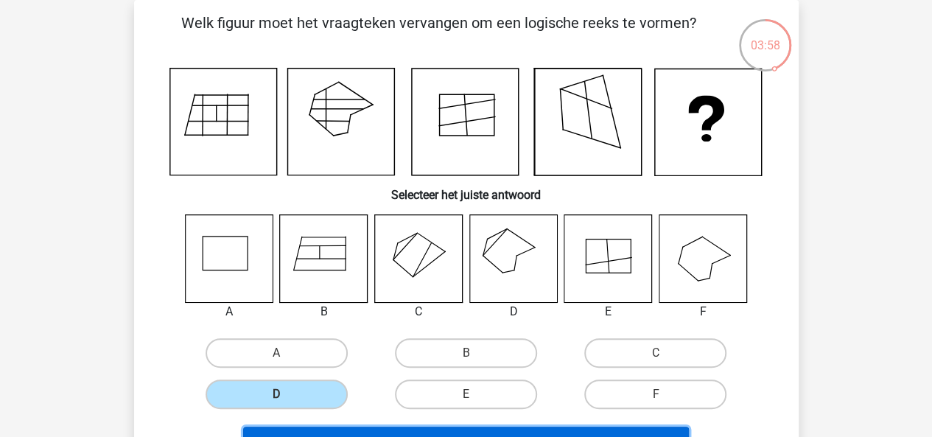
click at [319, 430] on button "Volgende vraag" at bounding box center [466, 442] width 446 height 31
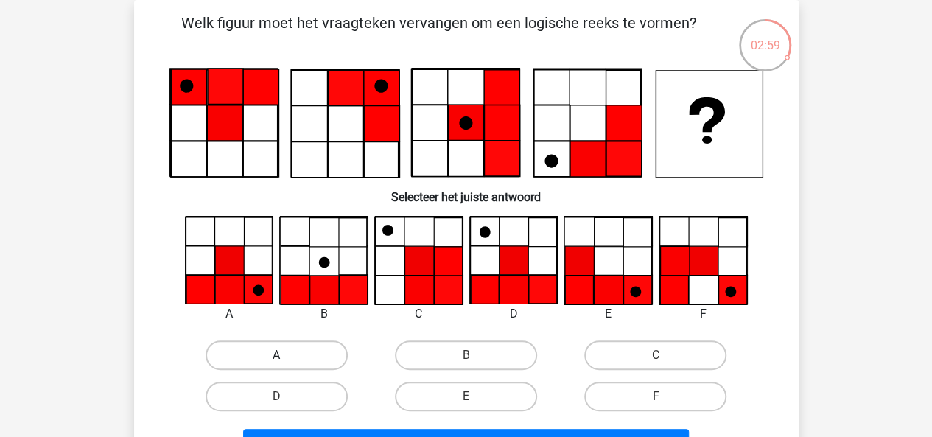
click at [242, 356] on label "A" at bounding box center [277, 354] width 142 height 29
click at [276, 356] on input "A" at bounding box center [281, 360] width 10 height 10
radio input "true"
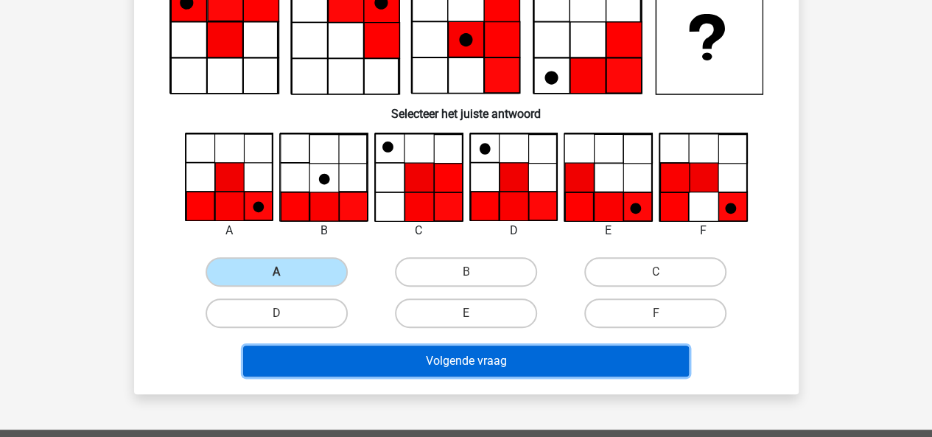
click at [291, 361] on button "Volgende vraag" at bounding box center [466, 361] width 446 height 31
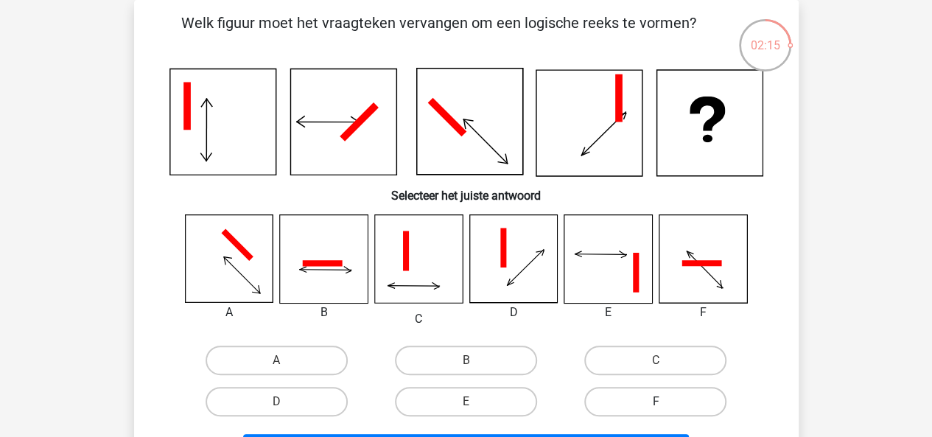
click at [652, 406] on label "F" at bounding box center [655, 401] width 142 height 29
click at [656, 406] on input "F" at bounding box center [661, 407] width 10 height 10
radio input "true"
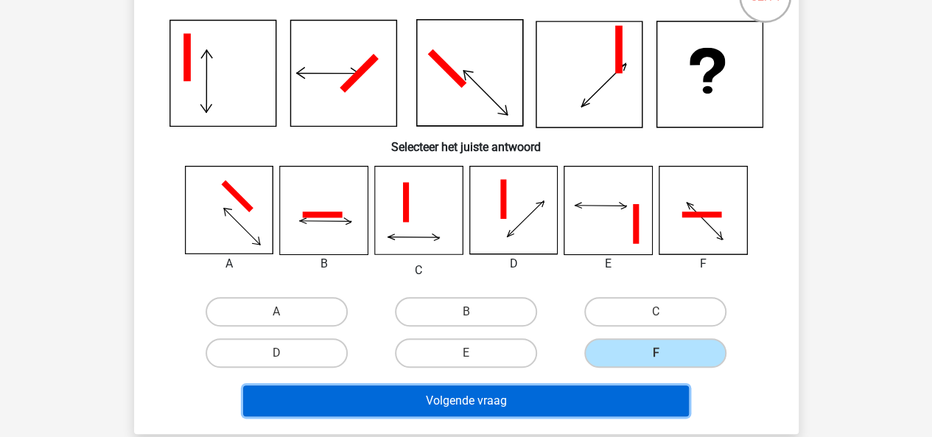
click at [623, 399] on button "Volgende vraag" at bounding box center [466, 400] width 446 height 31
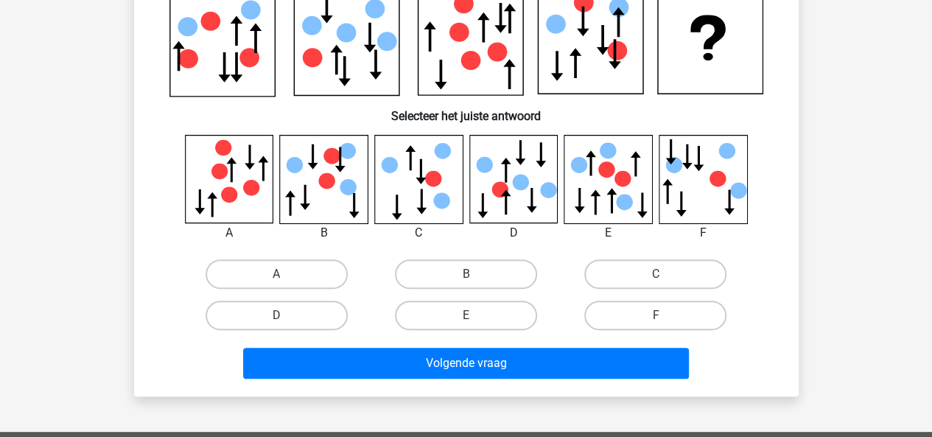
scroll to position [161, 0]
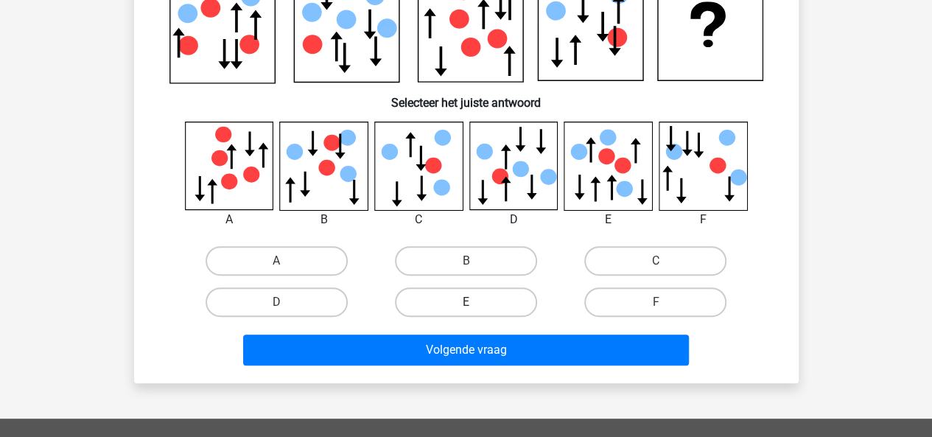
click at [460, 293] on label "E" at bounding box center [466, 301] width 142 height 29
click at [466, 302] on input "E" at bounding box center [471, 307] width 10 height 10
radio input "true"
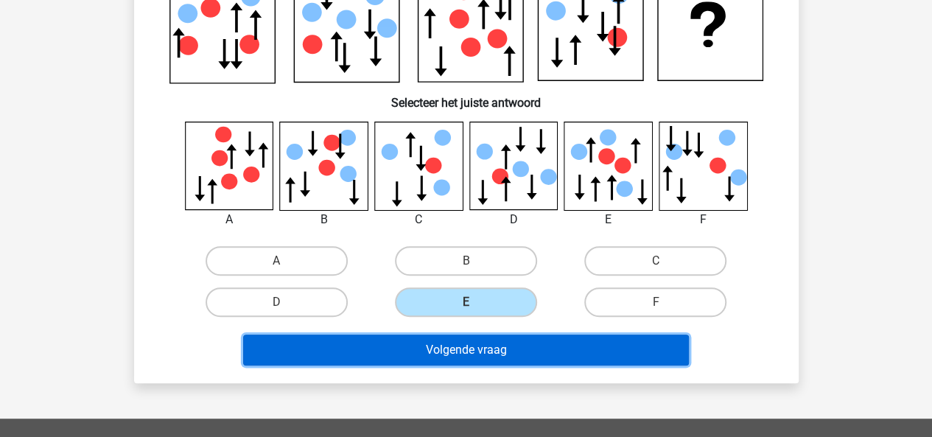
click at [467, 346] on button "Volgende vraag" at bounding box center [466, 350] width 446 height 31
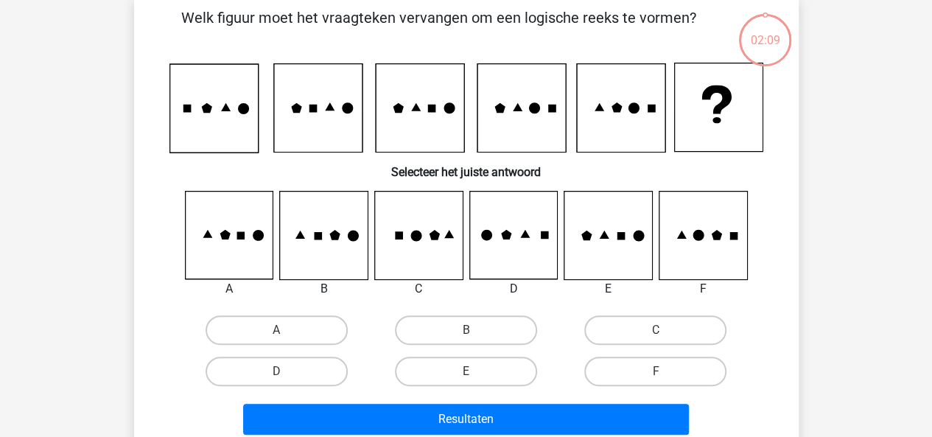
scroll to position [68, 0]
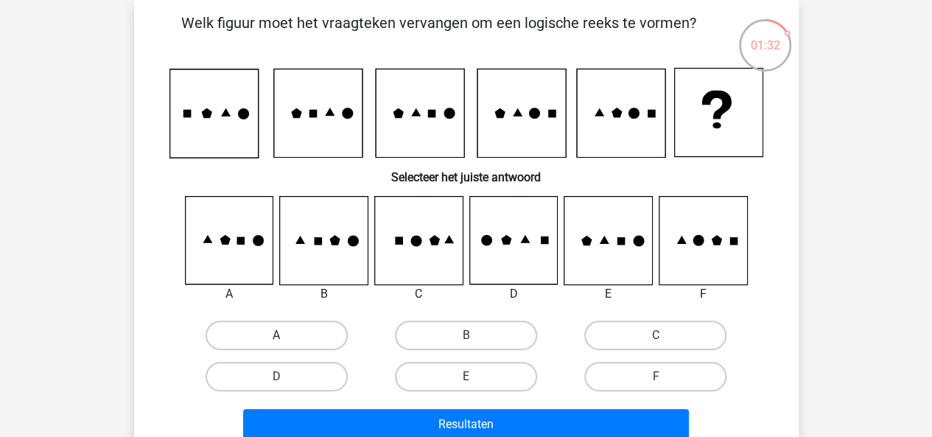
click at [314, 342] on label "A" at bounding box center [277, 335] width 142 height 29
click at [286, 342] on input "A" at bounding box center [281, 340] width 10 height 10
radio input "true"
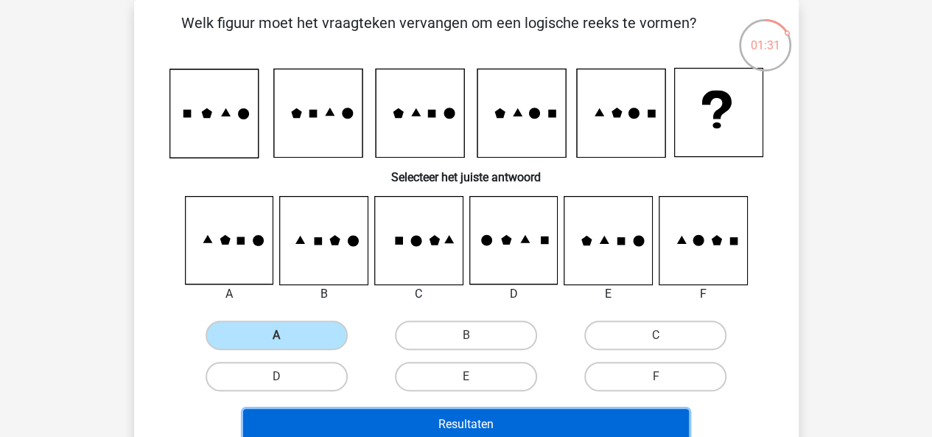
click at [350, 425] on button "Resultaten" at bounding box center [466, 424] width 446 height 31
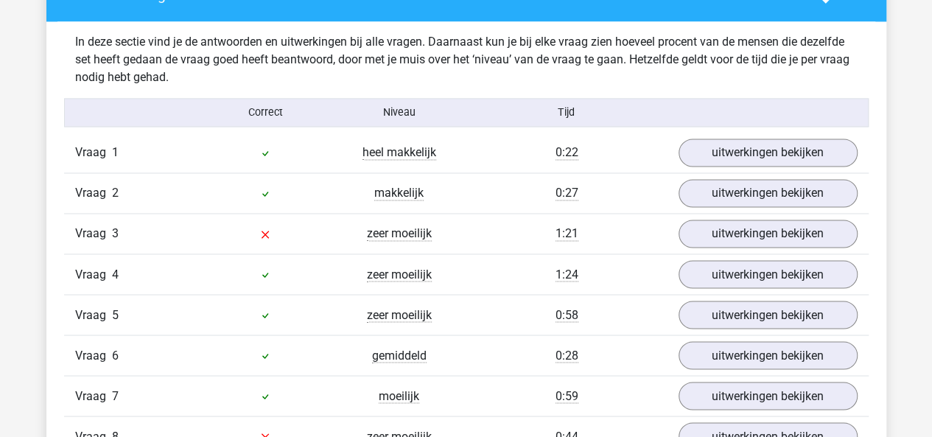
scroll to position [1139, 0]
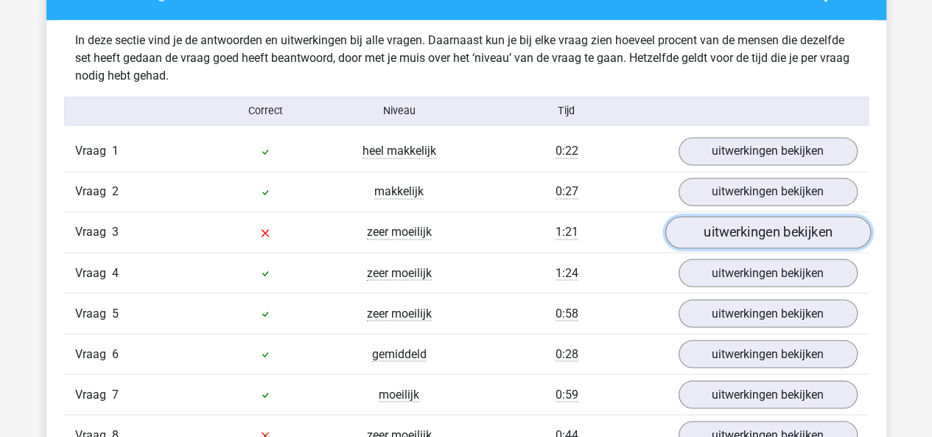
click at [704, 233] on link "uitwerkingen bekijken" at bounding box center [768, 233] width 206 height 32
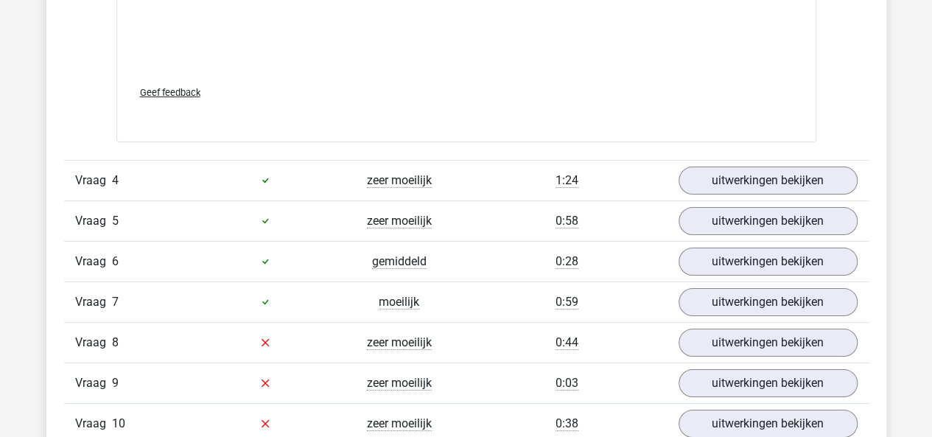
scroll to position [2466, 0]
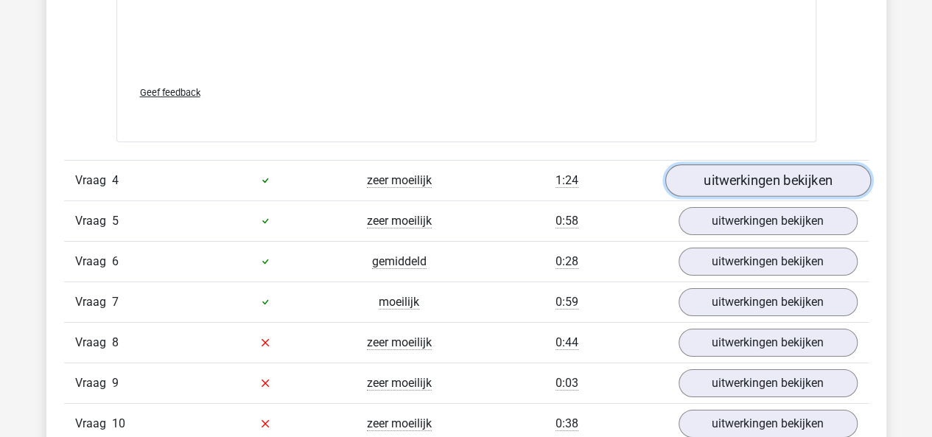
click at [753, 182] on link "uitwerkingen bekijken" at bounding box center [768, 180] width 206 height 32
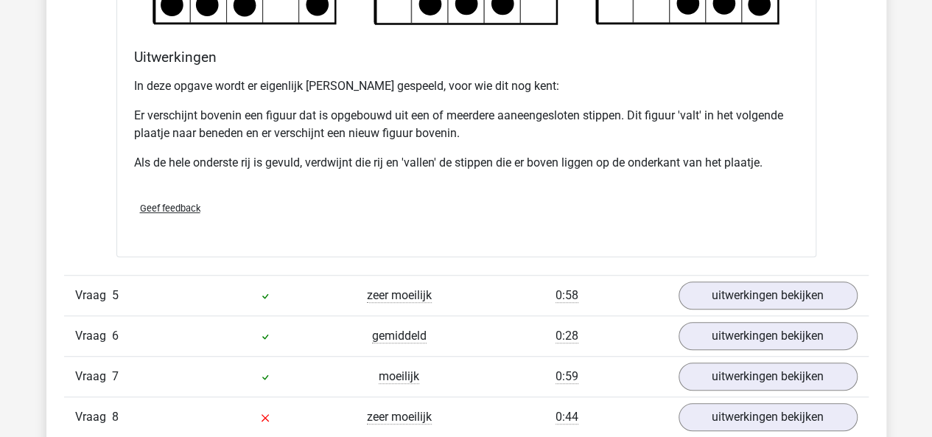
scroll to position [3306, 0]
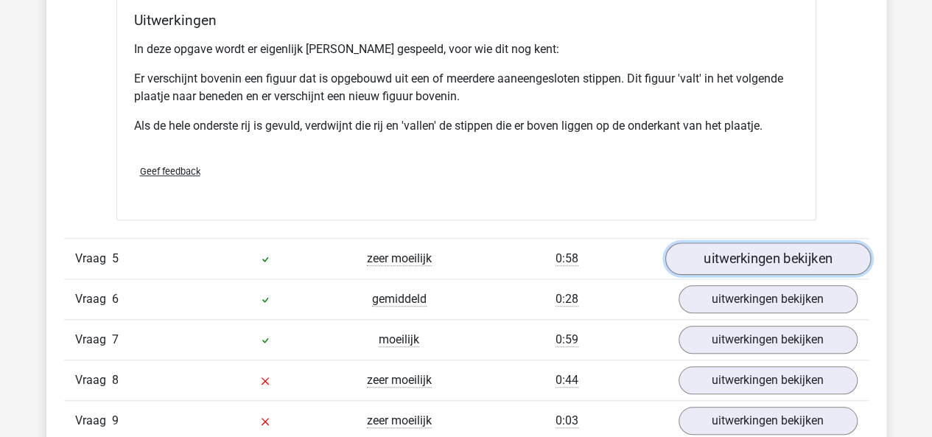
click at [730, 262] on link "uitwerkingen bekijken" at bounding box center [768, 258] width 206 height 32
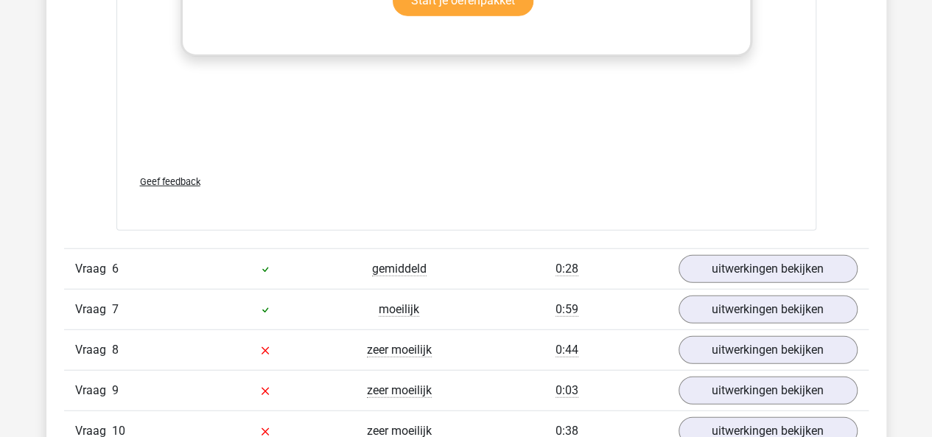
scroll to position [4608, 0]
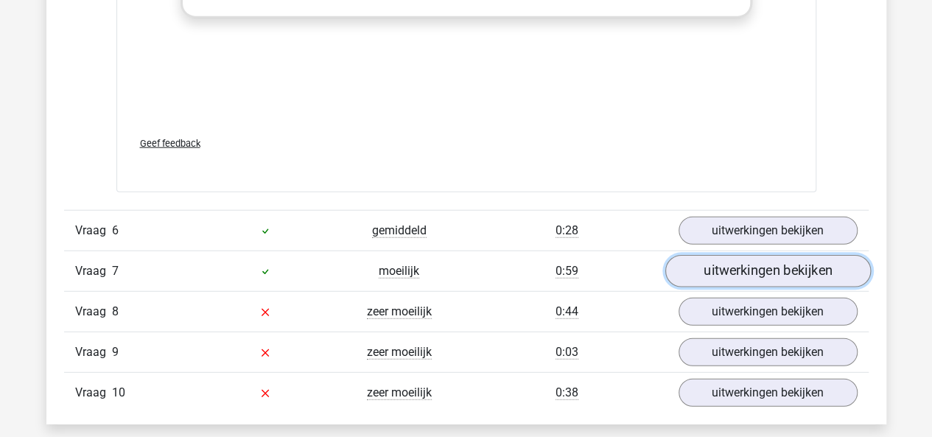
click at [752, 265] on link "uitwerkingen bekijken" at bounding box center [768, 271] width 206 height 32
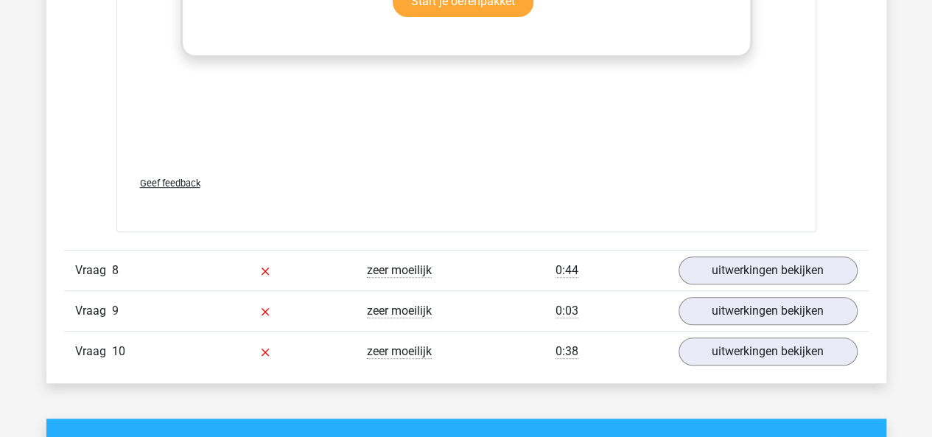
scroll to position [5905, 0]
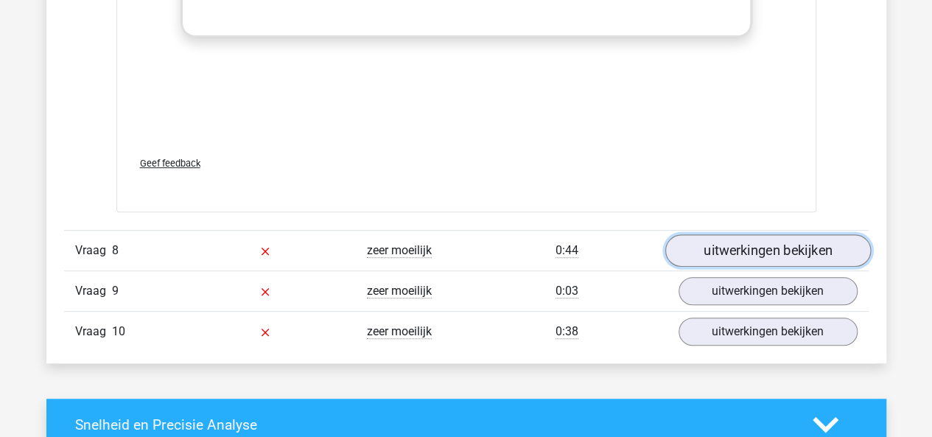
click at [758, 240] on link "uitwerkingen bekijken" at bounding box center [768, 250] width 206 height 32
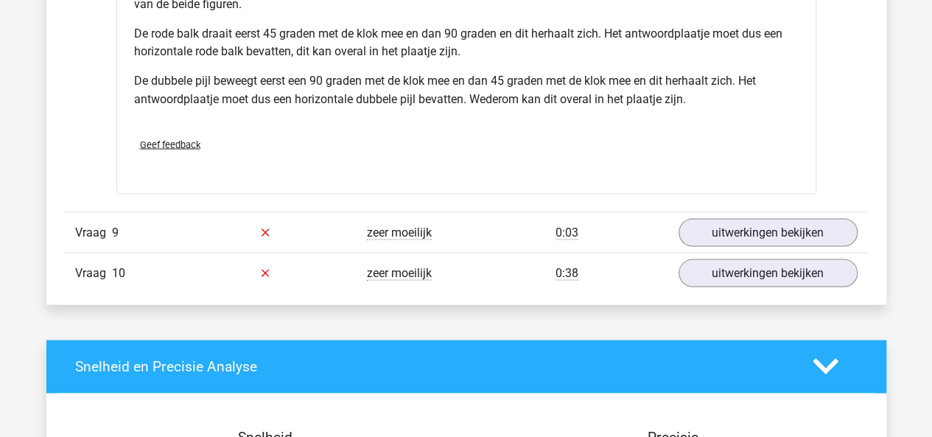
scroll to position [6907, 0]
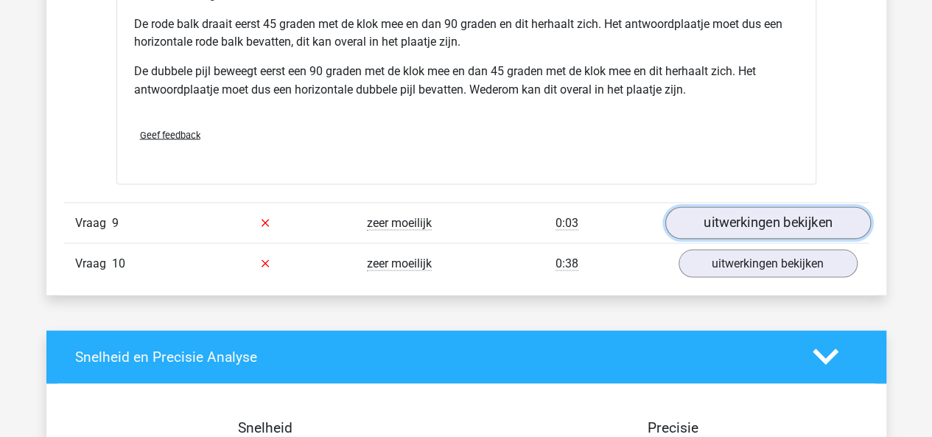
click at [769, 223] on link "uitwerkingen bekijken" at bounding box center [768, 222] width 206 height 32
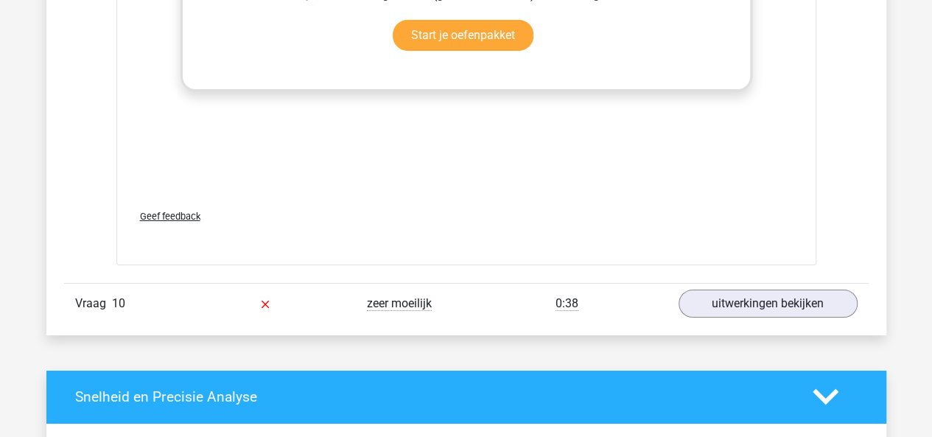
scroll to position [8174, 0]
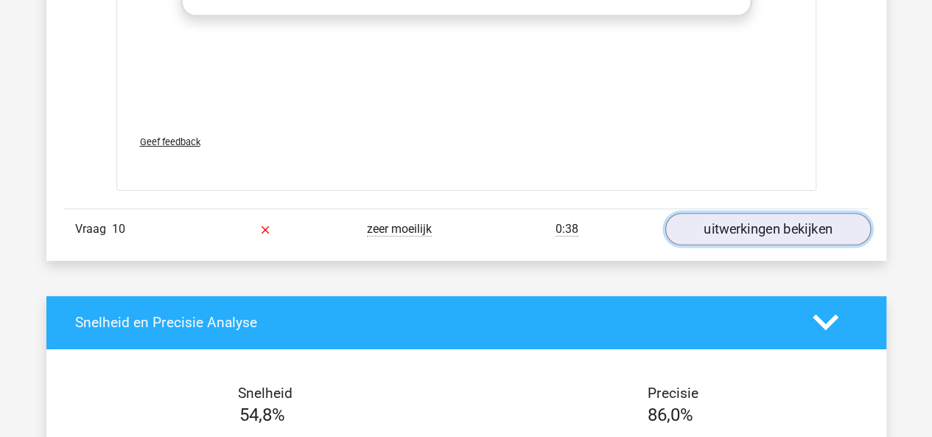
click at [769, 223] on link "uitwerkingen bekijken" at bounding box center [768, 229] width 206 height 32
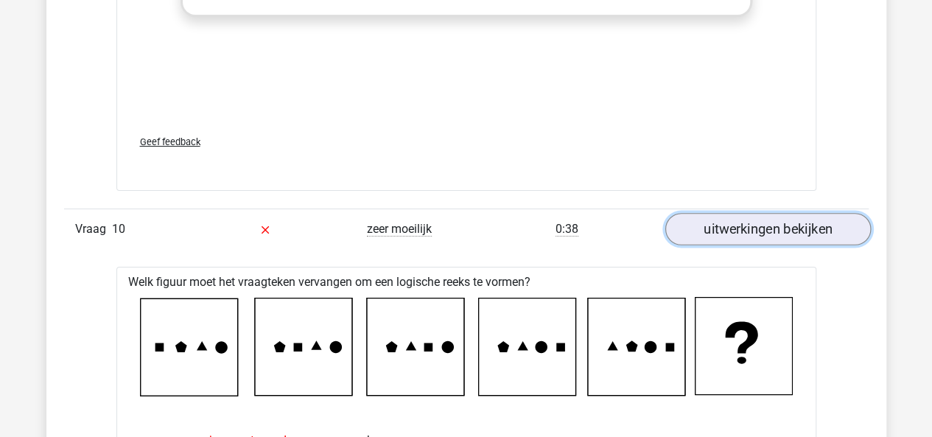
click at [769, 223] on link "uitwerkingen bekijken" at bounding box center [768, 229] width 206 height 32
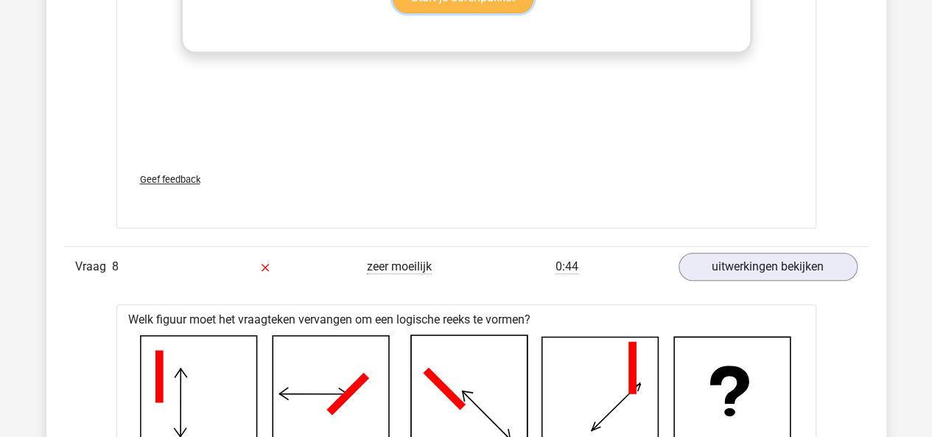
scroll to position [5561, 0]
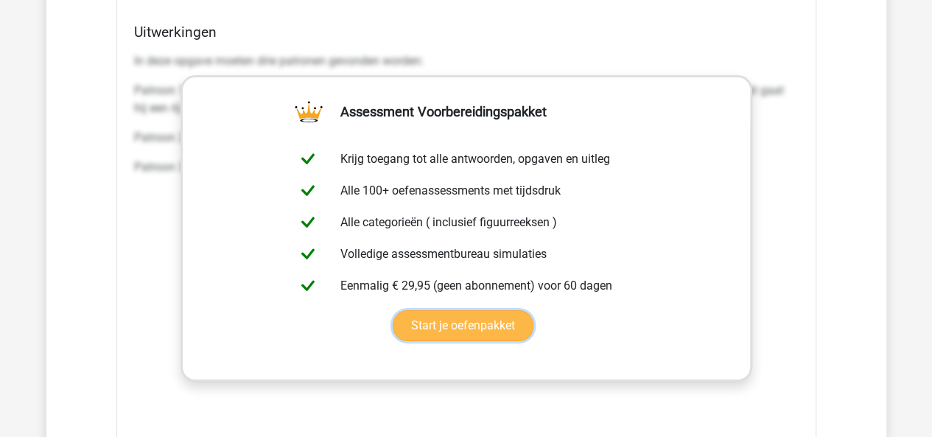
click at [506, 310] on link "Start je oefenpakket" at bounding box center [463, 325] width 141 height 31
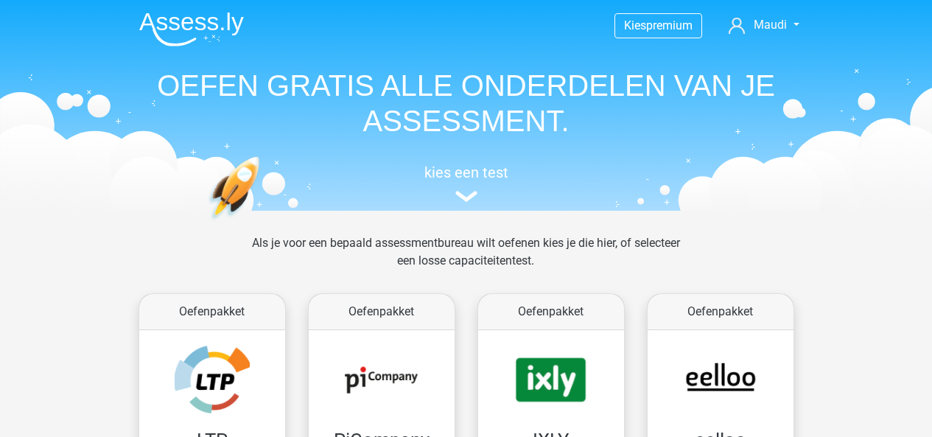
scroll to position [625, 0]
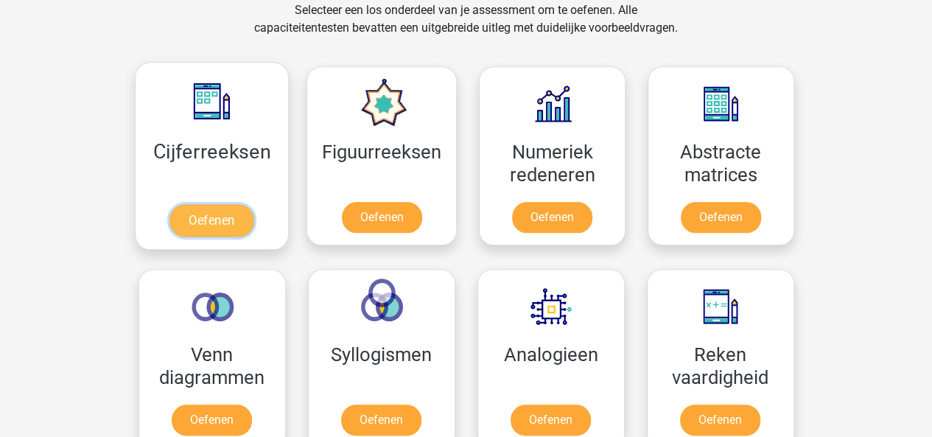
click at [219, 204] on link "Oefenen" at bounding box center [211, 220] width 84 height 32
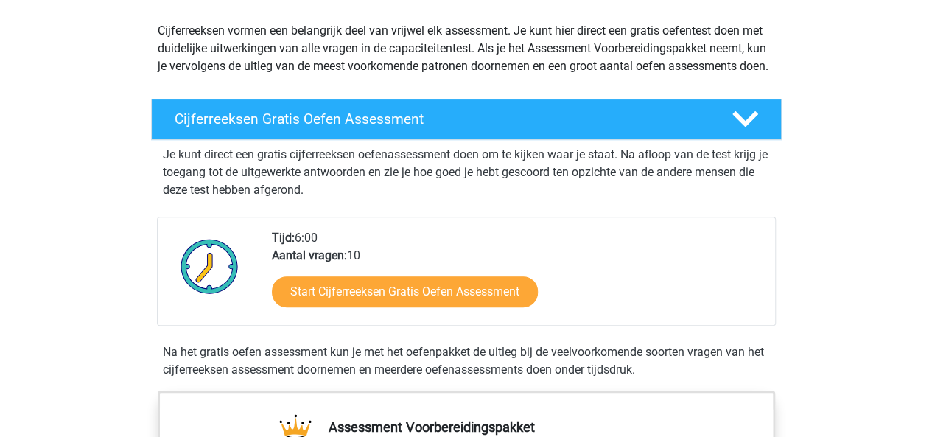
scroll to position [181, 0]
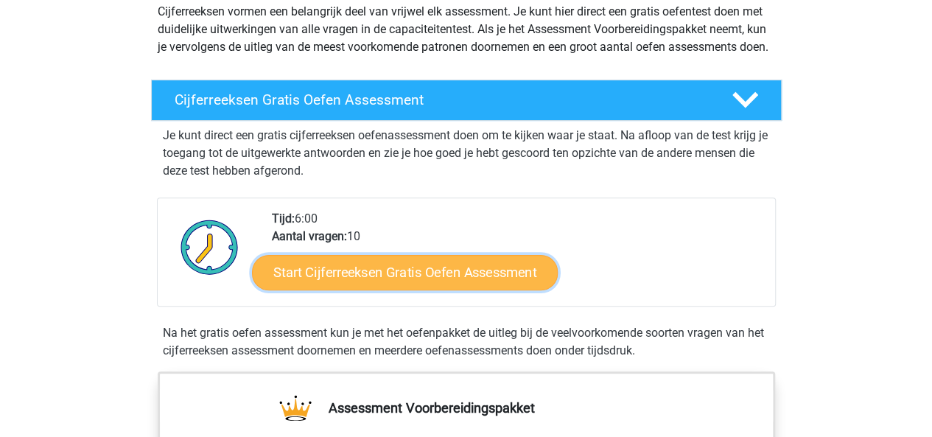
click at [353, 282] on link "Start Cijferreeksen Gratis Oefen Assessment" at bounding box center [405, 271] width 306 height 35
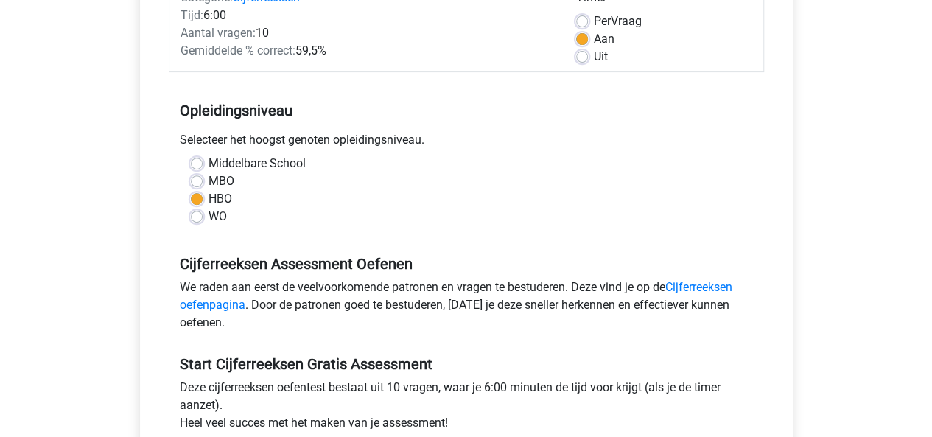
scroll to position [236, 0]
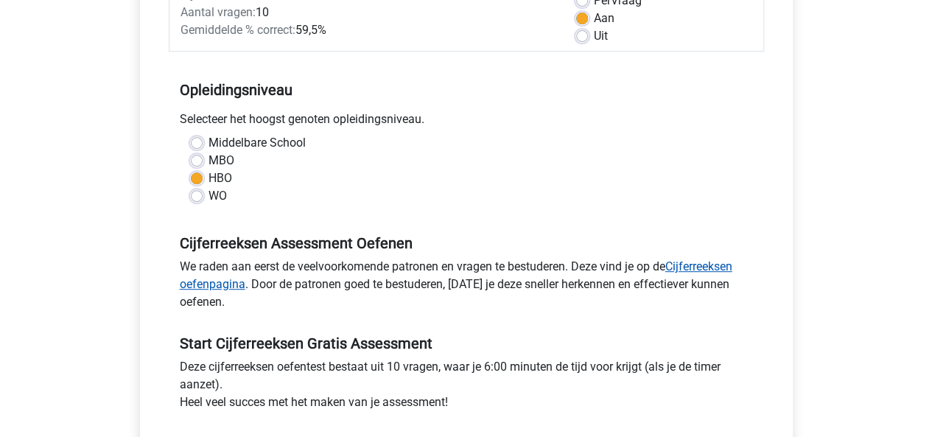
click at [693, 262] on link "Cijferreeksen oefenpagina" at bounding box center [456, 275] width 553 height 32
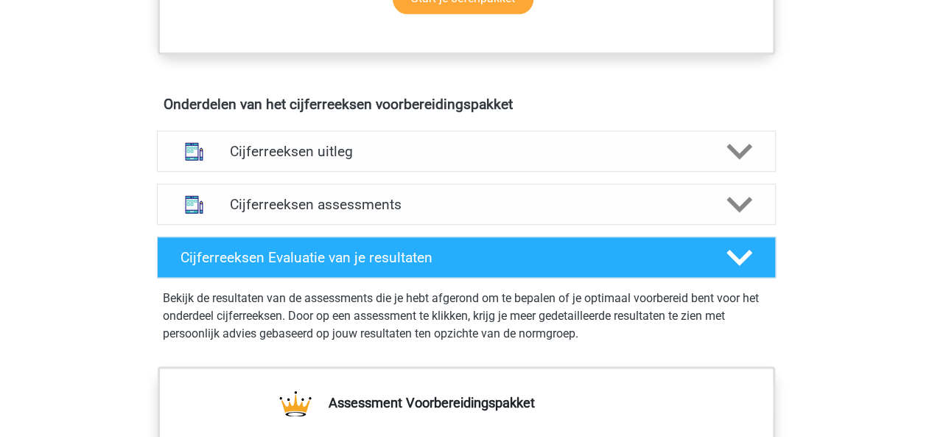
scroll to position [815, 0]
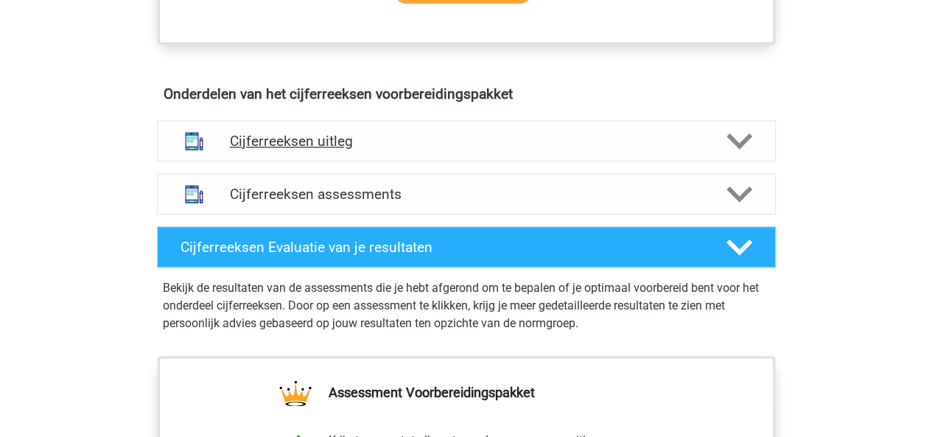
click at [685, 150] on h4 "Cijferreeksen uitleg" at bounding box center [466, 141] width 473 height 17
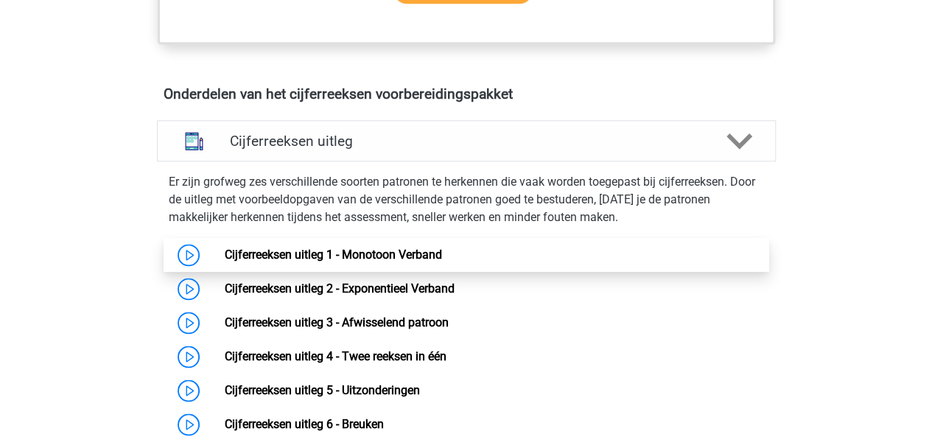
click at [423, 262] on link "Cijferreeksen uitleg 1 - Monotoon Verband" at bounding box center [333, 255] width 217 height 14
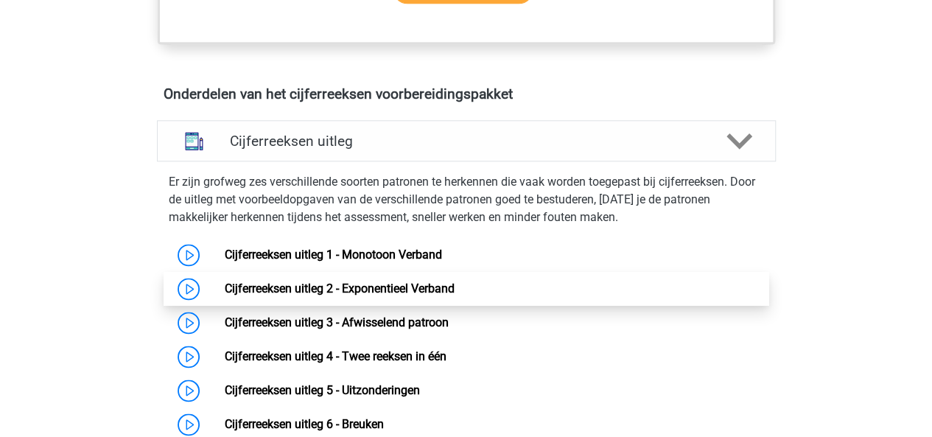
click at [392, 295] on link "Cijferreeksen uitleg 2 - Exponentieel Verband" at bounding box center [340, 288] width 230 height 14
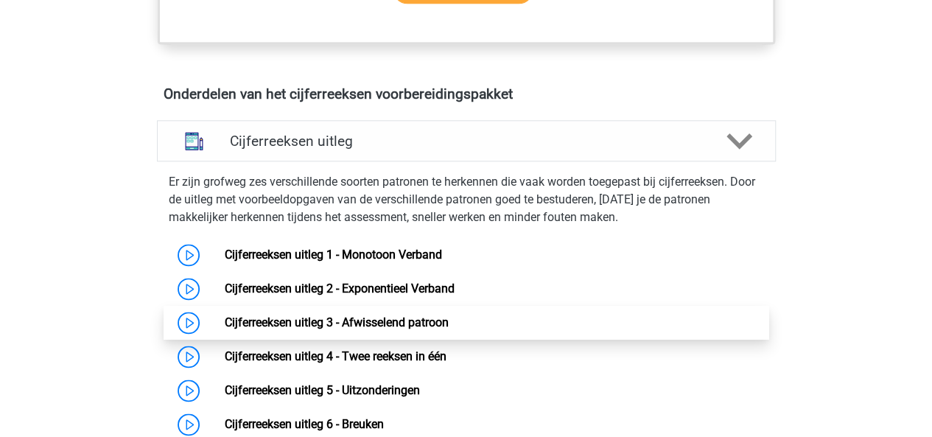
click at [374, 329] on link "Cijferreeksen uitleg 3 - Afwisselend patroon" at bounding box center [337, 322] width 224 height 14
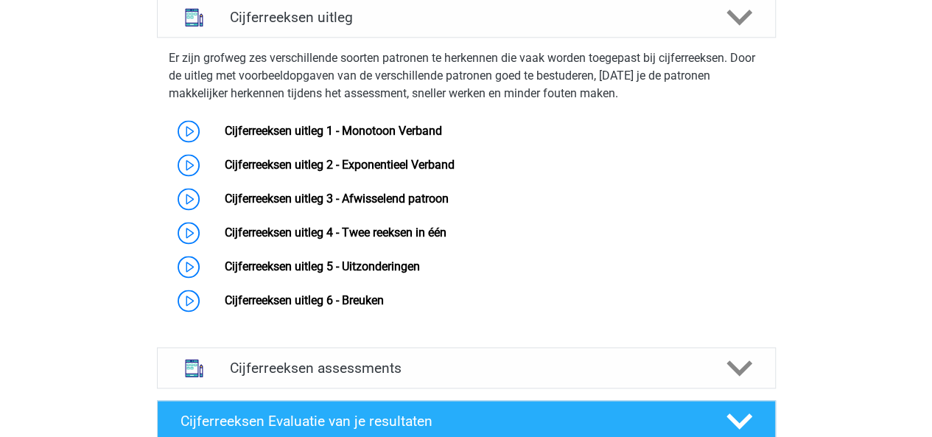
scroll to position [958, 0]
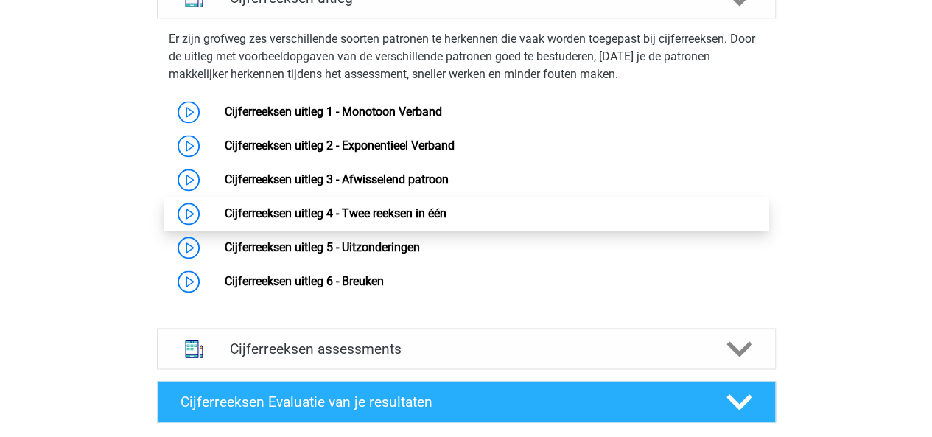
click at [328, 220] on link "Cijferreeksen uitleg 4 - Twee reeksen in één" at bounding box center [336, 213] width 222 height 14
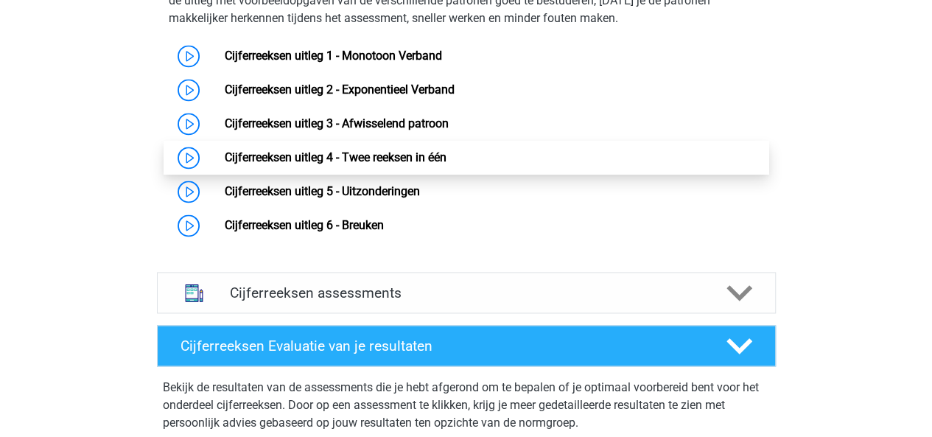
scroll to position [1032, 0]
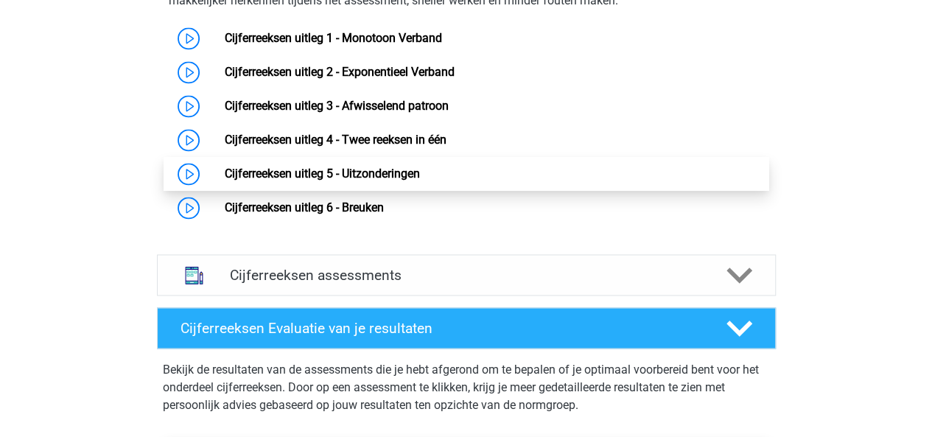
click at [338, 181] on link "Cijferreeksen uitleg 5 - Uitzonderingen" at bounding box center [322, 174] width 195 height 14
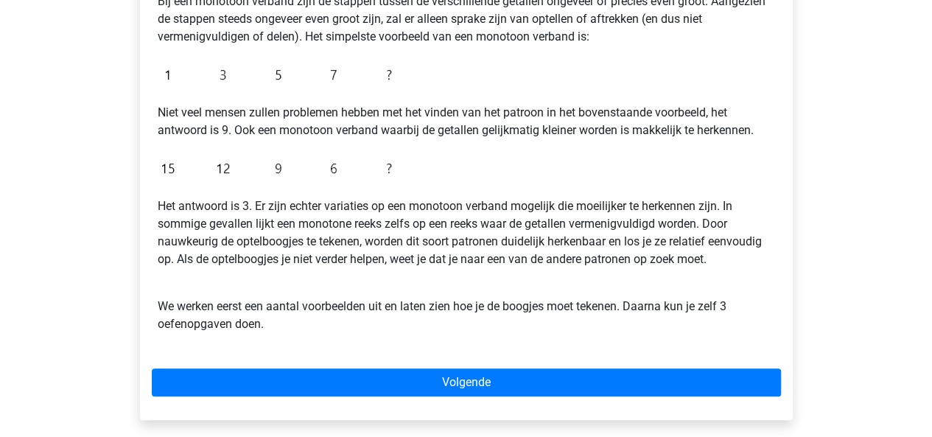
scroll to position [319, 0]
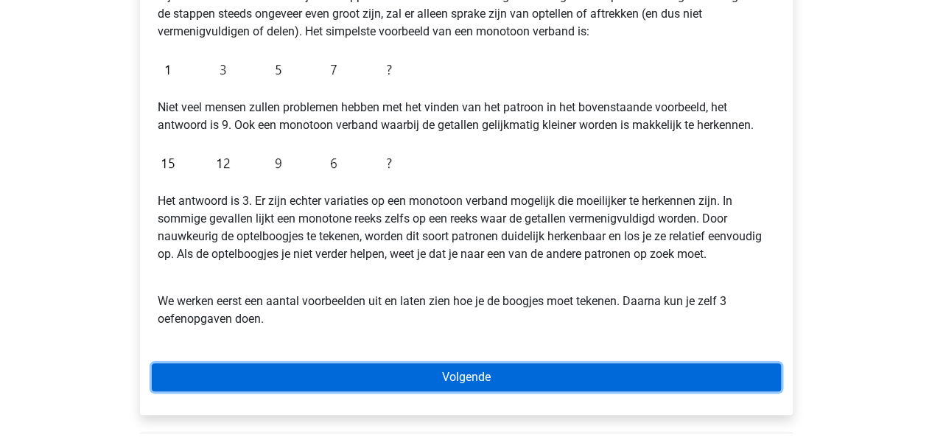
click at [458, 371] on link "Volgende" at bounding box center [466, 377] width 629 height 28
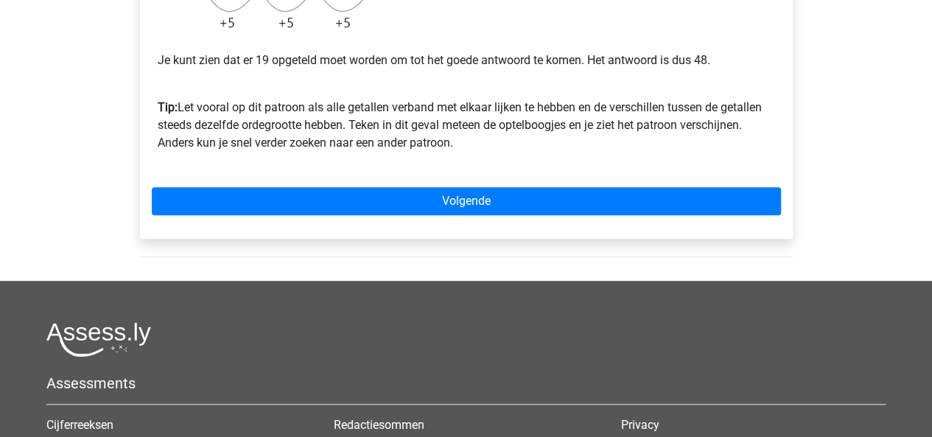
scroll to position [520, 0]
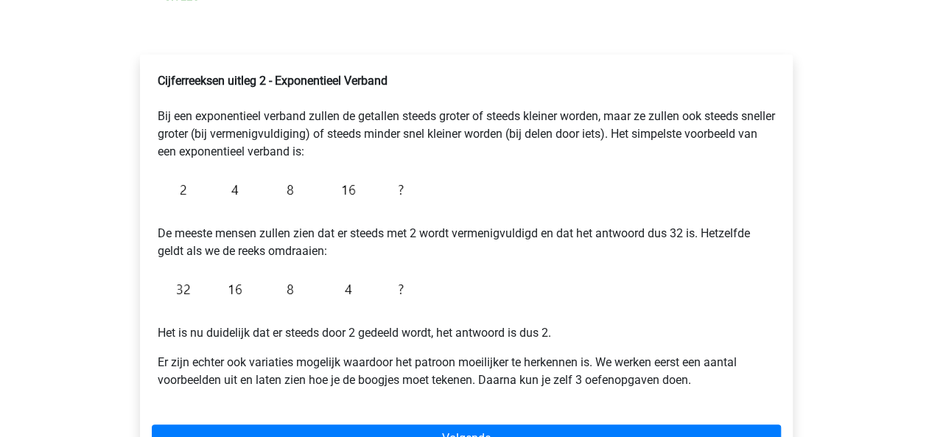
scroll to position [206, 0]
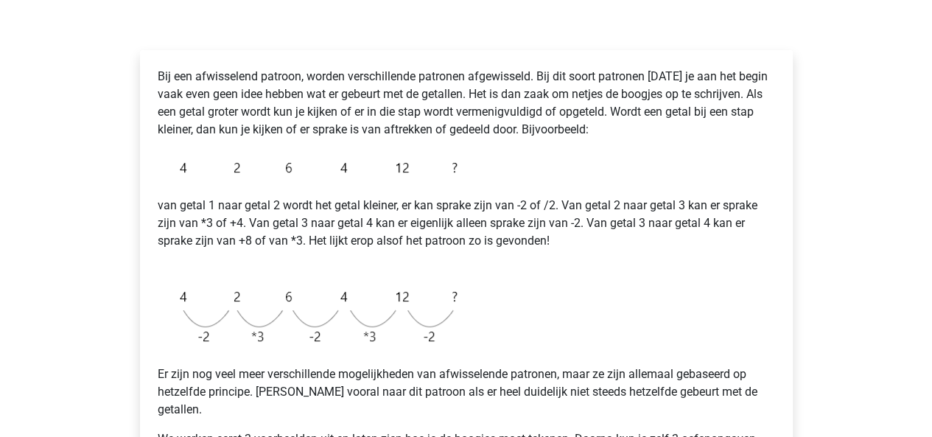
scroll to position [216, 0]
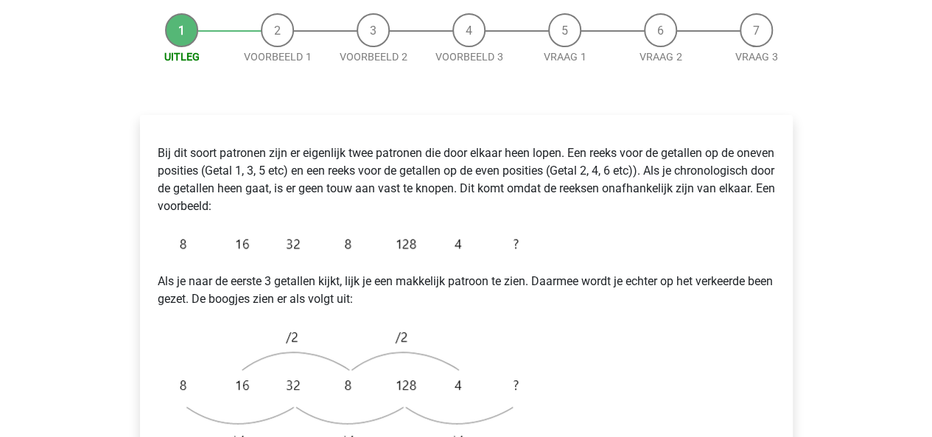
scroll to position [181, 0]
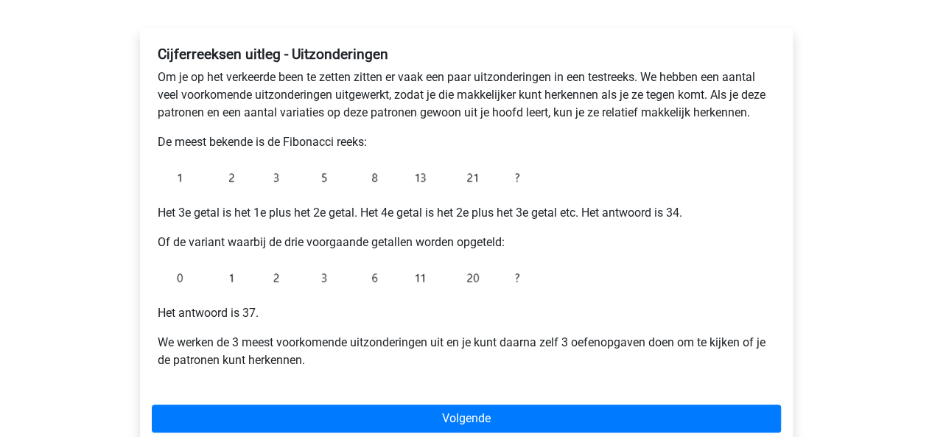
scroll to position [236, 0]
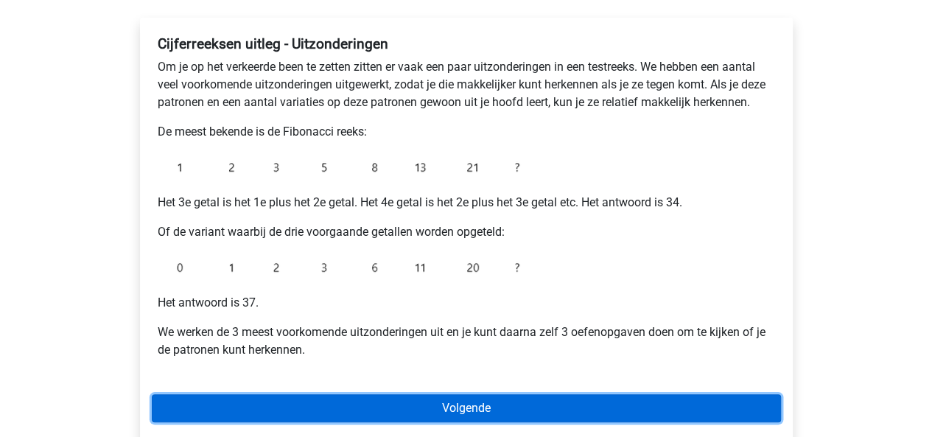
click at [548, 402] on link "Volgende" at bounding box center [466, 408] width 629 height 28
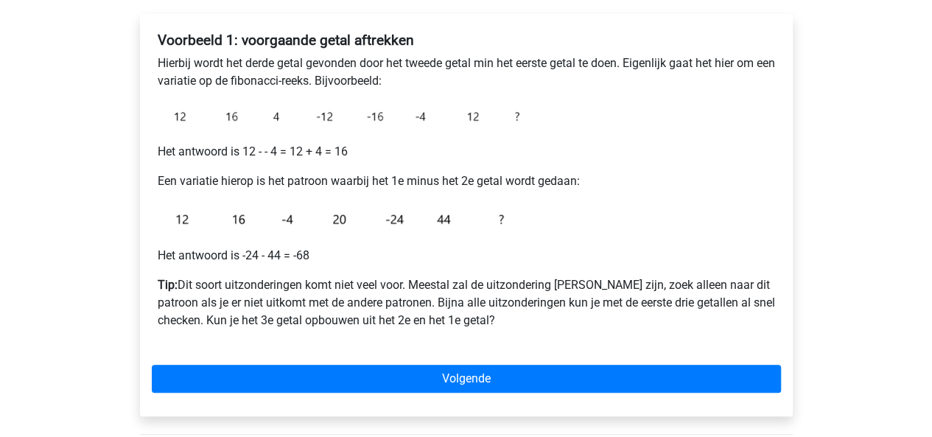
scroll to position [245, 0]
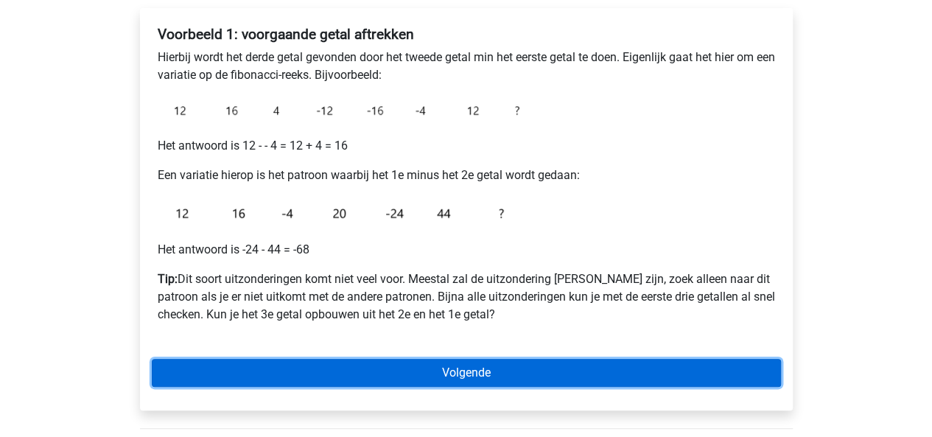
click at [503, 377] on link "Volgende" at bounding box center [466, 373] width 629 height 28
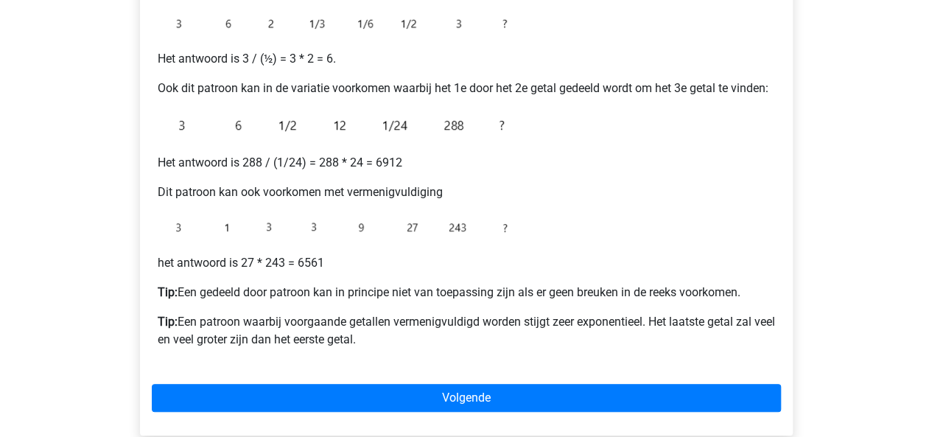
scroll to position [334, 0]
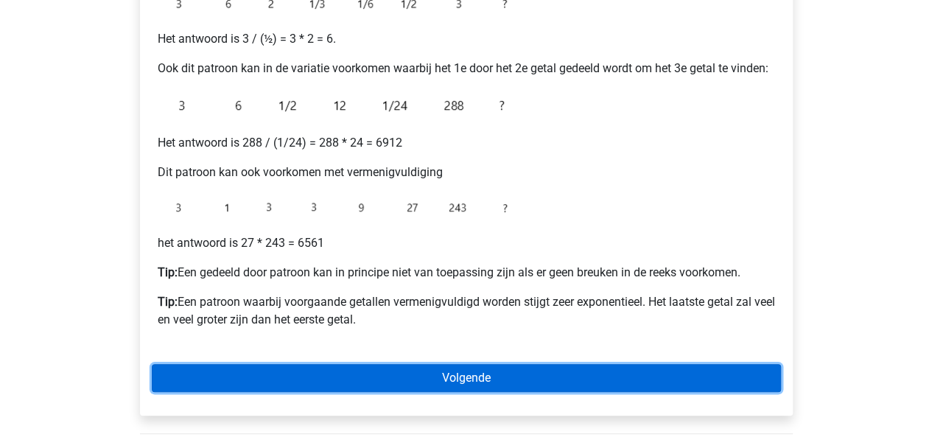
click at [511, 371] on link "Volgende" at bounding box center [466, 378] width 629 height 28
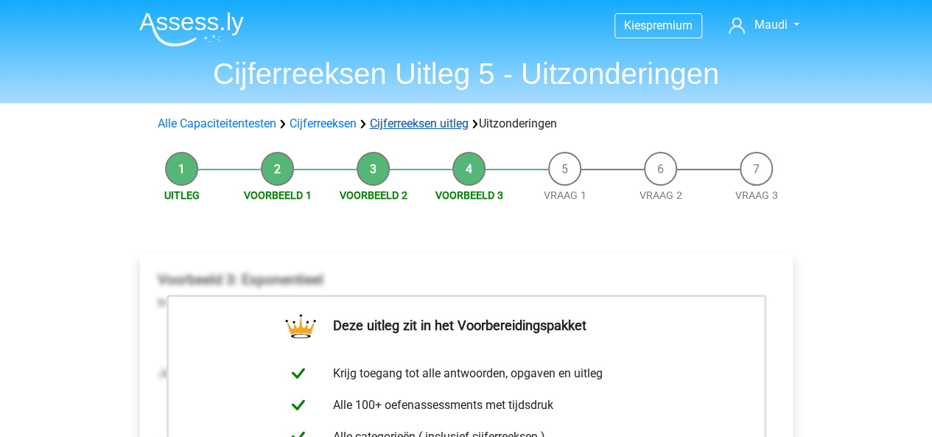
click at [404, 118] on link "Cijferreeksen uitleg" at bounding box center [419, 123] width 99 height 14
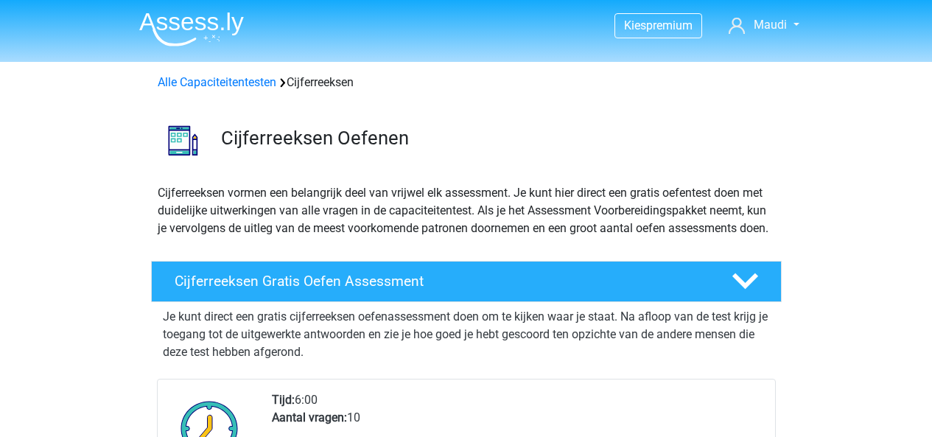
scroll to position [945, 0]
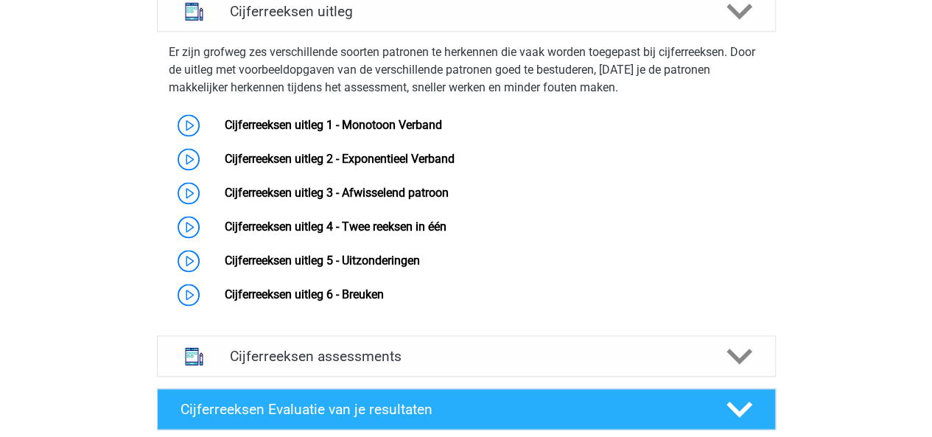
click at [346, 301] on link "Cijferreeksen uitleg 6 - Breuken" at bounding box center [304, 294] width 159 height 14
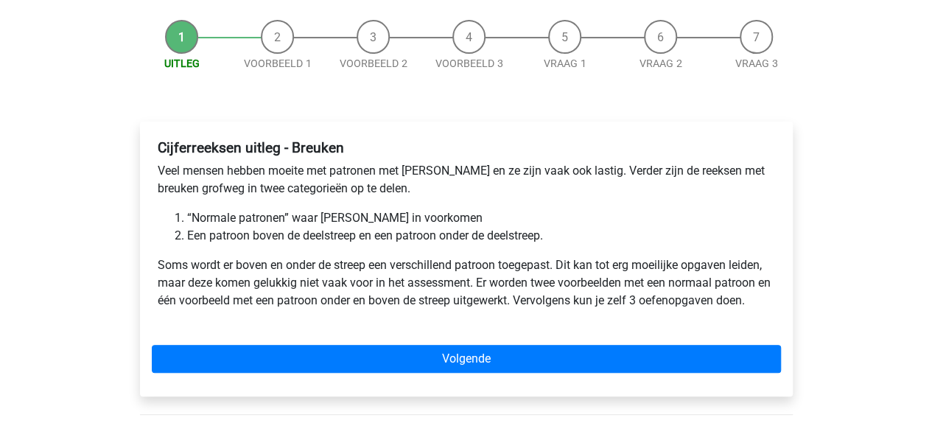
scroll to position [133, 0]
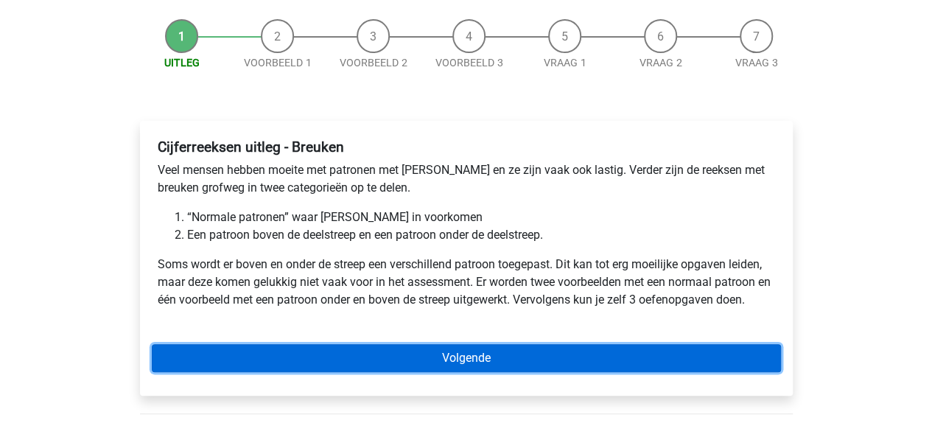
click at [464, 360] on link "Volgende" at bounding box center [466, 358] width 629 height 28
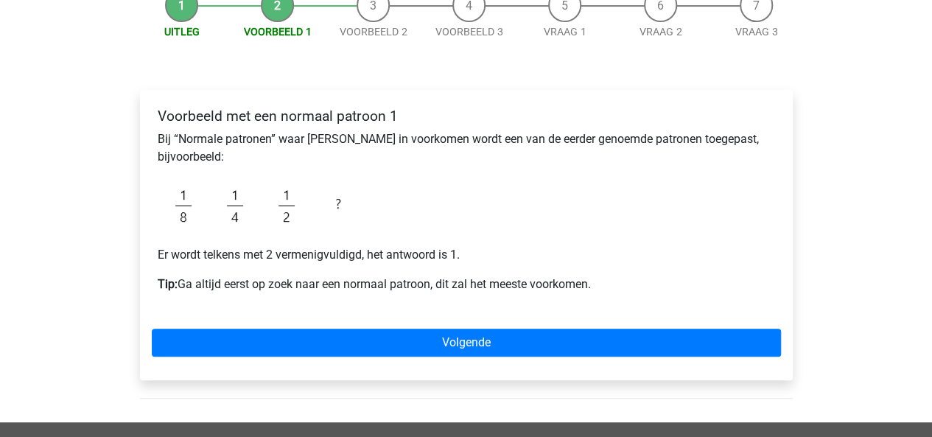
scroll to position [181, 0]
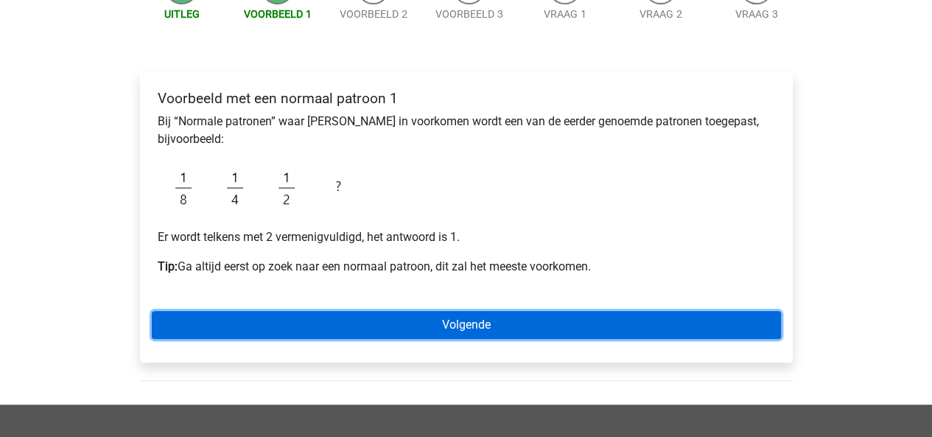
click at [483, 328] on link "Volgende" at bounding box center [466, 325] width 629 height 28
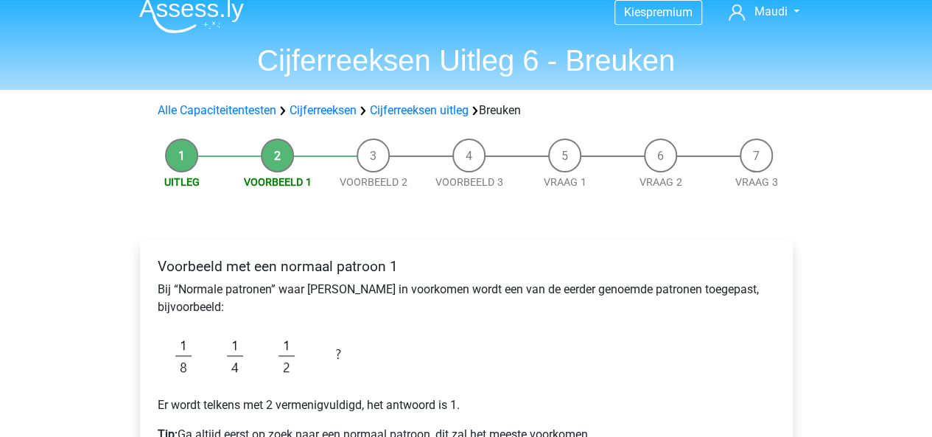
scroll to position [0, 0]
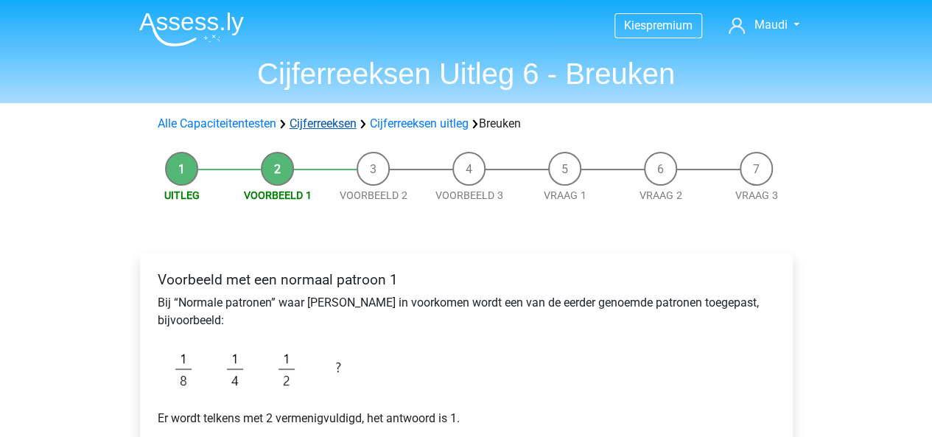
click at [333, 118] on link "Cijferreeksen" at bounding box center [323, 123] width 67 height 14
click at [319, 126] on link "Cijferreeksen" at bounding box center [323, 123] width 67 height 14
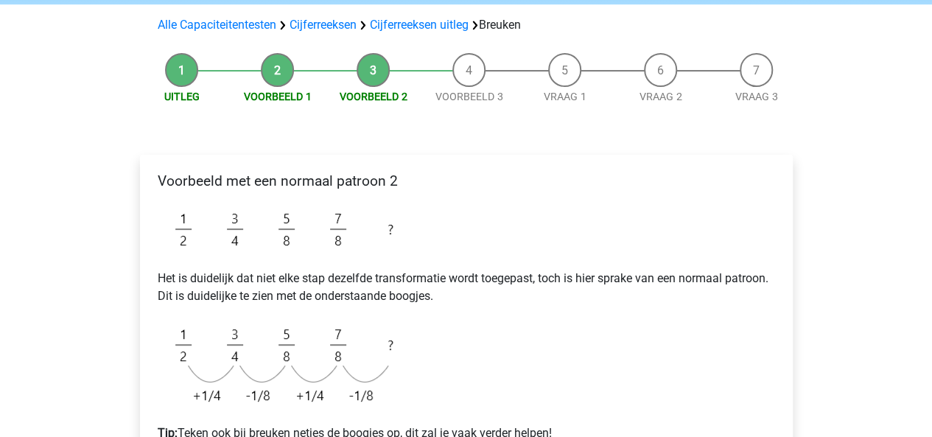
scroll to position [118, 0]
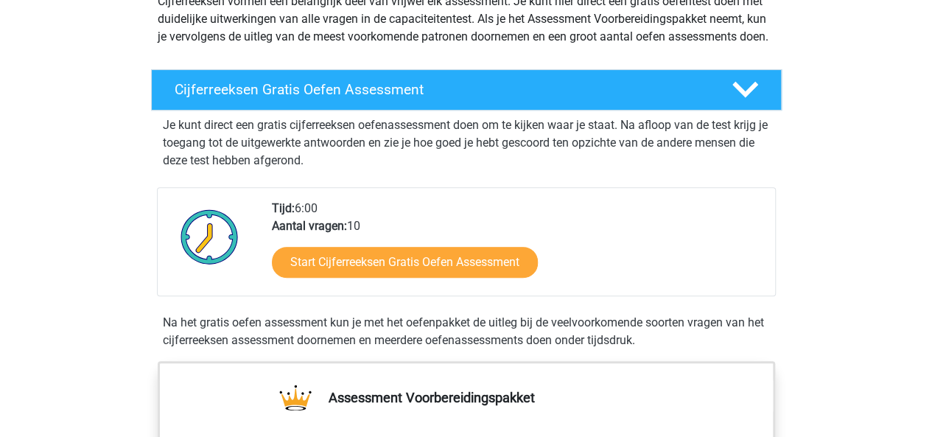
scroll to position [196, 0]
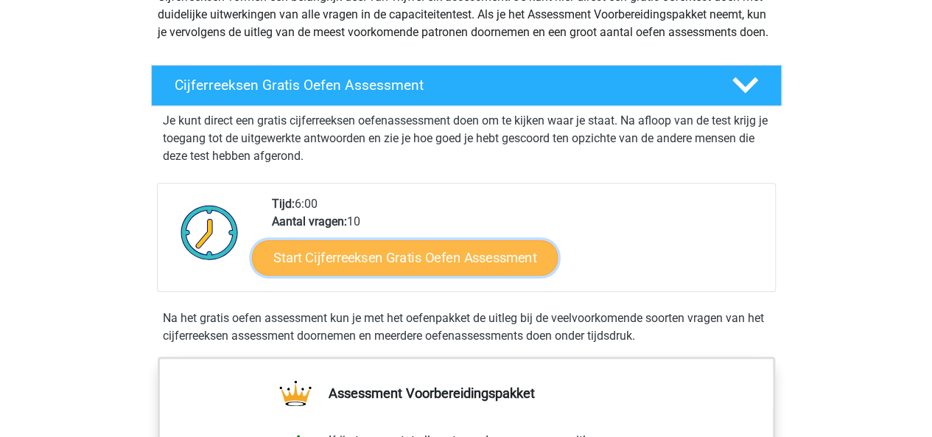
click at [407, 274] on link "Start Cijferreeksen Gratis Oefen Assessment" at bounding box center [405, 256] width 306 height 35
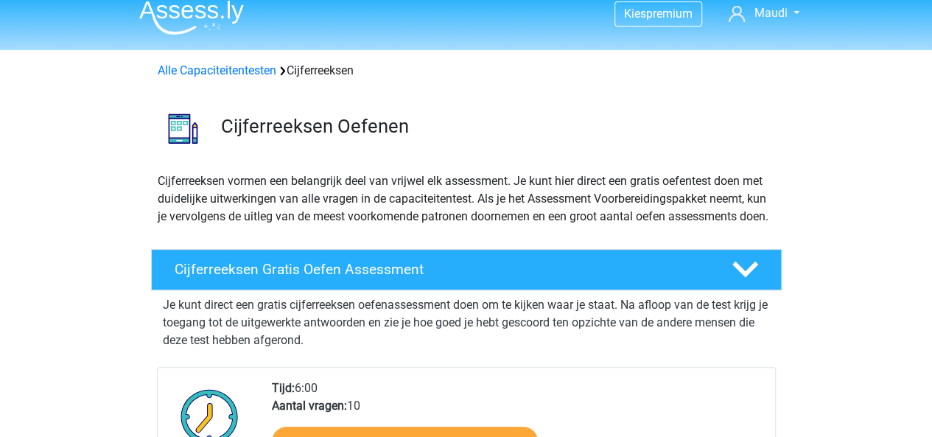
scroll to position [0, 0]
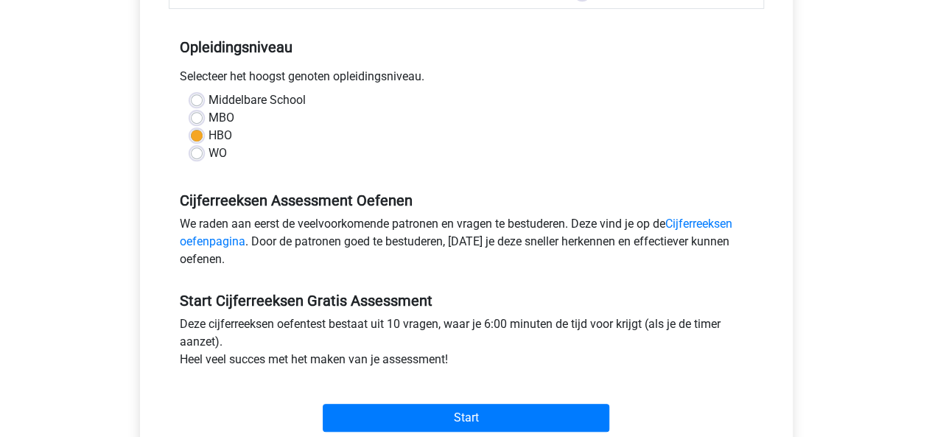
scroll to position [280, 0]
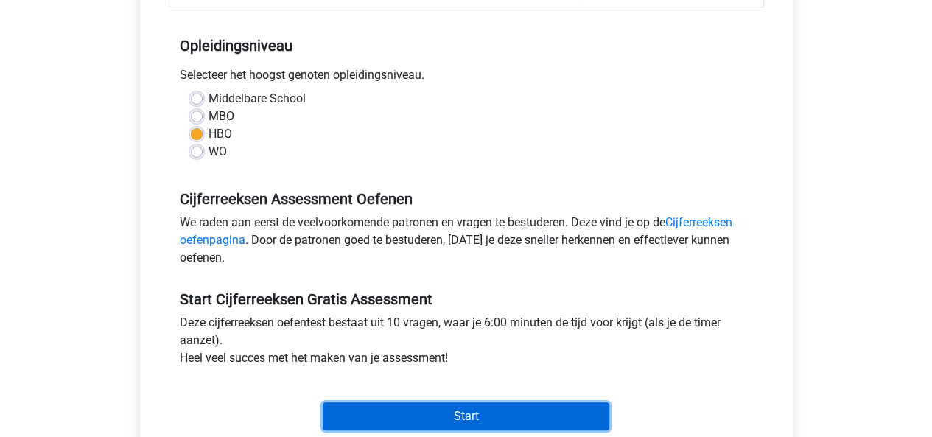
click at [448, 410] on input "Start" at bounding box center [466, 416] width 287 height 28
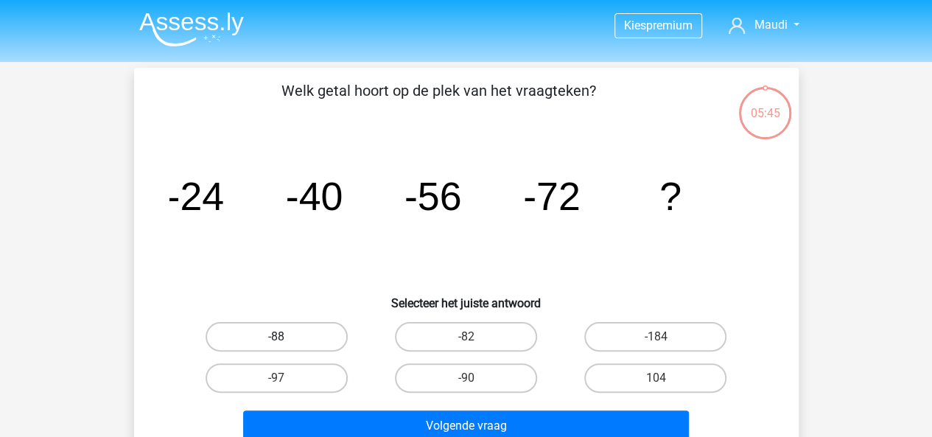
click at [284, 328] on label "-88" at bounding box center [277, 336] width 142 height 29
click at [284, 337] on input "-88" at bounding box center [281, 342] width 10 height 10
radio input "true"
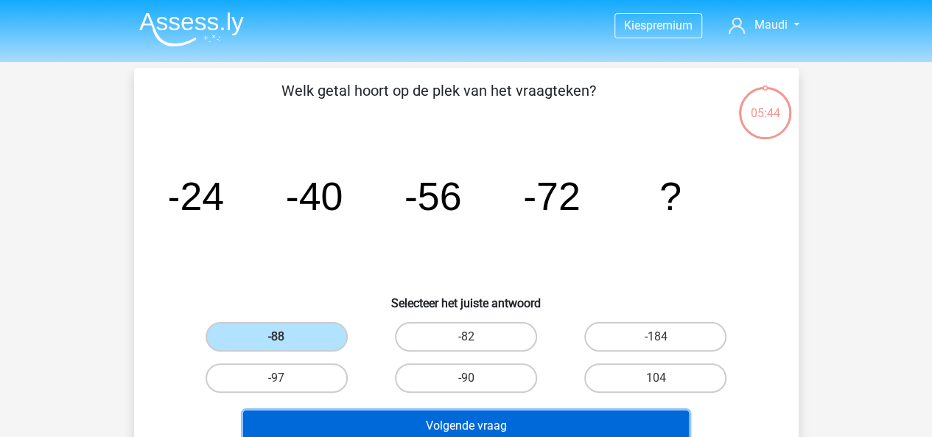
click at [349, 419] on button "Volgende vraag" at bounding box center [466, 425] width 446 height 31
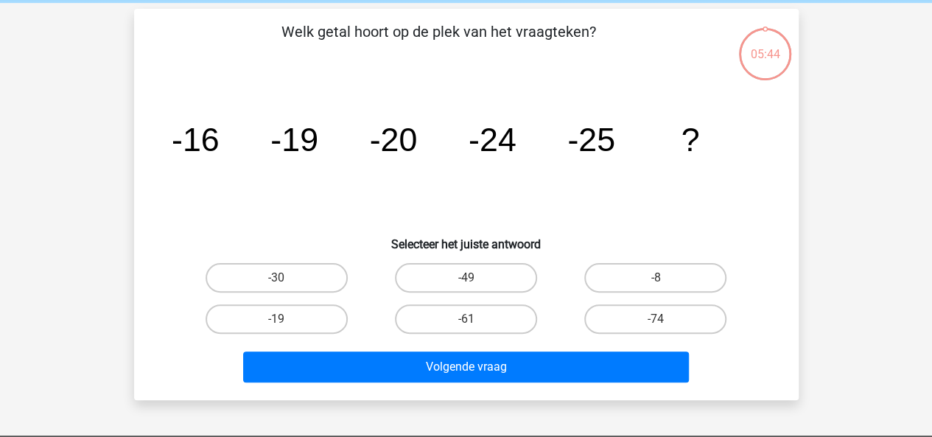
scroll to position [68, 0]
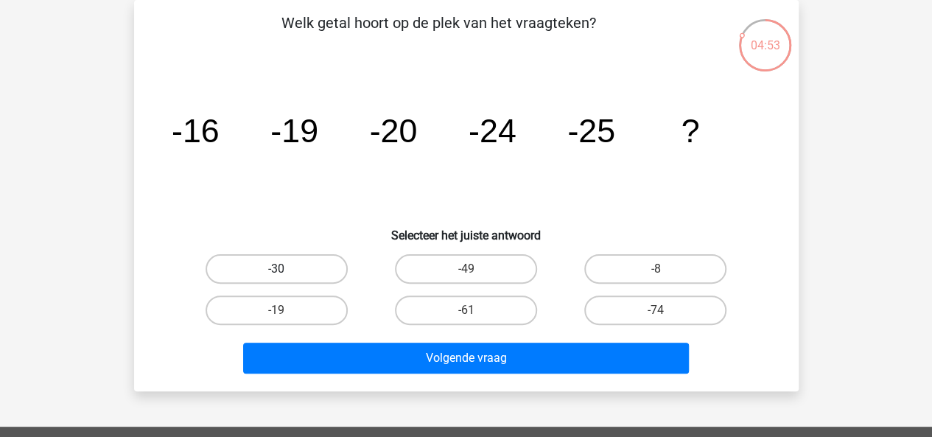
click at [266, 259] on label "-30" at bounding box center [277, 268] width 142 height 29
click at [276, 269] on input "-30" at bounding box center [281, 274] width 10 height 10
radio input "true"
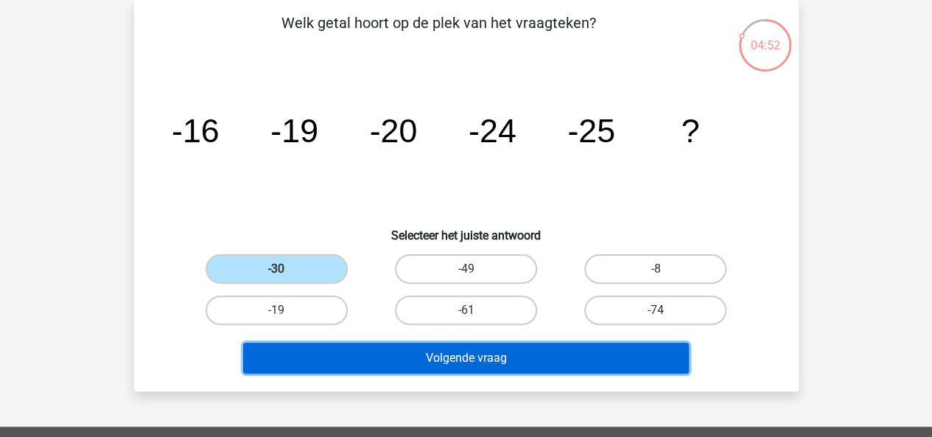
click at [353, 357] on button "Volgende vraag" at bounding box center [466, 358] width 446 height 31
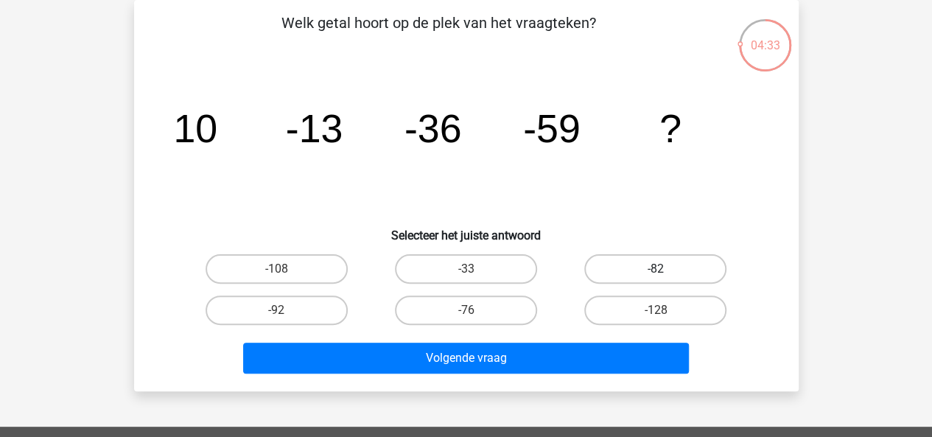
click at [626, 261] on label "-82" at bounding box center [655, 268] width 142 height 29
click at [656, 269] on input "-82" at bounding box center [661, 274] width 10 height 10
radio input "true"
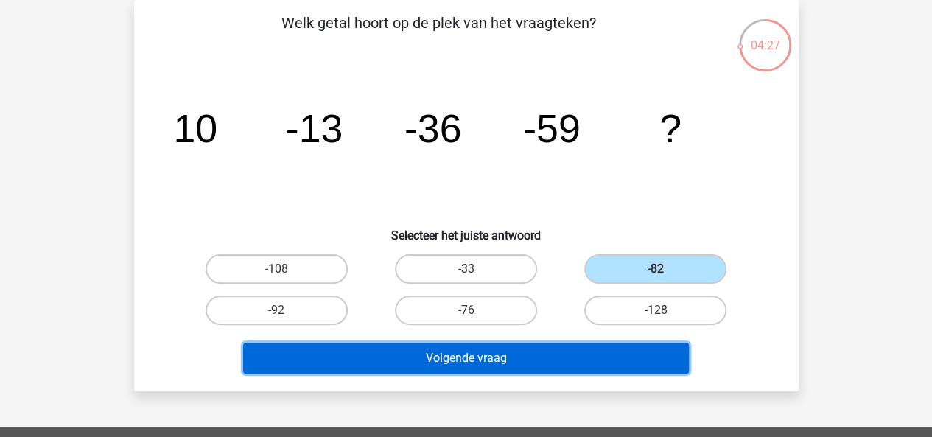
click at [534, 350] on button "Volgende vraag" at bounding box center [466, 358] width 446 height 31
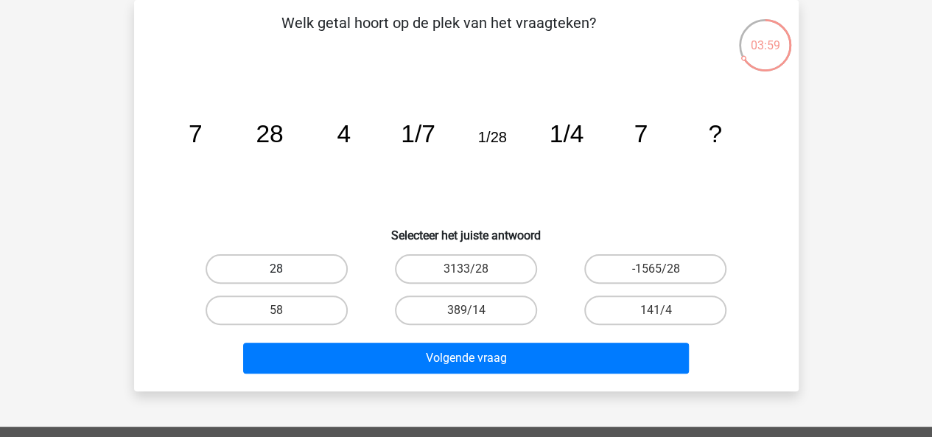
click at [298, 260] on label "28" at bounding box center [277, 268] width 142 height 29
click at [286, 269] on input "28" at bounding box center [281, 274] width 10 height 10
radio input "true"
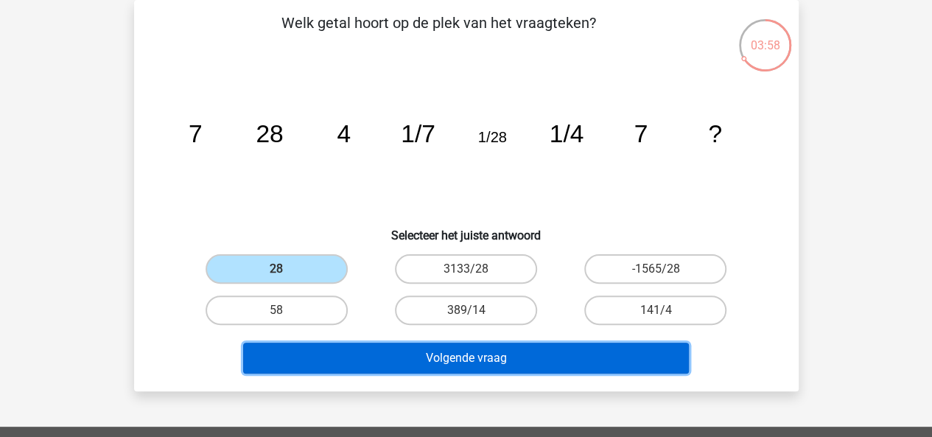
click at [397, 358] on button "Volgende vraag" at bounding box center [466, 358] width 446 height 31
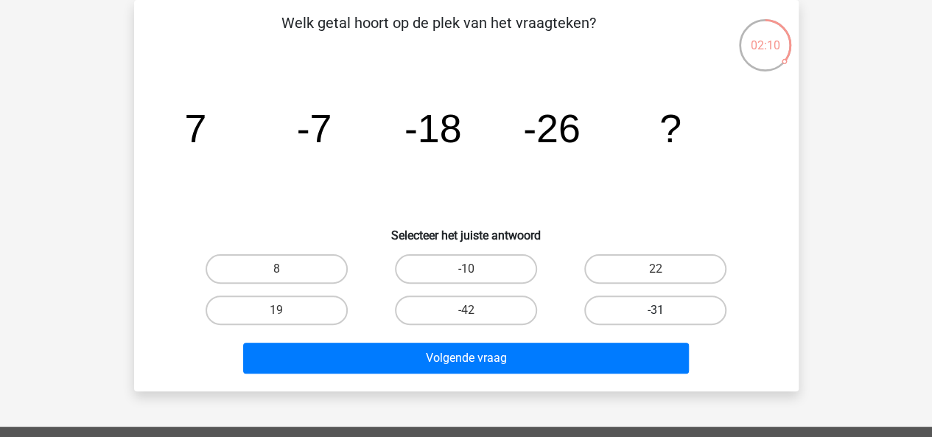
click at [666, 306] on label "-31" at bounding box center [655, 309] width 142 height 29
click at [665, 310] on input "-31" at bounding box center [661, 315] width 10 height 10
radio input "true"
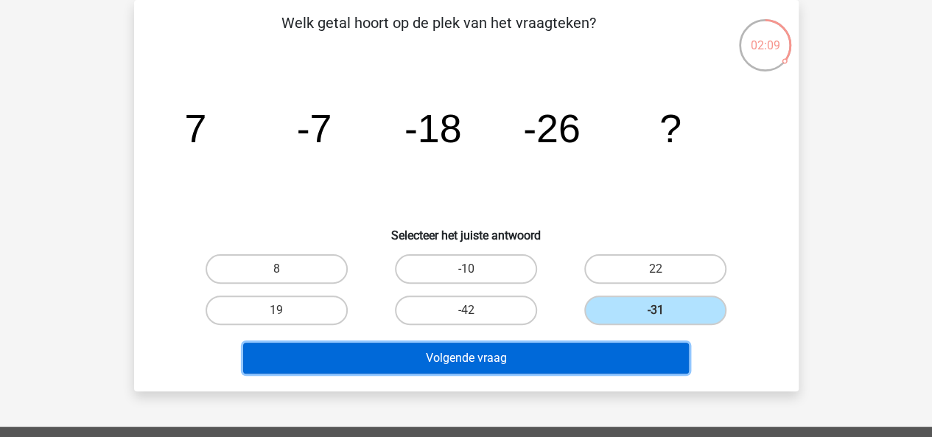
click at [565, 366] on button "Volgende vraag" at bounding box center [466, 358] width 446 height 31
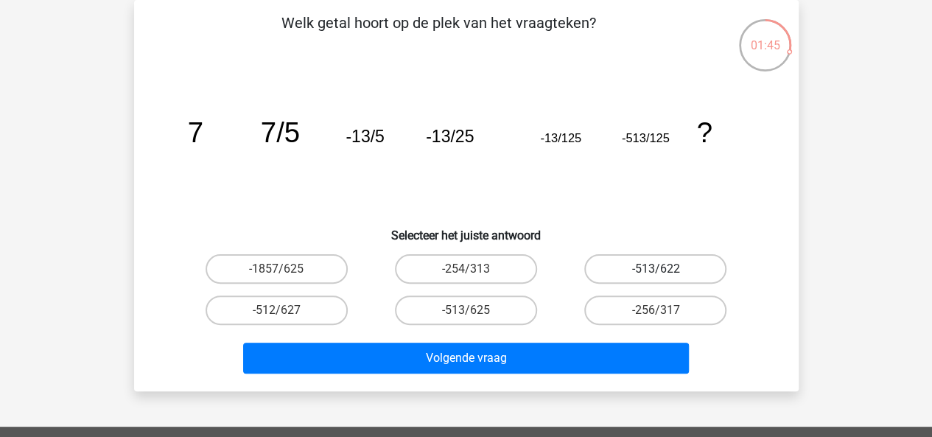
click at [684, 273] on label "-513/622" at bounding box center [655, 268] width 142 height 29
click at [665, 273] on input "-513/622" at bounding box center [661, 274] width 10 height 10
radio input "true"
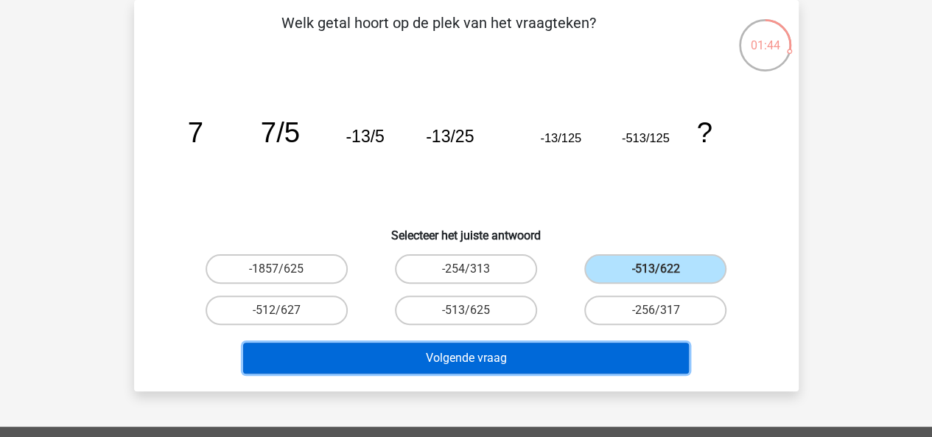
click at [576, 356] on button "Volgende vraag" at bounding box center [466, 358] width 446 height 31
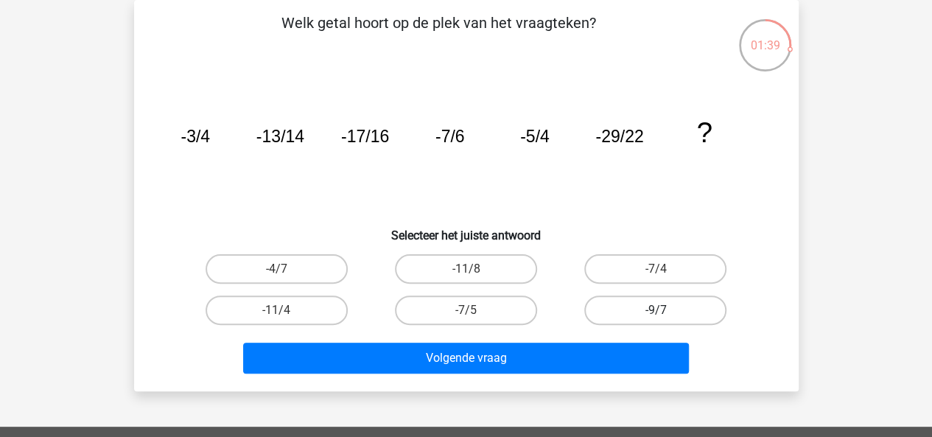
click at [627, 301] on label "-9/7" at bounding box center [655, 309] width 142 height 29
click at [656, 310] on input "-9/7" at bounding box center [661, 315] width 10 height 10
radio input "true"
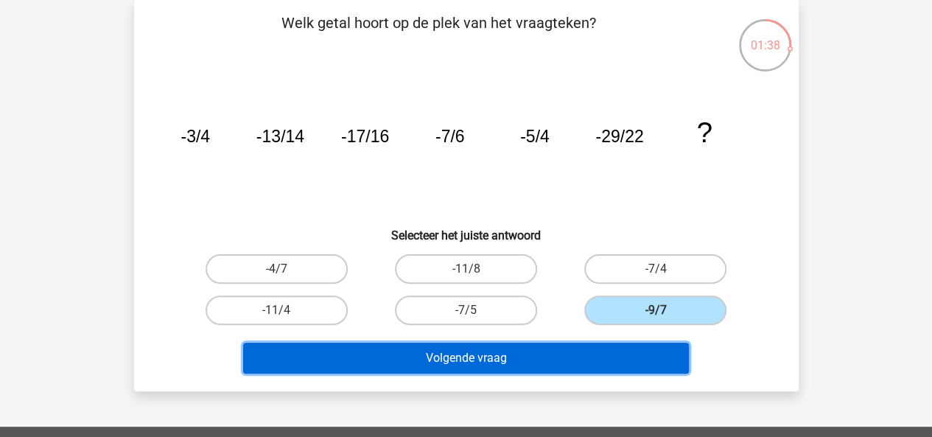
click at [542, 355] on button "Volgende vraag" at bounding box center [466, 358] width 446 height 31
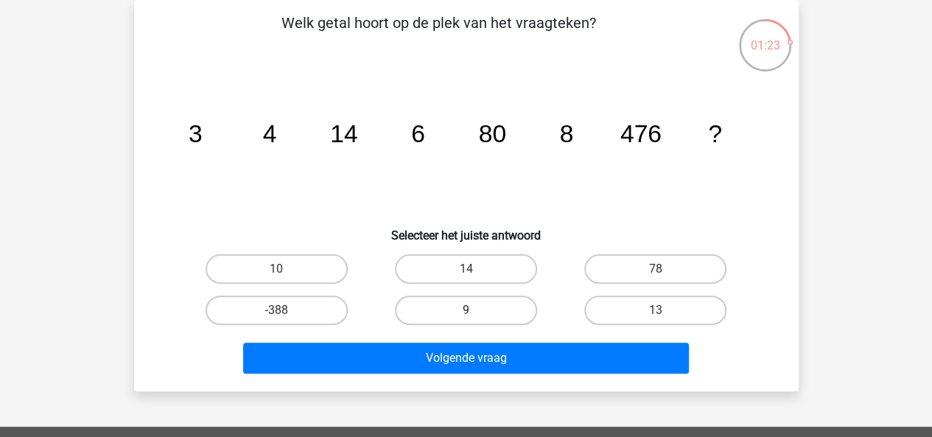
click at [496, 314] on label "9" at bounding box center [466, 309] width 142 height 29
click at [475, 314] on input "9" at bounding box center [471, 315] width 10 height 10
radio input "true"
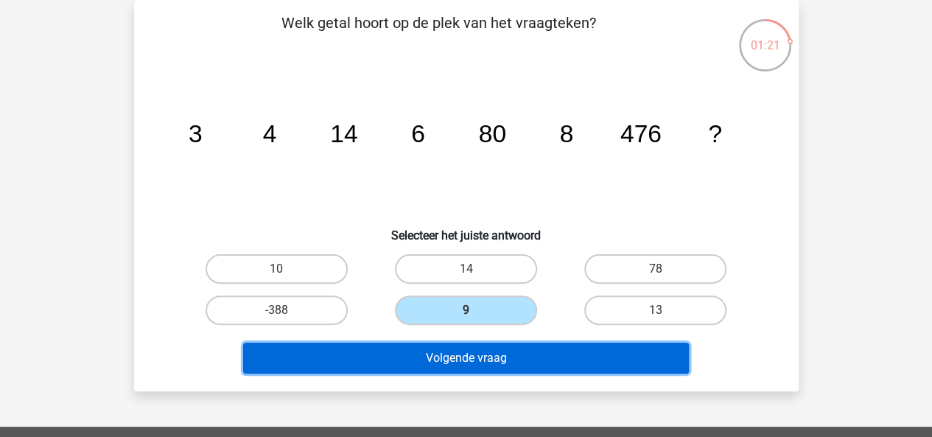
click at [504, 351] on button "Volgende vraag" at bounding box center [466, 358] width 446 height 31
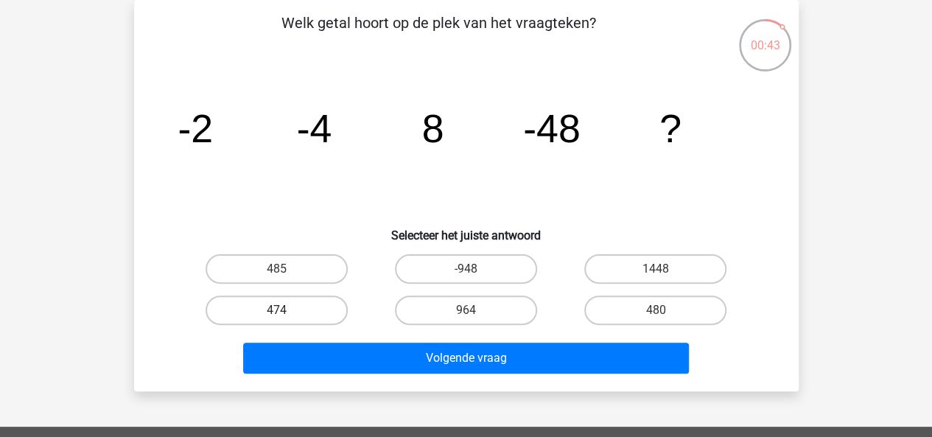
click at [295, 301] on label "474" at bounding box center [277, 309] width 142 height 29
click at [286, 310] on input "474" at bounding box center [281, 315] width 10 height 10
radio input "true"
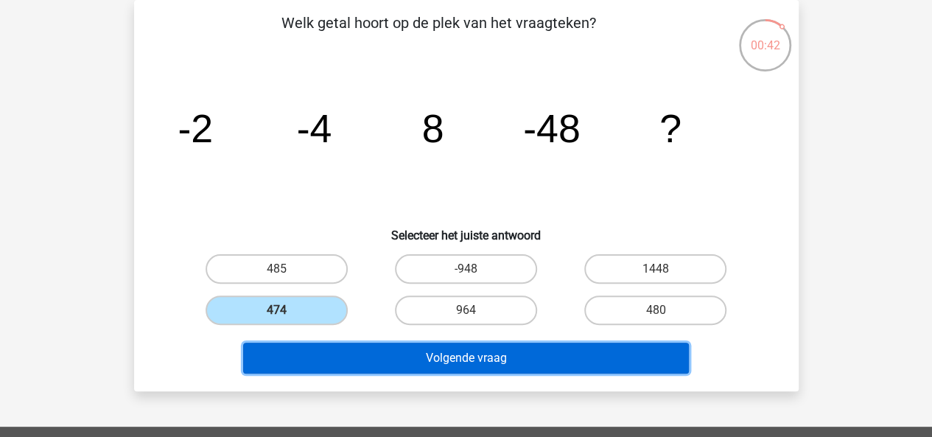
click at [349, 359] on button "Volgende vraag" at bounding box center [466, 358] width 446 height 31
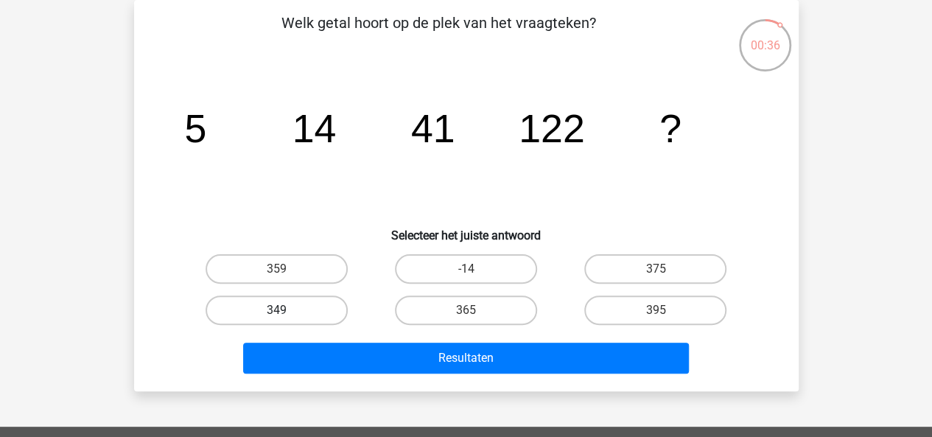
click at [301, 307] on label "349" at bounding box center [277, 309] width 142 height 29
click at [286, 310] on input "349" at bounding box center [281, 315] width 10 height 10
radio input "true"
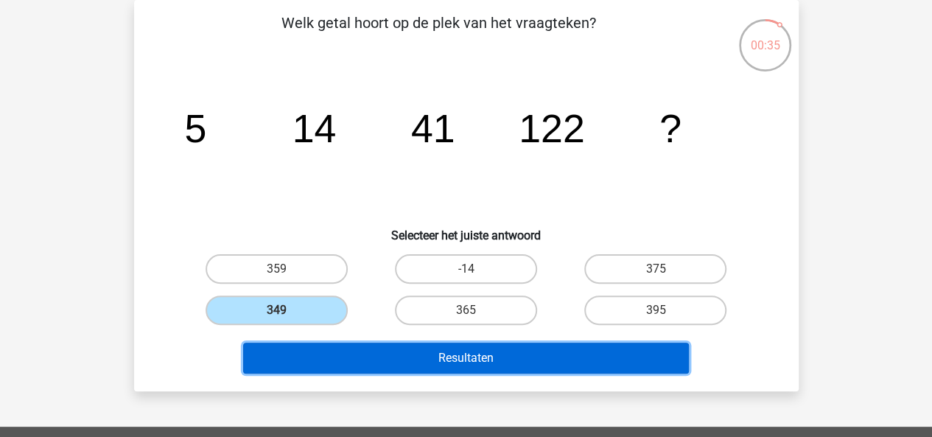
click at [346, 357] on button "Resultaten" at bounding box center [466, 358] width 446 height 31
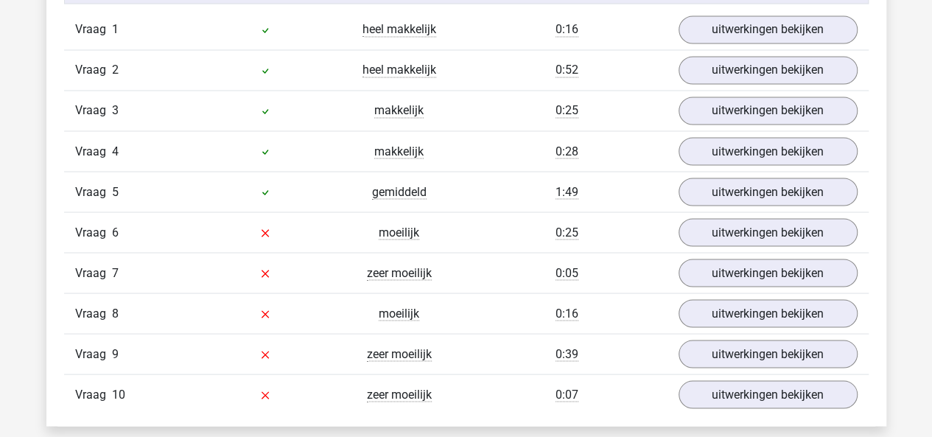
scroll to position [1282, 0]
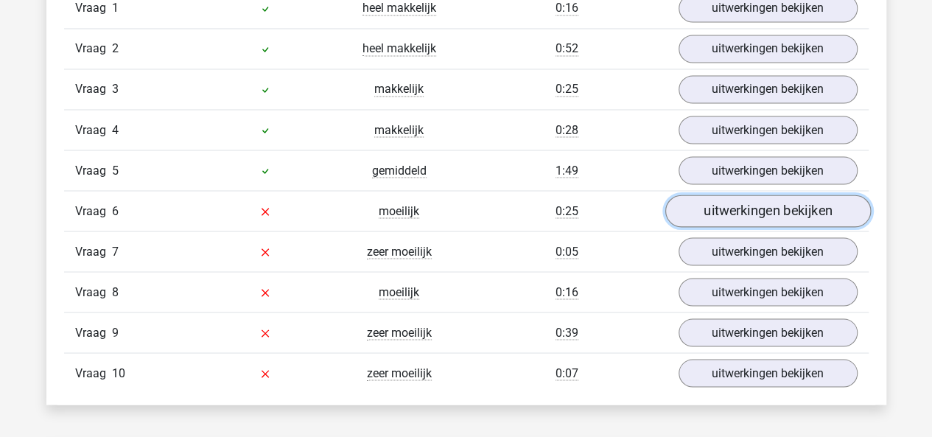
click at [707, 210] on link "uitwerkingen bekijken" at bounding box center [768, 211] width 206 height 32
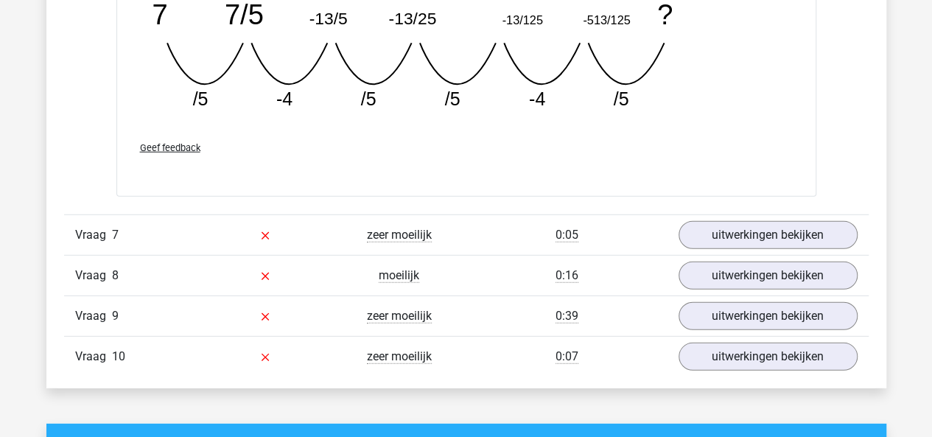
scroll to position [1945, 0]
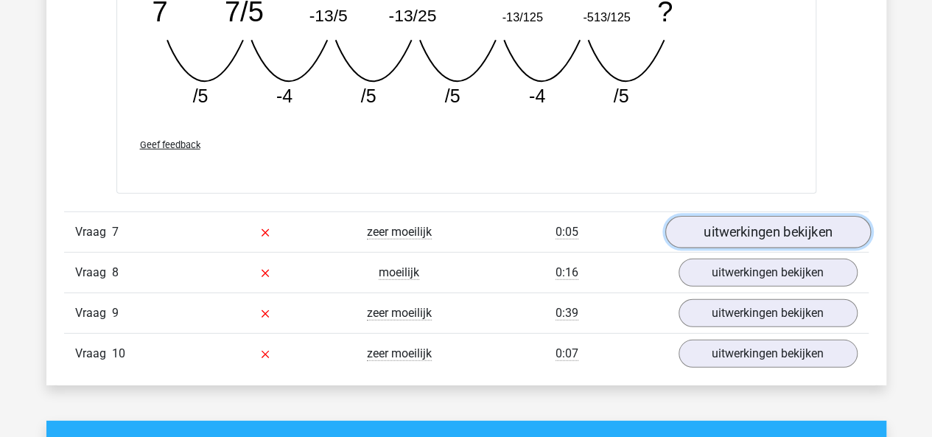
click at [724, 220] on link "uitwerkingen bekijken" at bounding box center [768, 232] width 206 height 32
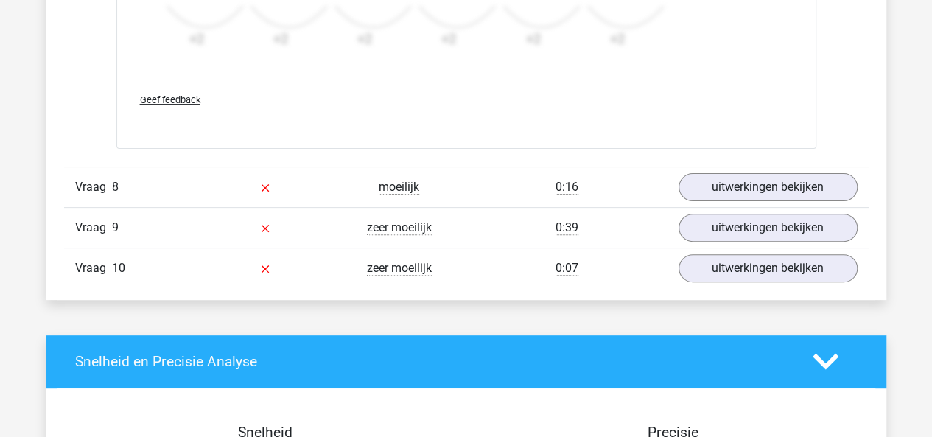
scroll to position [2942, 0]
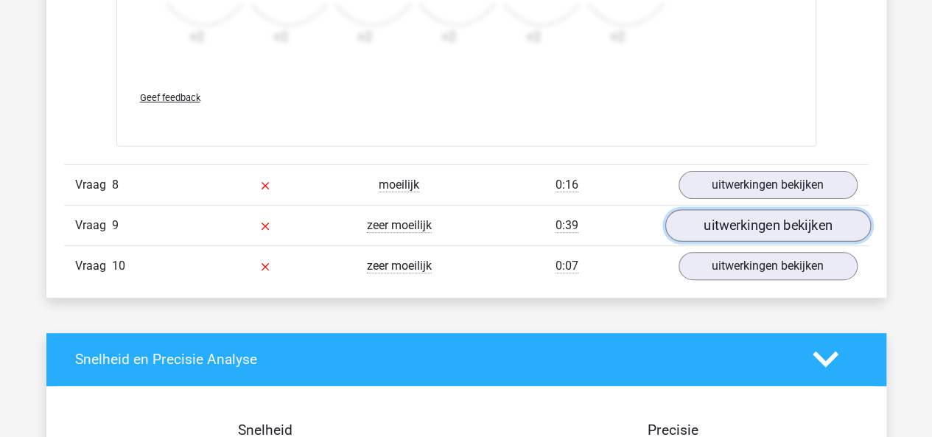
click at [734, 222] on link "uitwerkingen bekijken" at bounding box center [768, 225] width 206 height 32
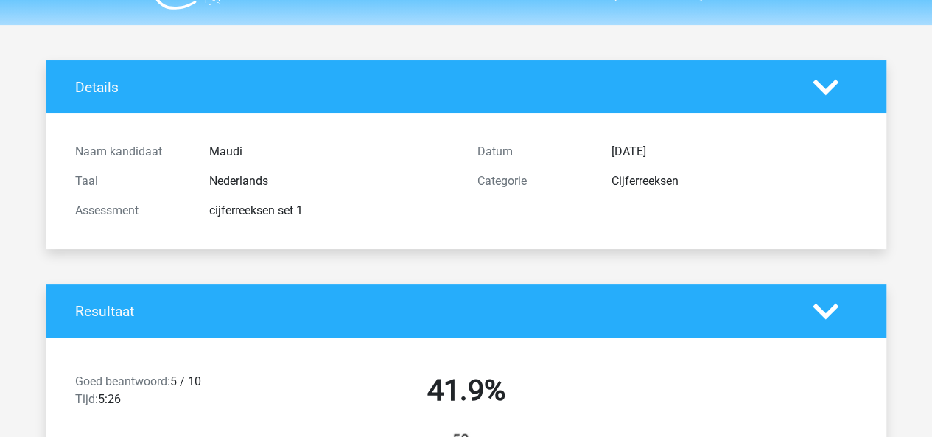
scroll to position [0, 0]
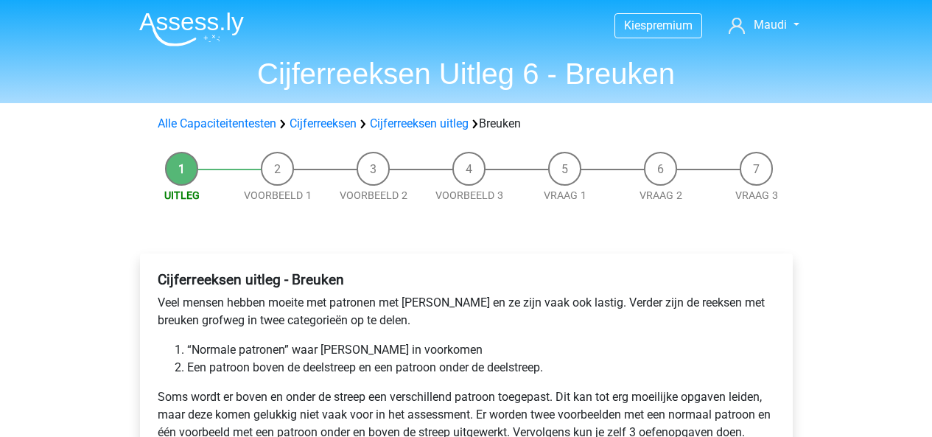
scroll to position [133, 0]
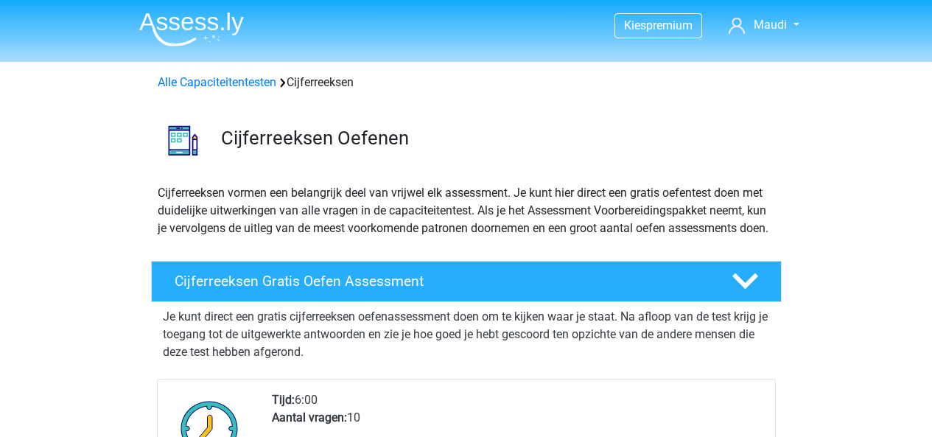
scroll to position [945, 0]
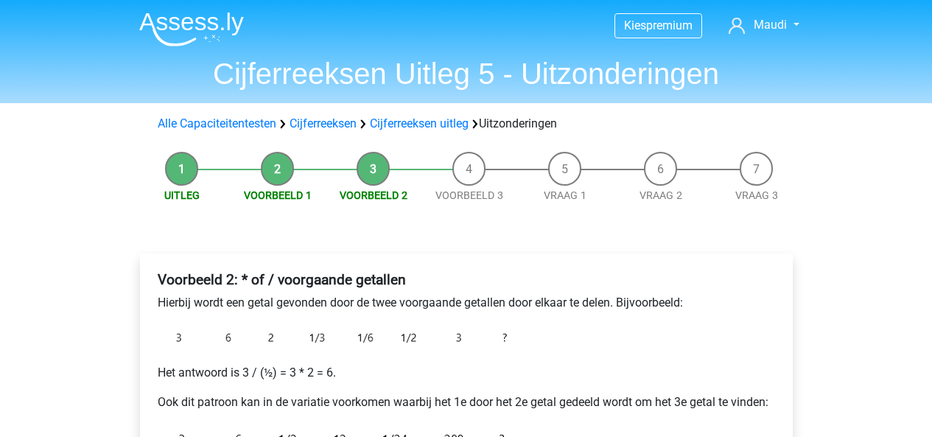
scroll to position [334, 0]
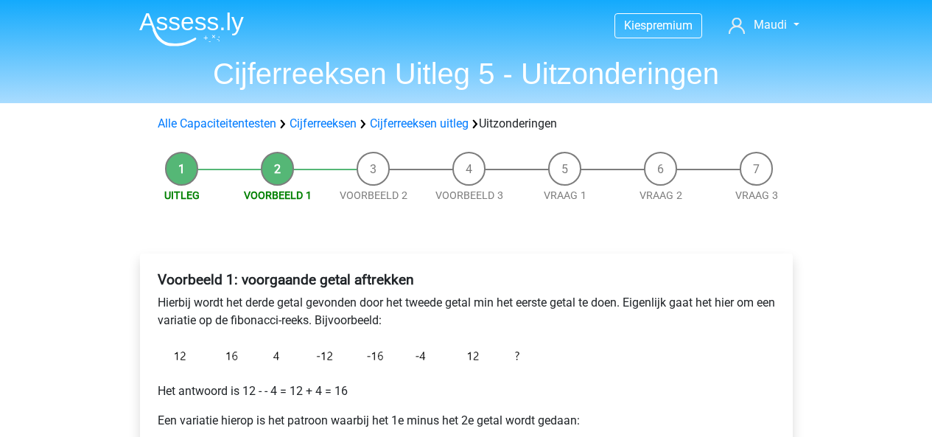
scroll to position [245, 0]
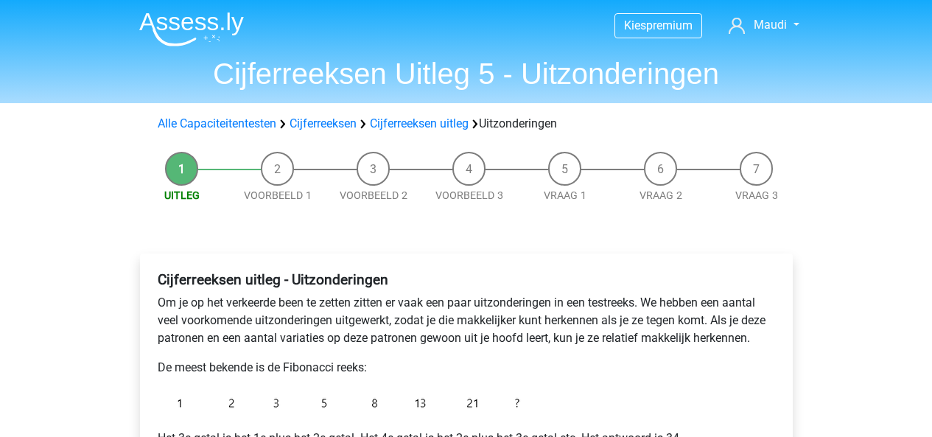
scroll to position [236, 0]
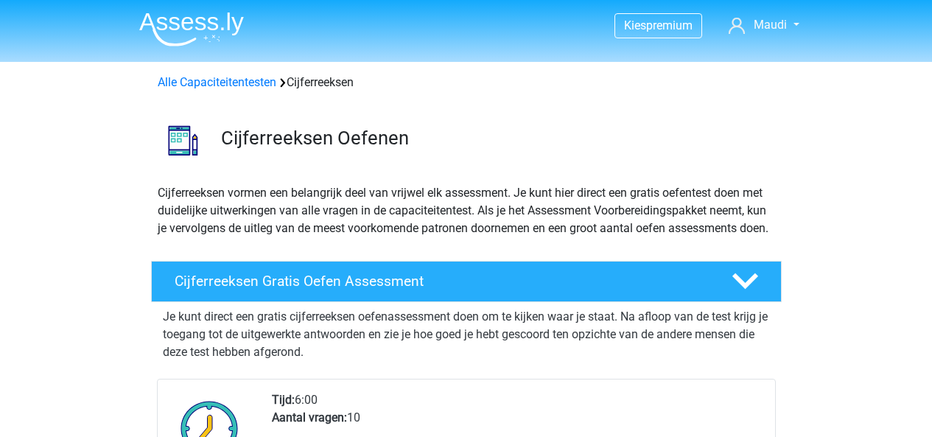
scroll to position [1032, 0]
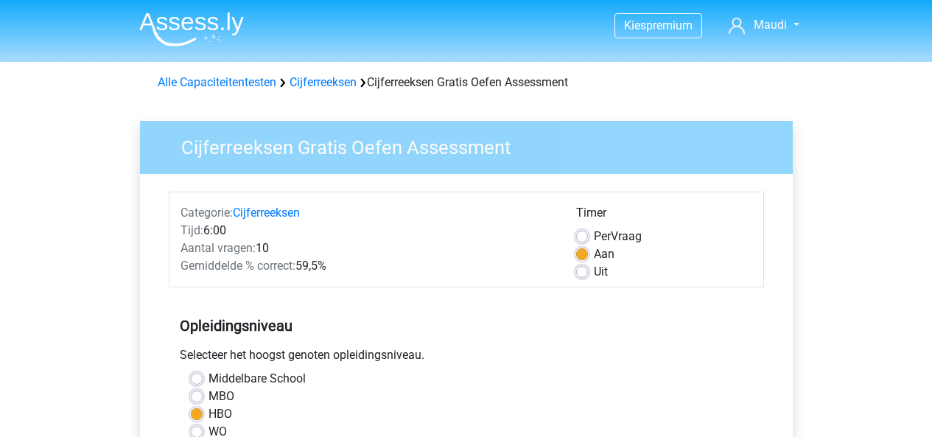
scroll to position [236, 0]
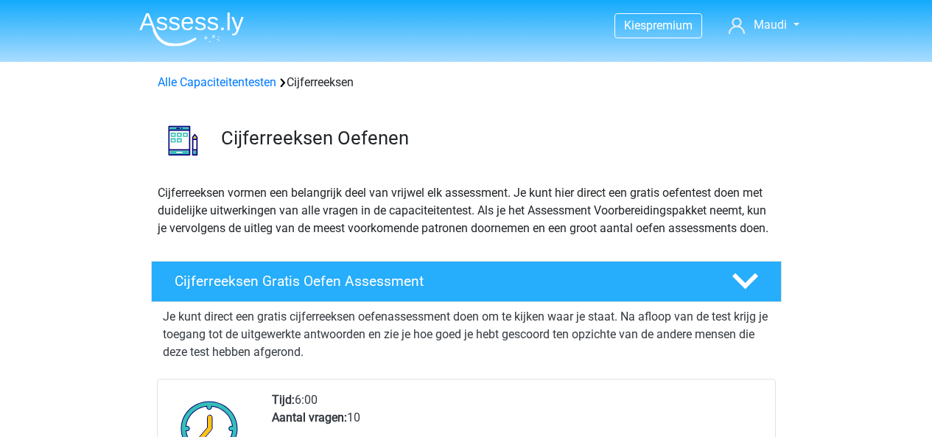
scroll to position [181, 0]
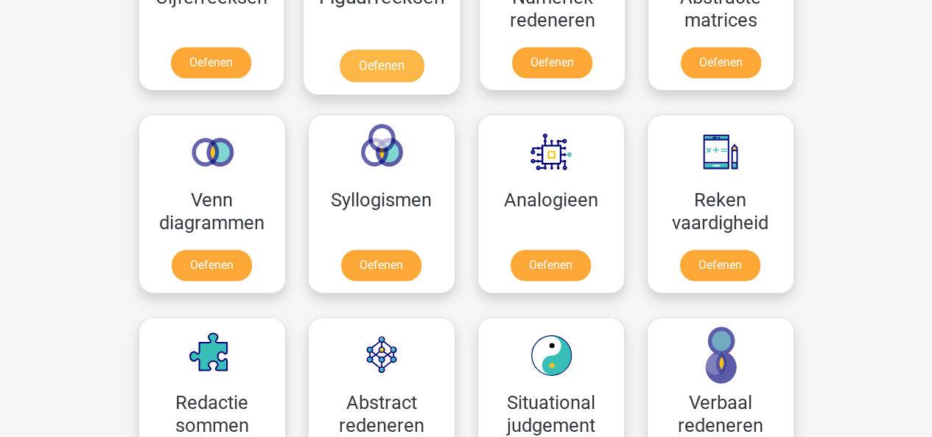
scroll to position [743, 0]
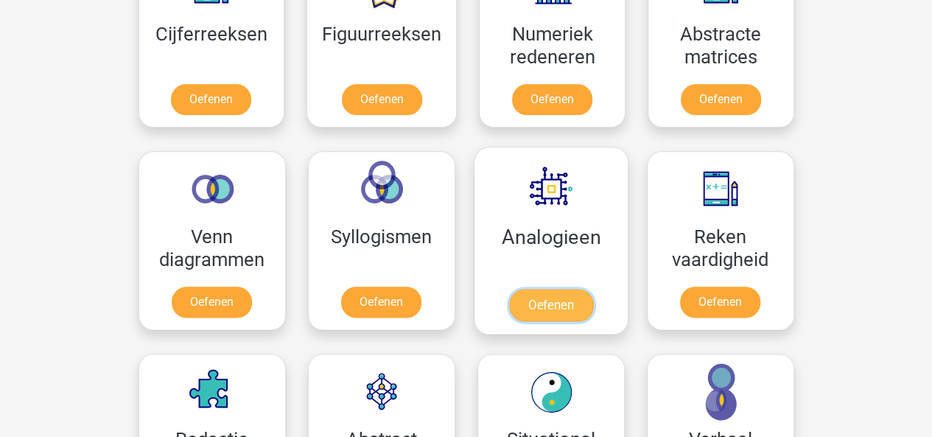
click at [546, 289] on link "Oefenen" at bounding box center [550, 305] width 84 height 32
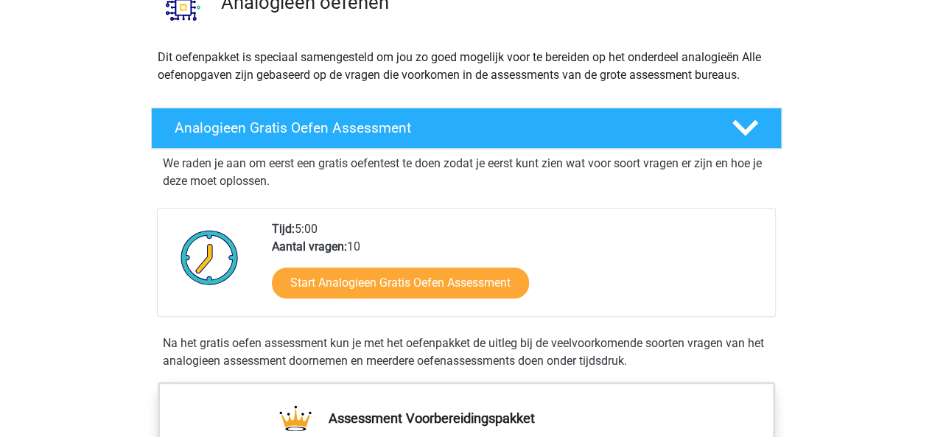
scroll to position [152, 0]
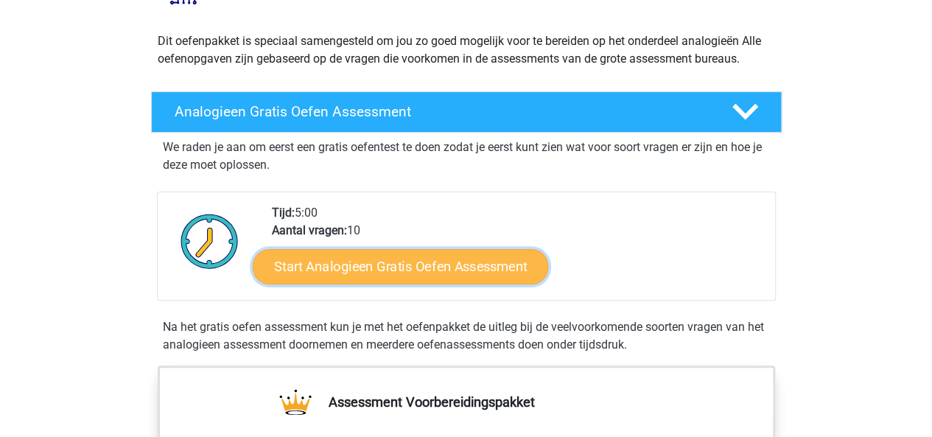
click at [461, 262] on link "Start Analogieen Gratis Oefen Assessment" at bounding box center [400, 265] width 295 height 35
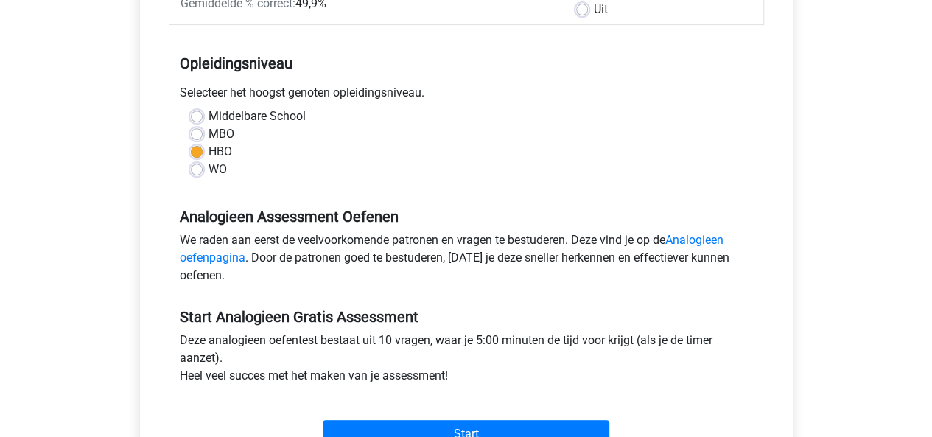
scroll to position [295, 0]
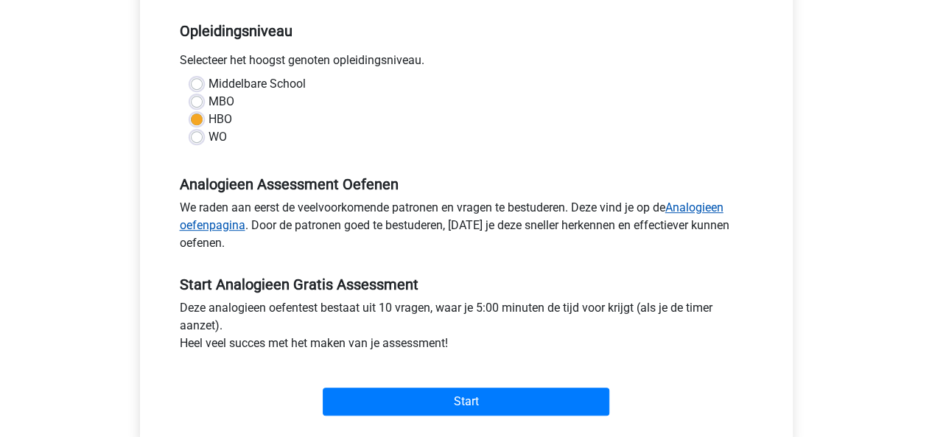
click at [696, 200] on link "Analogieen oefenpagina" at bounding box center [452, 216] width 544 height 32
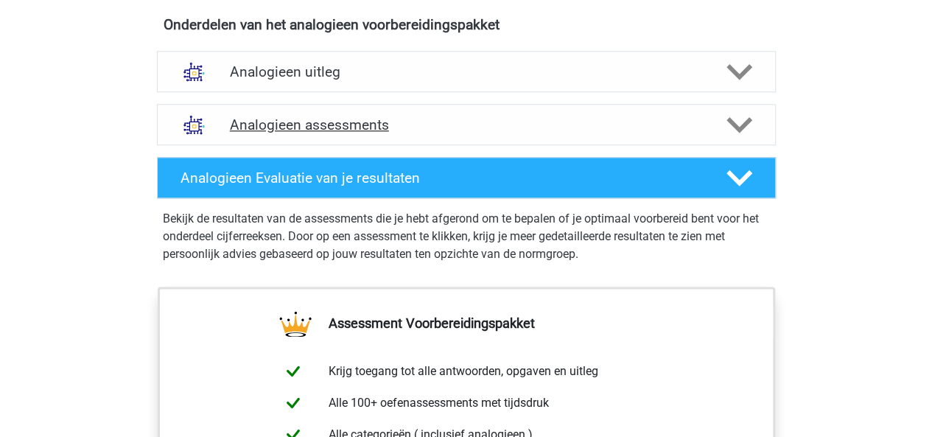
scroll to position [855, 0]
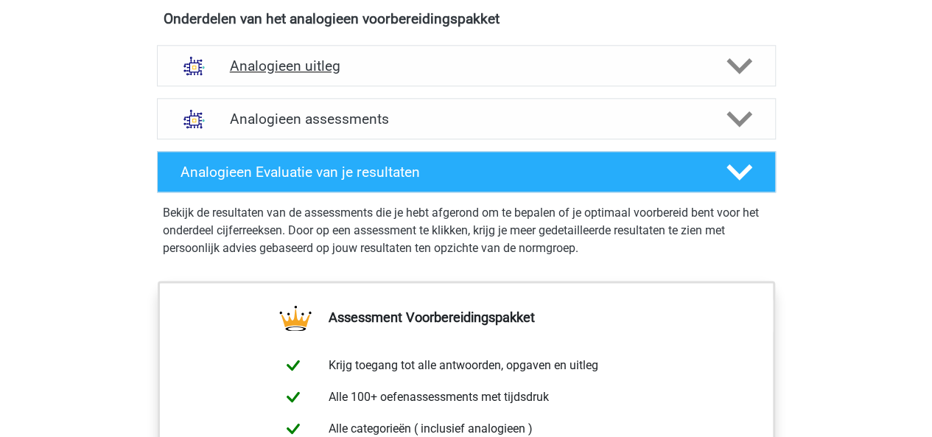
click at [731, 55] on icon at bounding box center [740, 66] width 26 height 26
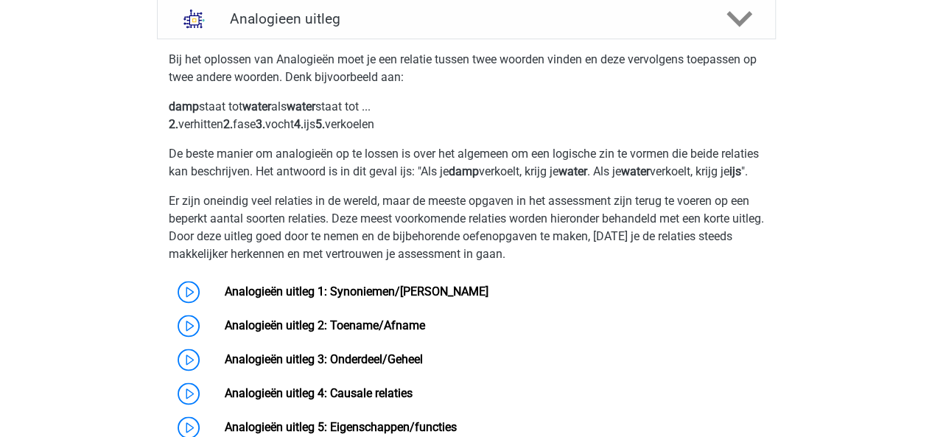
scroll to position [923, 0]
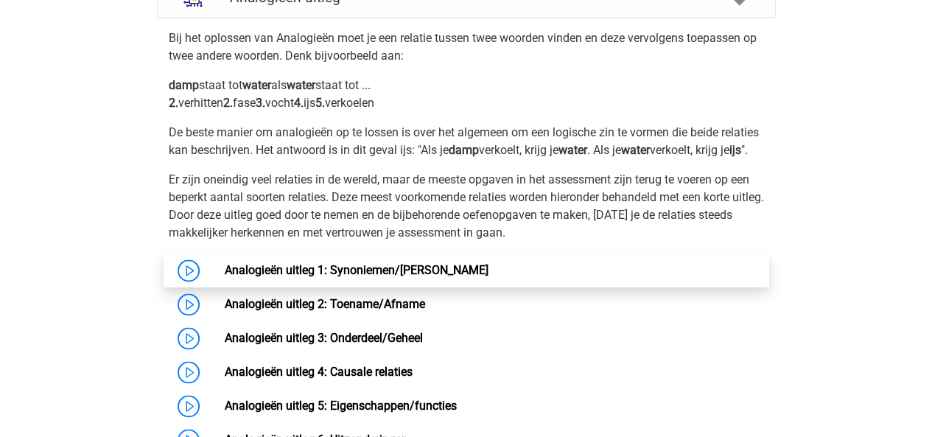
click at [422, 277] on link "Analogieën uitleg 1: Synoniemen/[PERSON_NAME]" at bounding box center [357, 270] width 264 height 14
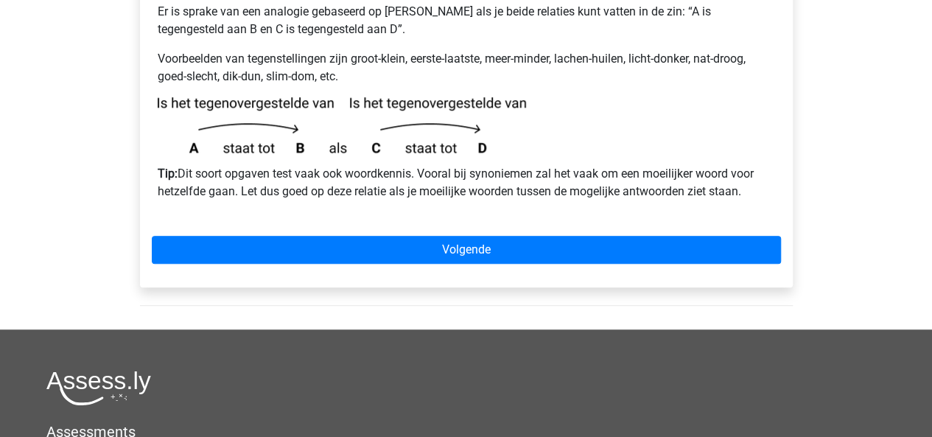
scroll to position [491, 0]
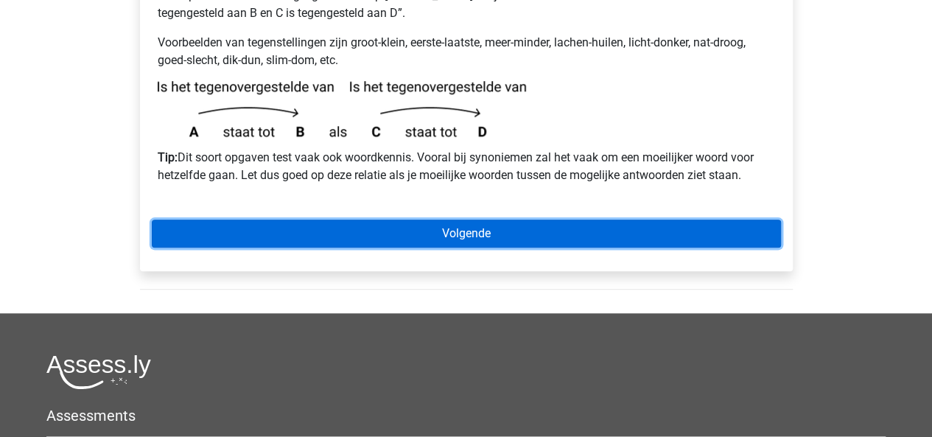
click at [497, 220] on link "Volgende" at bounding box center [466, 234] width 629 height 28
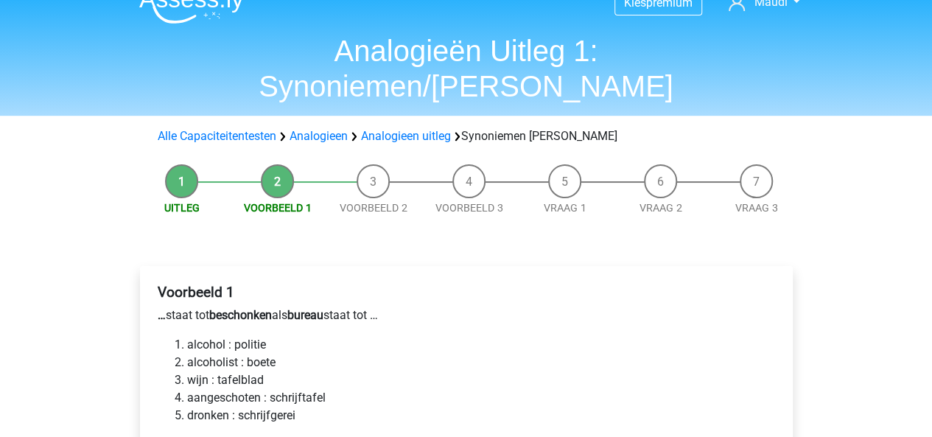
scroll to position [24, 0]
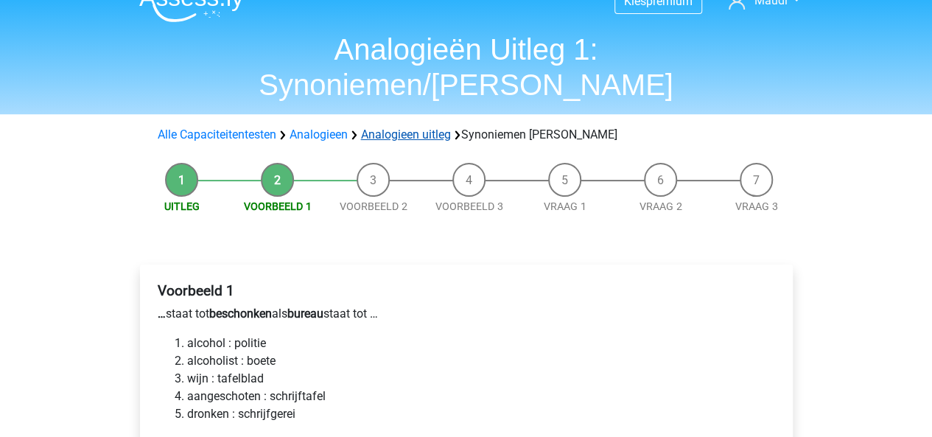
click at [420, 127] on link "Analogieen uitleg" at bounding box center [406, 134] width 90 height 14
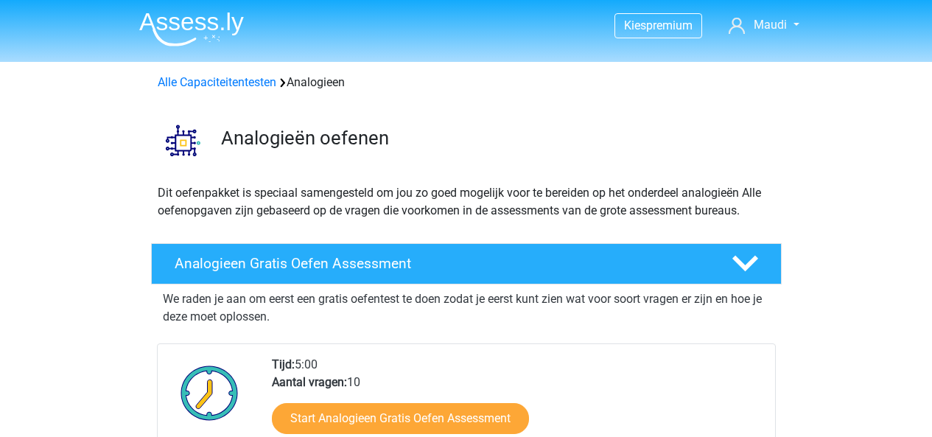
scroll to position [892, 0]
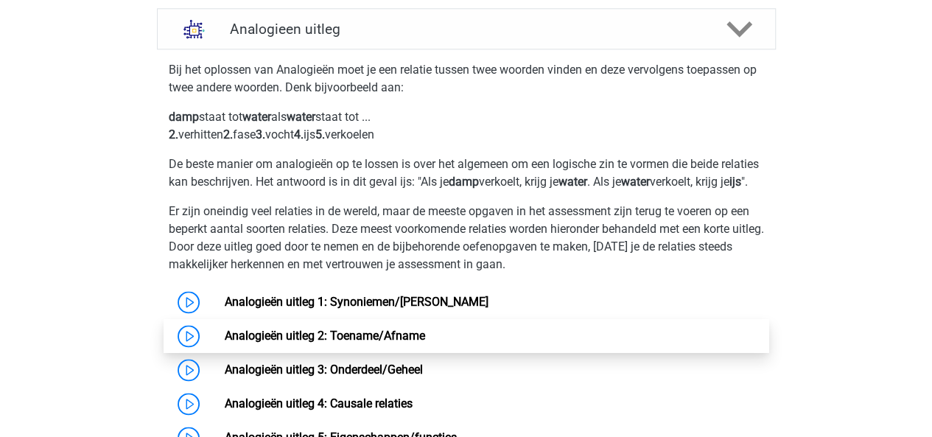
click at [416, 343] on link "Analogieën uitleg 2: Toename/Afname" at bounding box center [325, 336] width 200 height 14
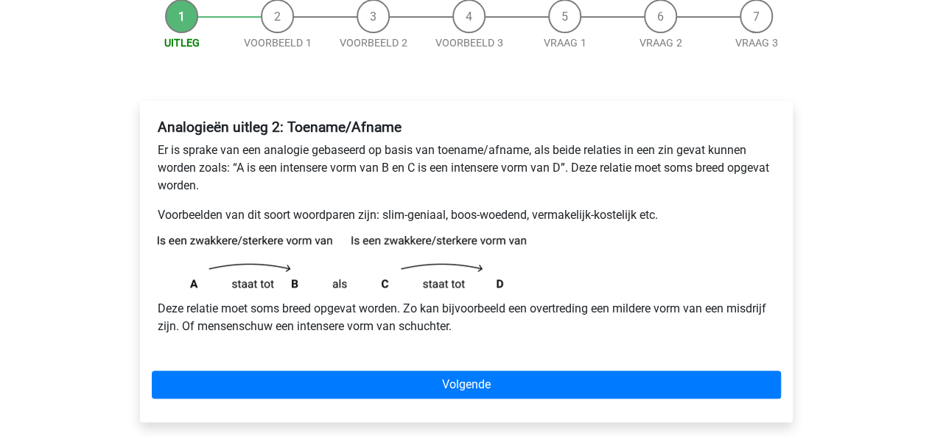
scroll to position [157, 0]
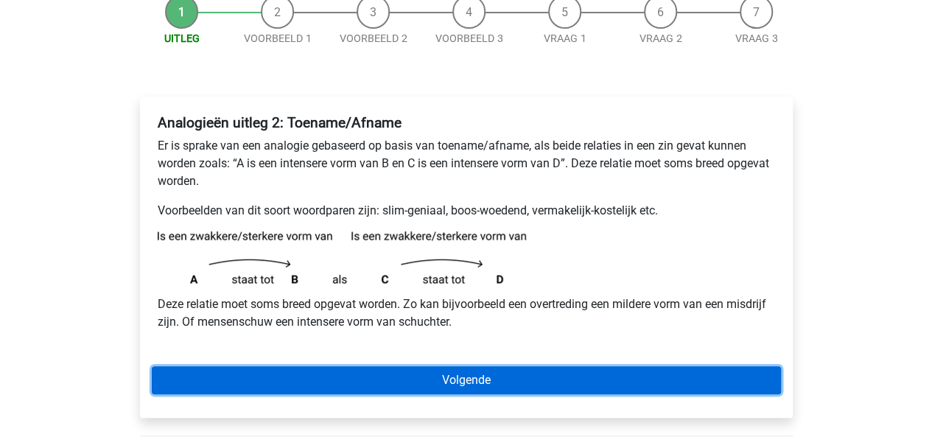
click at [472, 377] on link "Volgende" at bounding box center [466, 380] width 629 height 28
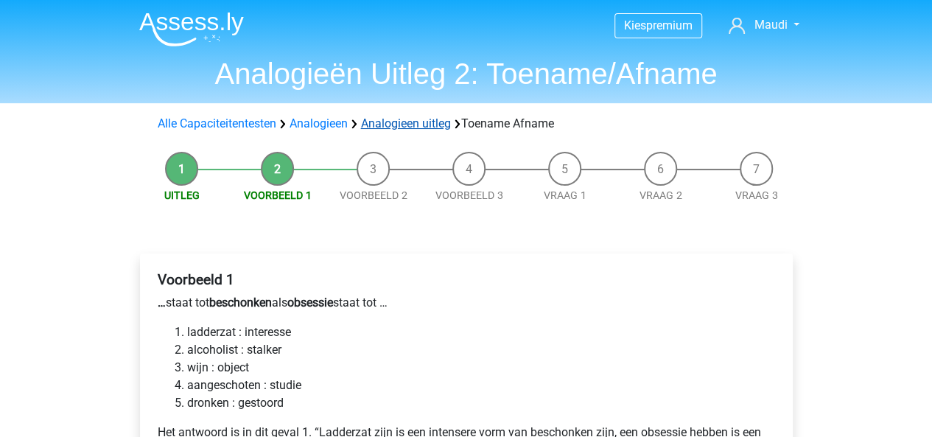
click at [405, 125] on link "Analogieen uitleg" at bounding box center [406, 123] width 90 height 14
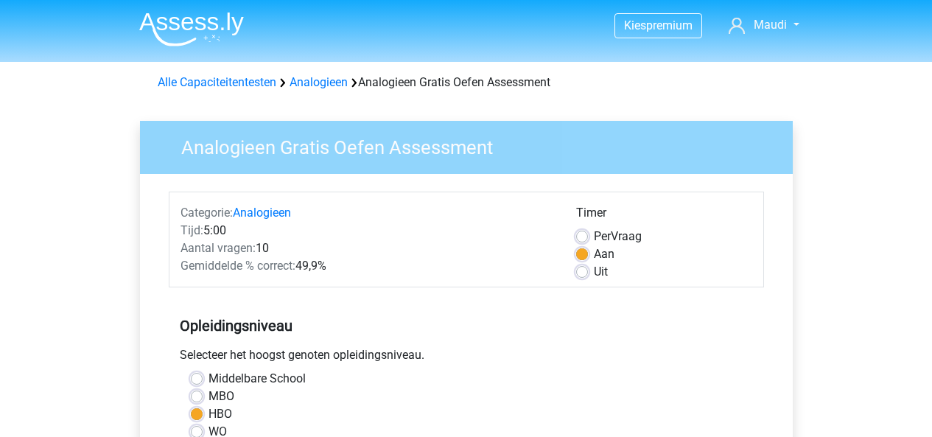
scroll to position [295, 0]
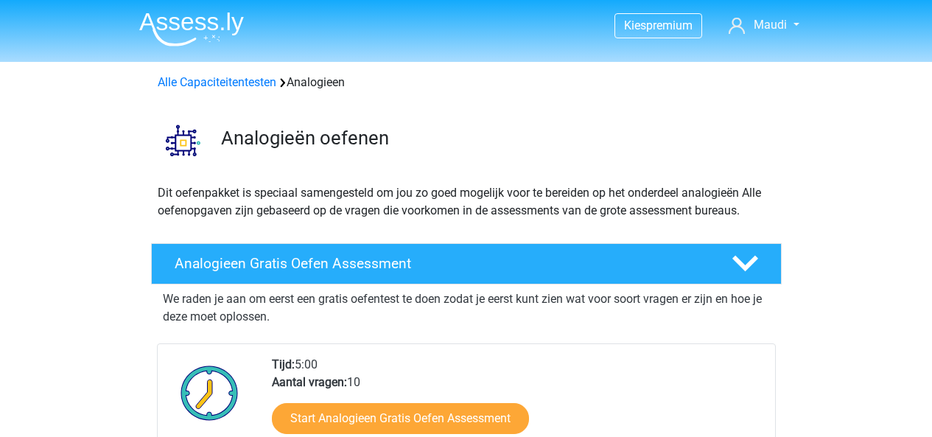
scroll to position [152, 0]
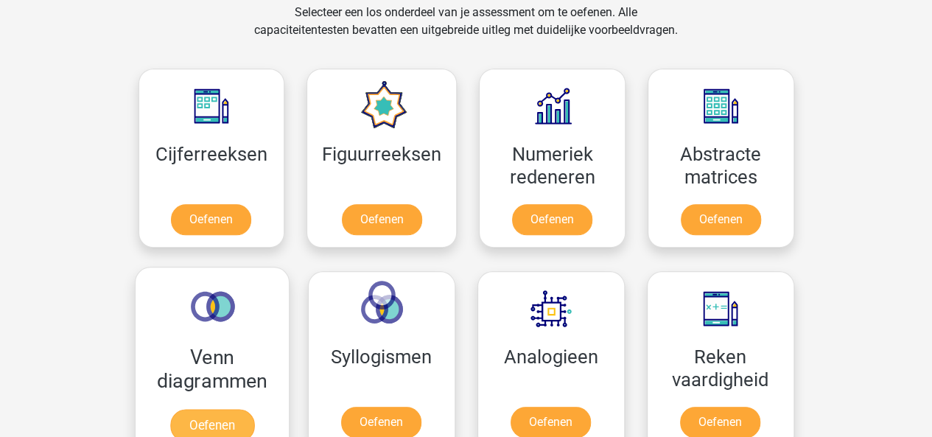
scroll to position [595, 0]
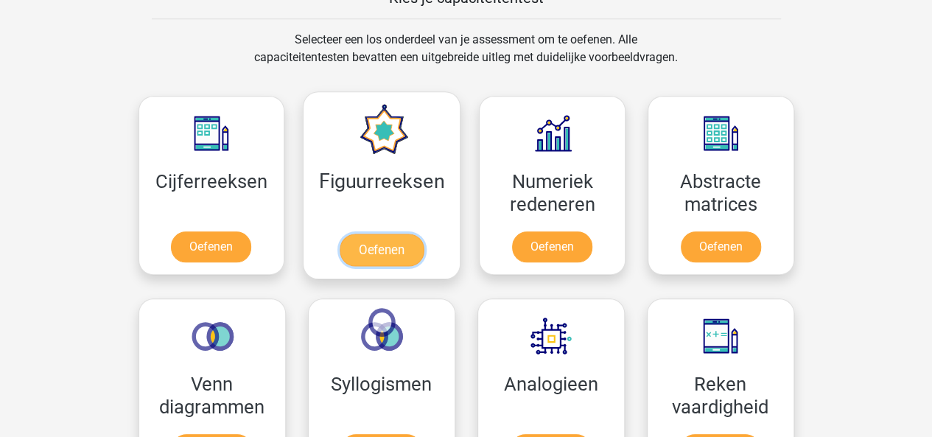
click at [351, 234] on link "Oefenen" at bounding box center [382, 250] width 84 height 32
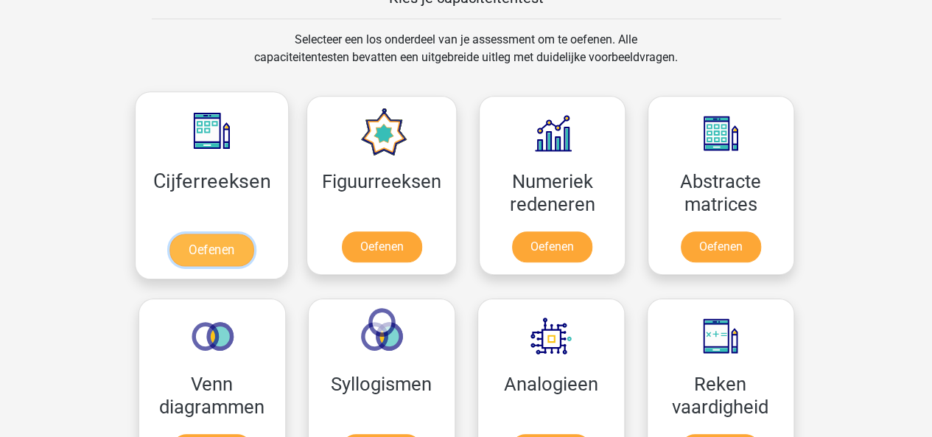
click at [228, 234] on link "Oefenen" at bounding box center [211, 250] width 84 height 32
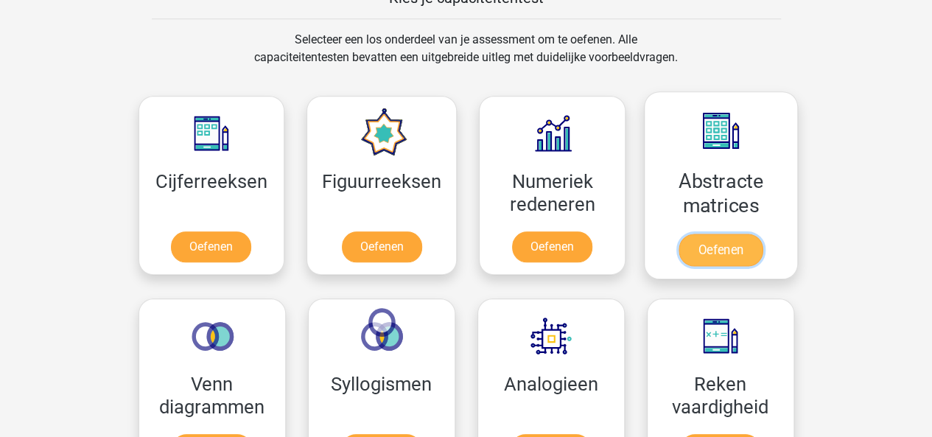
click at [739, 234] on link "Oefenen" at bounding box center [721, 250] width 84 height 32
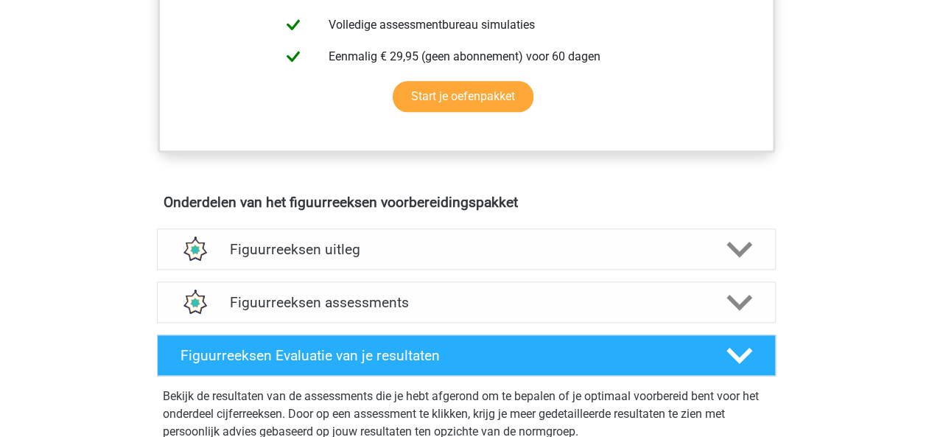
scroll to position [722, 0]
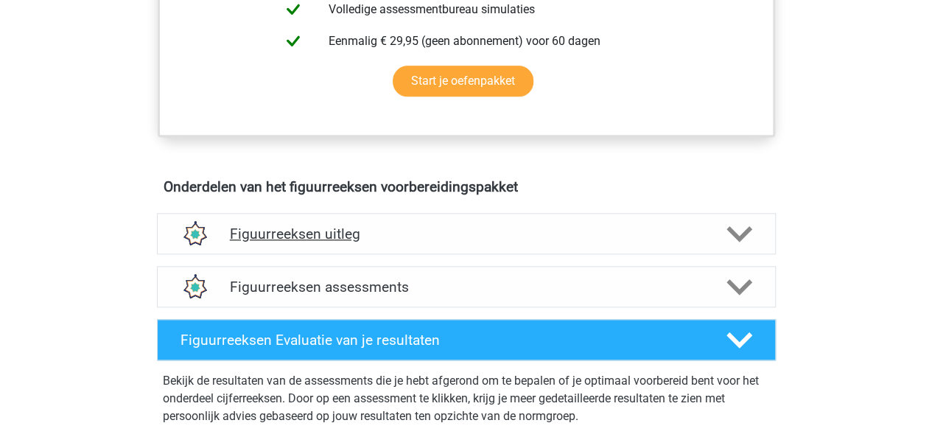
click at [595, 228] on h4 "Figuurreeksen uitleg" at bounding box center [466, 233] width 473 height 17
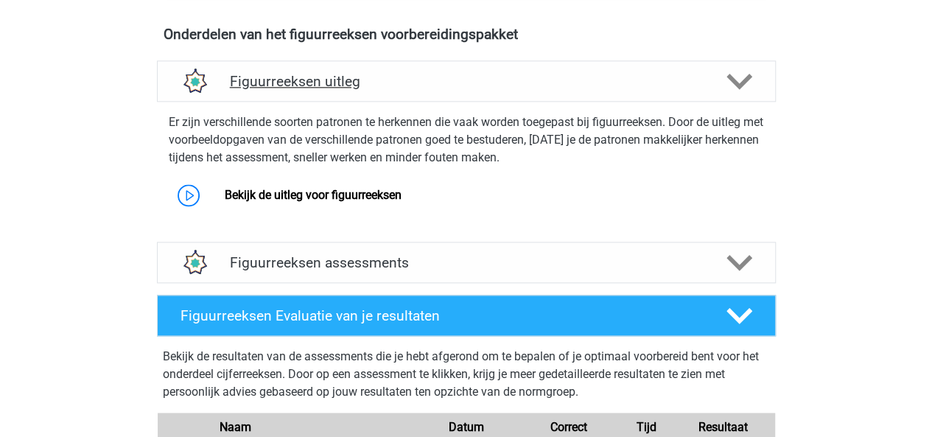
scroll to position [879, 0]
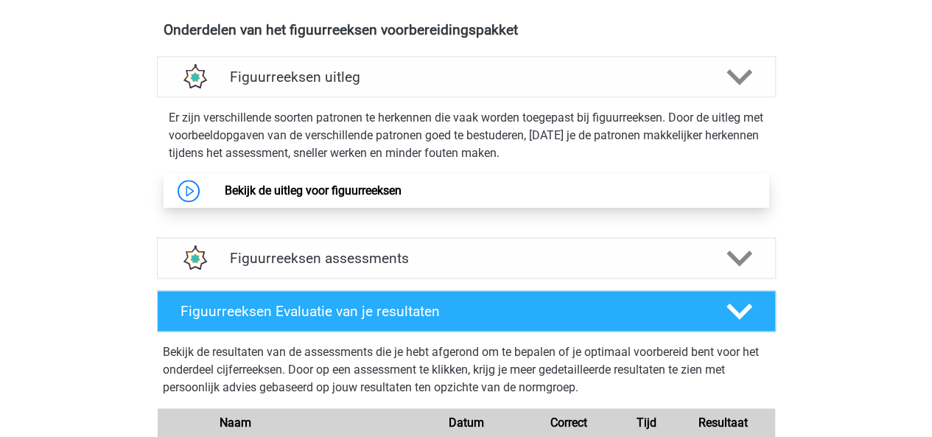
click at [391, 192] on link "Bekijk de uitleg voor figuurreeksen" at bounding box center [313, 190] width 177 height 14
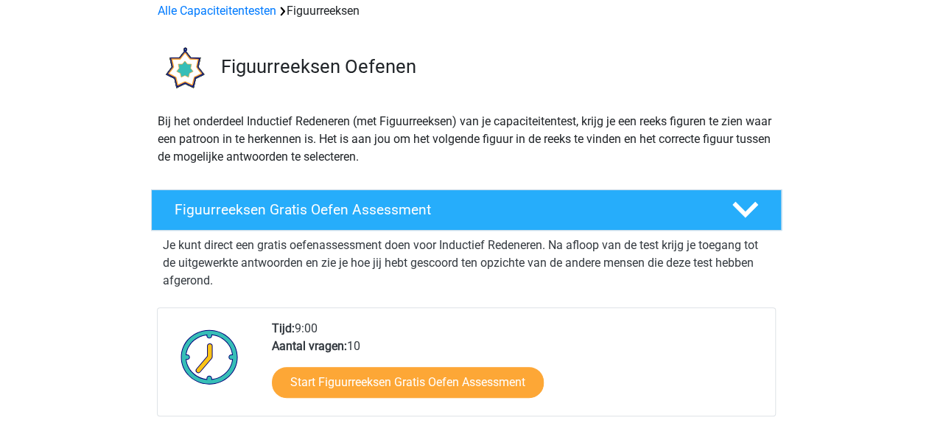
scroll to position [0, 0]
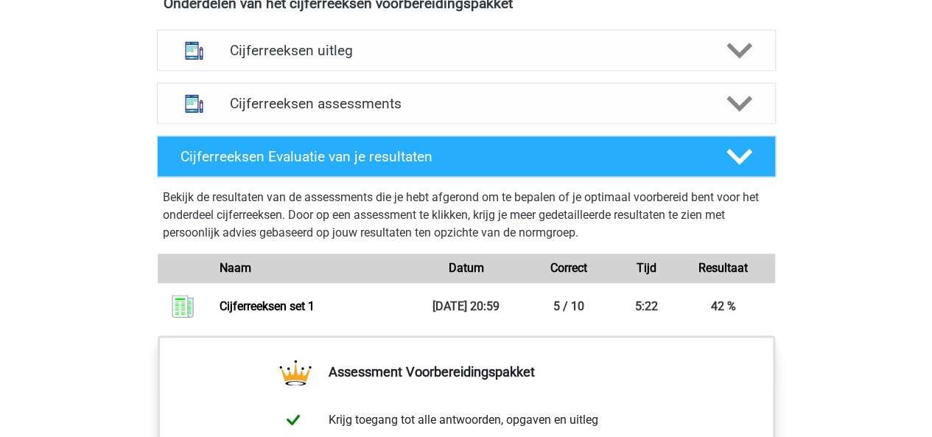
scroll to position [914, 0]
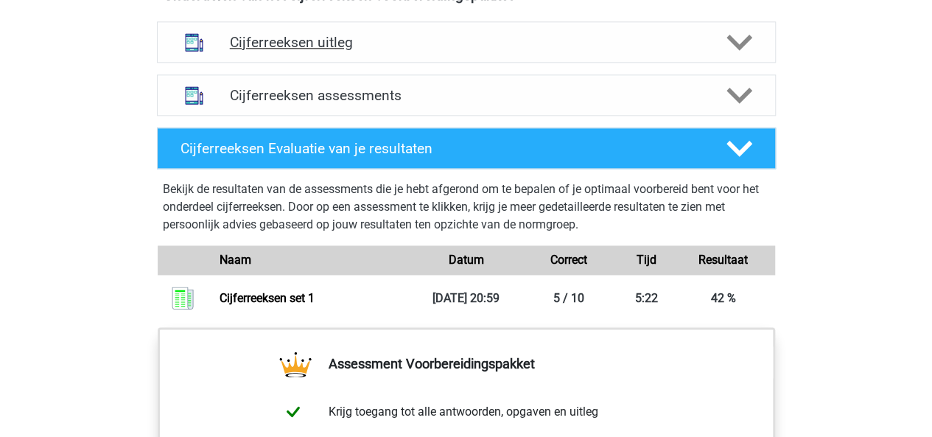
click at [740, 51] on polygon at bounding box center [740, 43] width 26 height 16
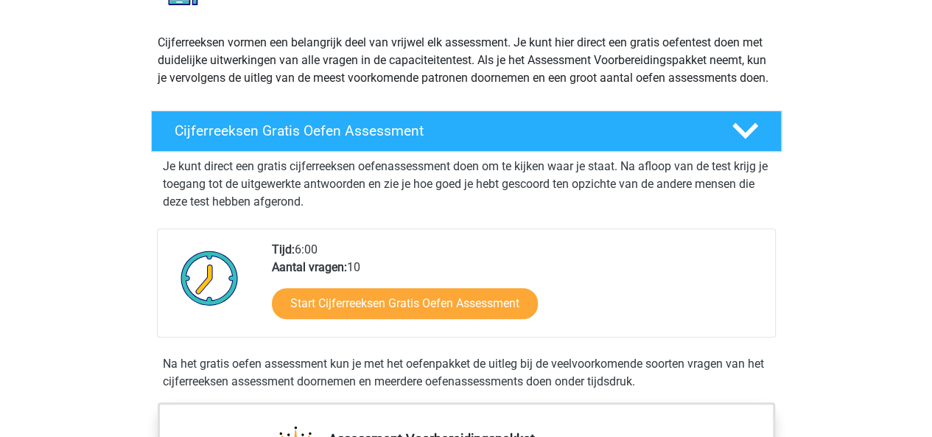
scroll to position [0, 0]
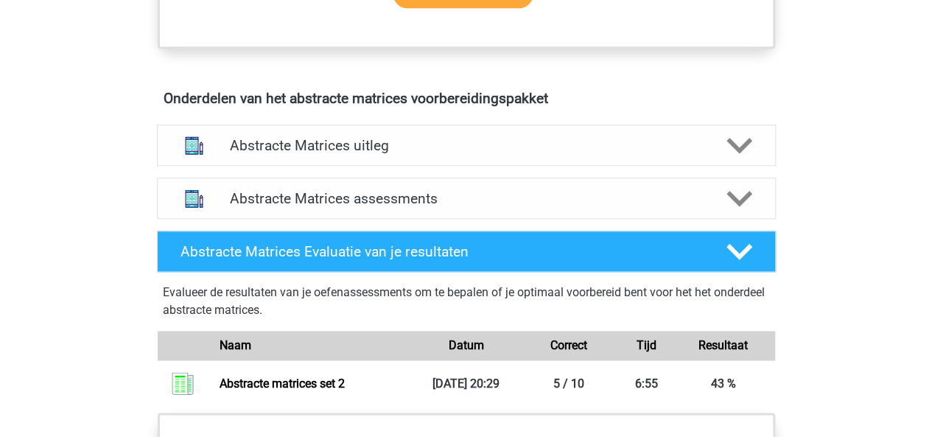
scroll to position [835, 0]
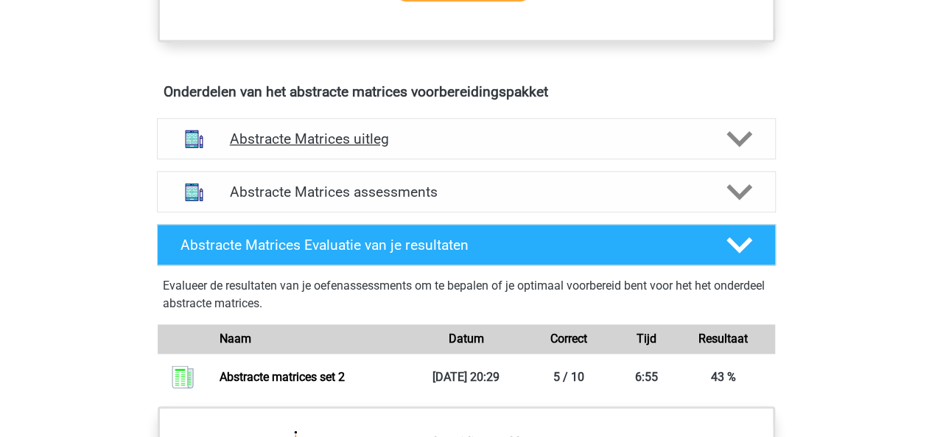
click at [713, 118] on div "Abstracte Matrices uitleg" at bounding box center [466, 138] width 619 height 41
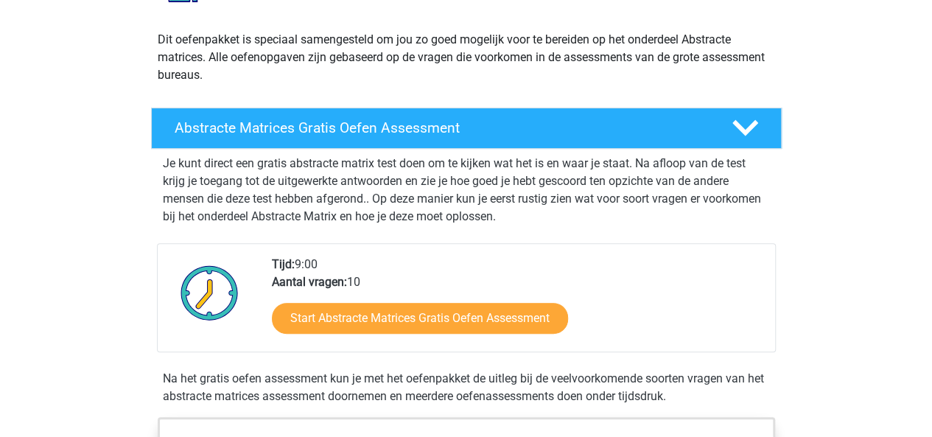
scroll to position [0, 0]
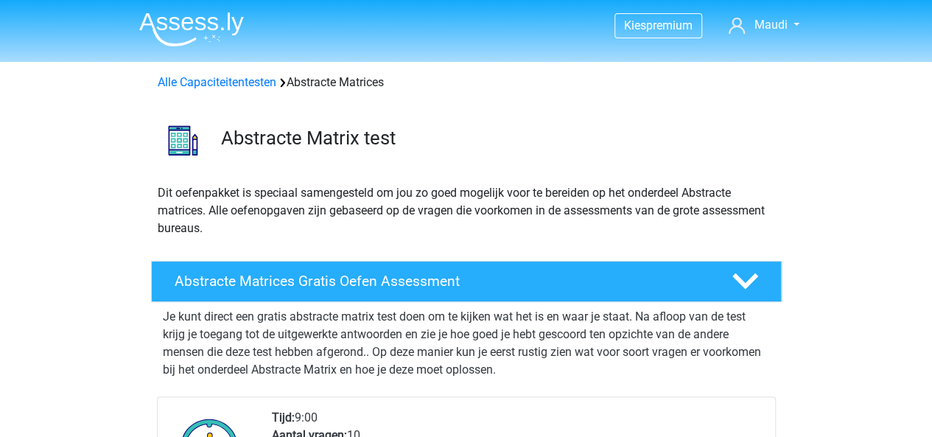
click at [196, 70] on div "Alle Capaciteitentesten Abstracte Matrices" at bounding box center [466, 80] width 700 height 24
click at [205, 79] on link "Alle Capaciteitentesten" at bounding box center [217, 82] width 119 height 14
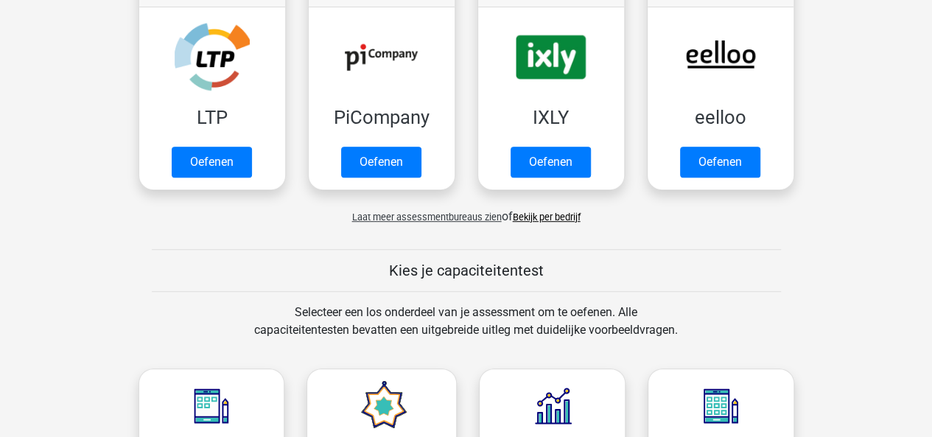
scroll to position [531, 0]
